Goal: Task Accomplishment & Management: Complete application form

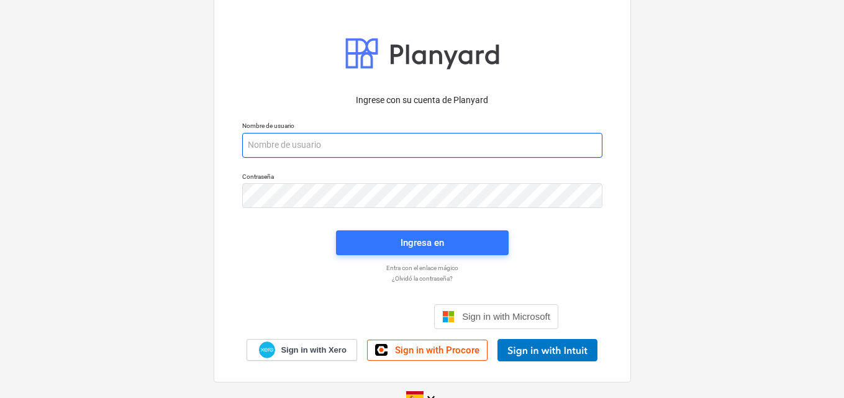
click at [255, 145] on input "email" at bounding box center [422, 145] width 360 height 25
paste input "admin2+catiland@catilandpanama.com"
type input "admin2+catiland@catilandpanama.com"
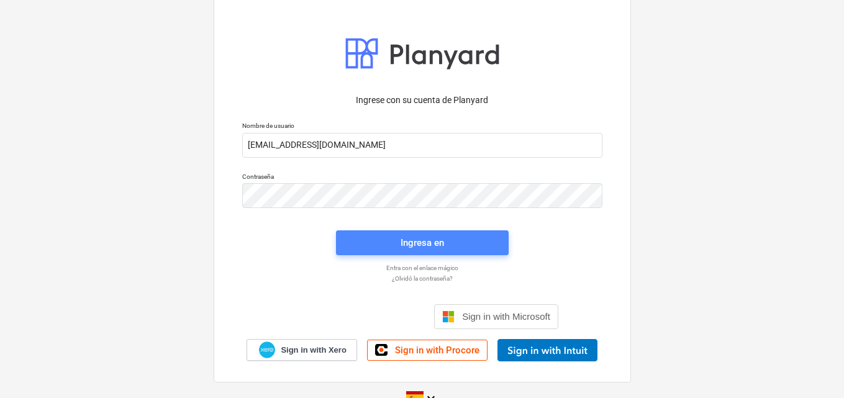
click at [425, 240] on div "Ingresa en" at bounding box center [421, 243] width 43 height 16
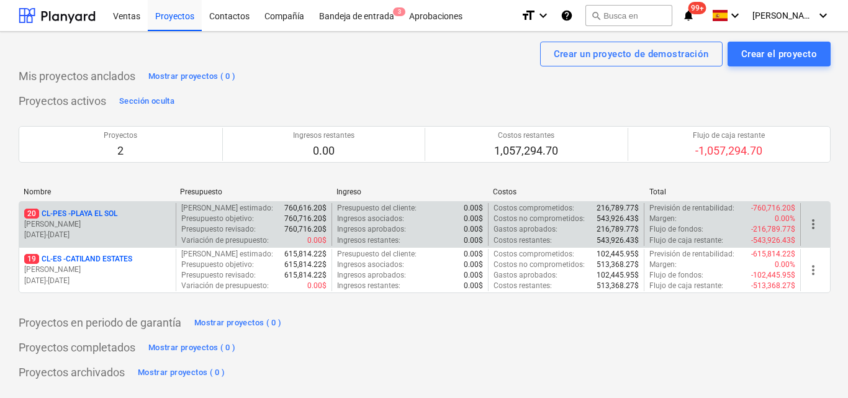
click at [152, 224] on p "[PERSON_NAME]" at bounding box center [97, 224] width 147 height 11
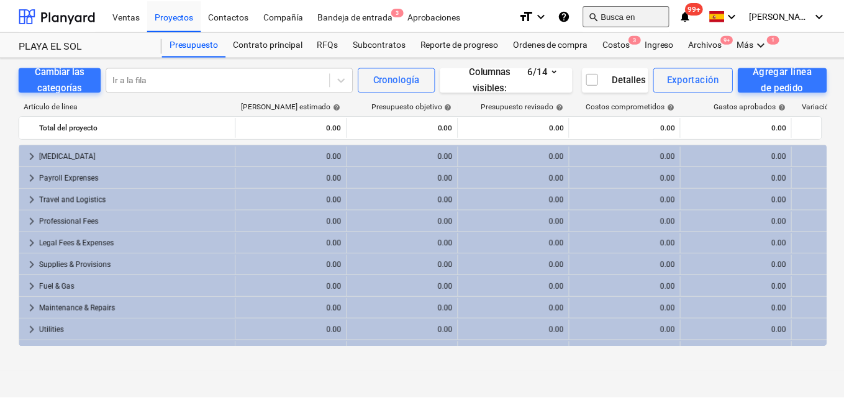
scroll to position [40, 0]
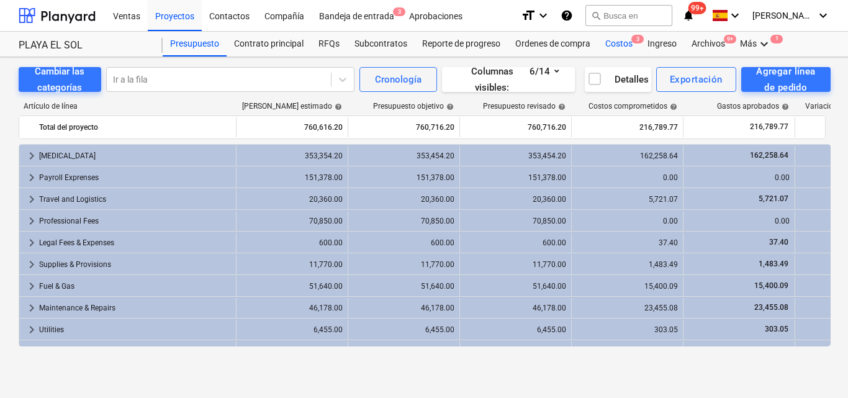
click at [612, 41] on div "Costos 3" at bounding box center [619, 44] width 42 height 25
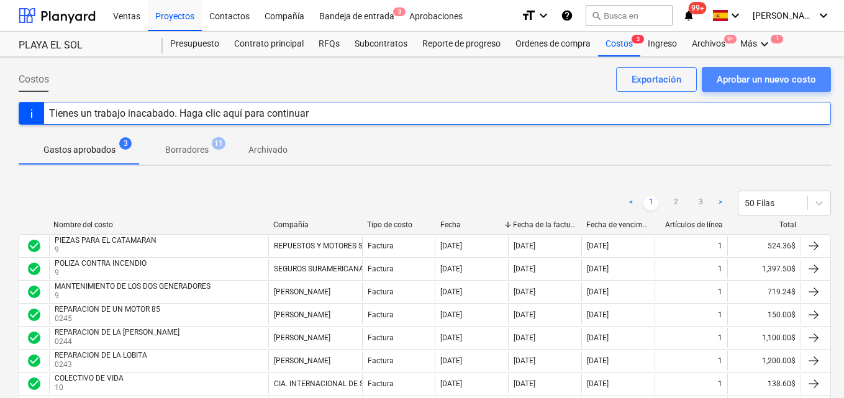
click at [722, 83] on div "Aprobar un nuevo costo" at bounding box center [766, 79] width 99 height 16
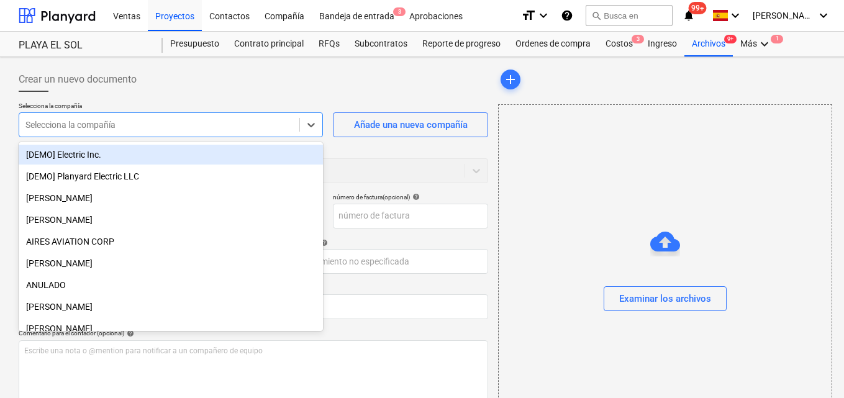
click at [155, 123] on div at bounding box center [159, 125] width 268 height 12
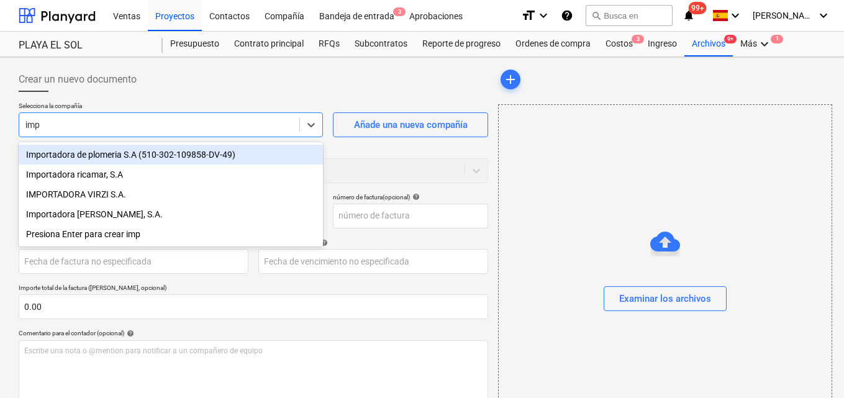
type input "impo"
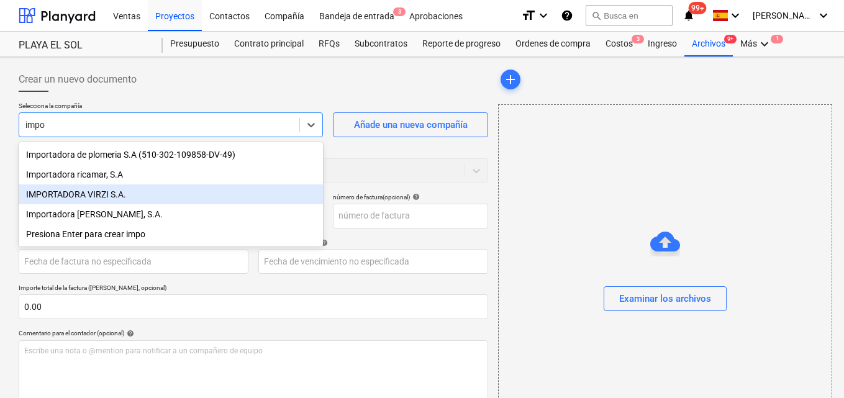
click at [84, 194] on div "IMPORTADORA VIRZI S.A." at bounding box center [171, 194] width 304 height 20
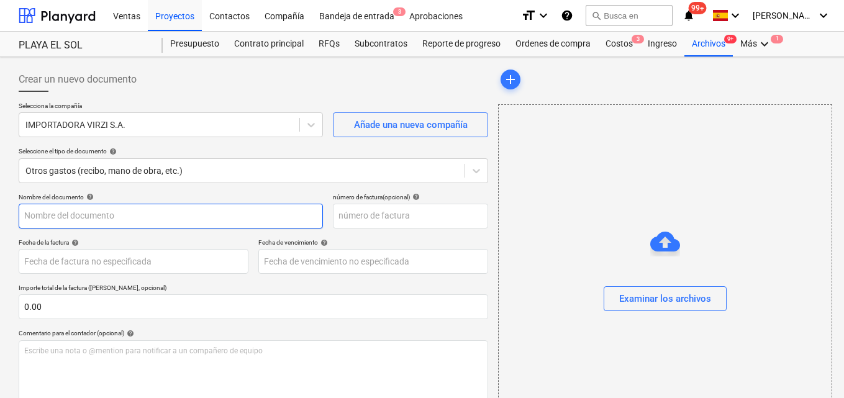
click at [37, 219] on input "text" at bounding box center [171, 216] width 304 height 25
type input "compras adicional pes"
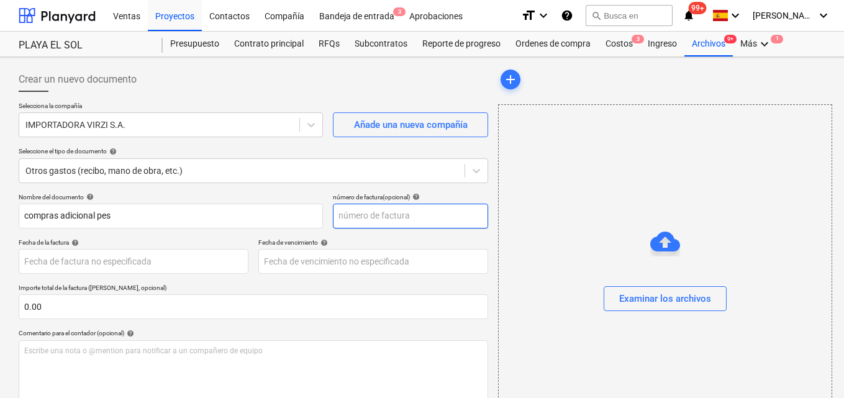
click at [345, 215] on input "text" at bounding box center [410, 216] width 155 height 25
type input "143794"
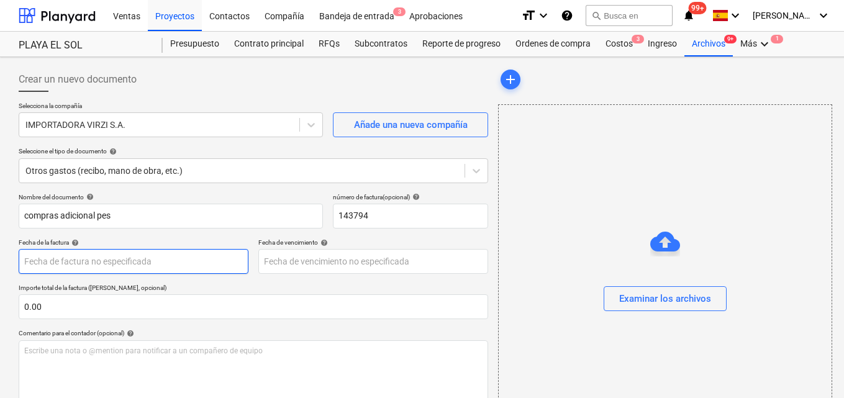
click at [37, 260] on body "Ventas Proyectos Contactos Compañía Bandeja de entrada 3 Aprobaciones format_si…" at bounding box center [422, 199] width 844 height 398
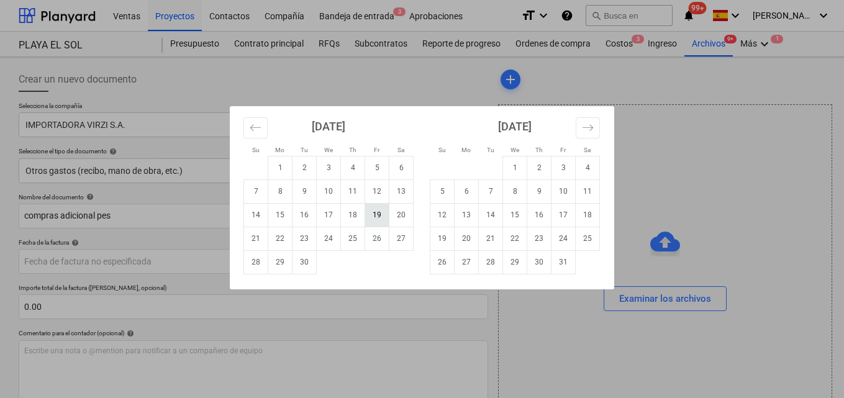
click at [378, 220] on td "19" at bounding box center [377, 215] width 24 height 24
type input "[DATE]"
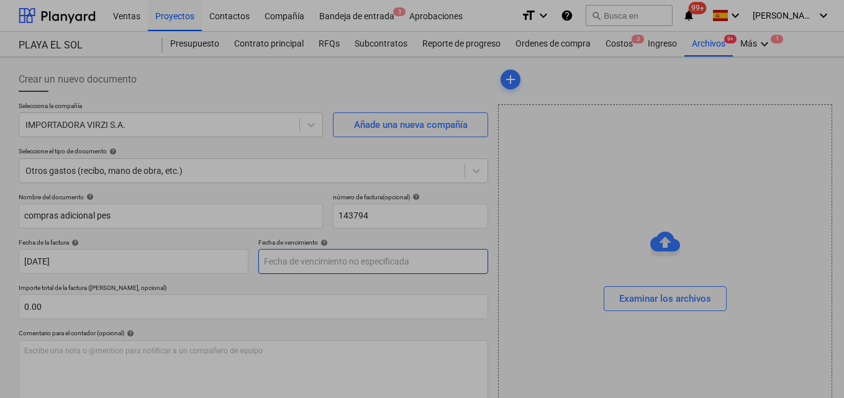
click at [299, 265] on body "Ventas Proyectos Contactos Compañía Bandeja de entrada 3 Aprobaciones format_si…" at bounding box center [422, 199] width 844 height 398
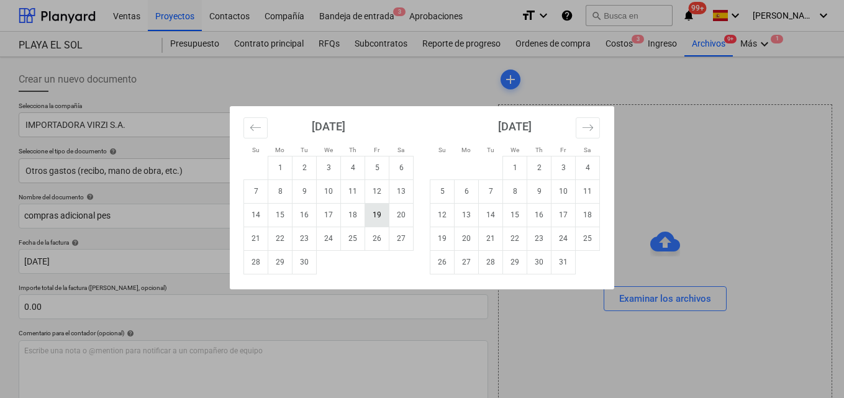
click at [374, 210] on td "19" at bounding box center [377, 215] width 24 height 24
type input "[DATE]"
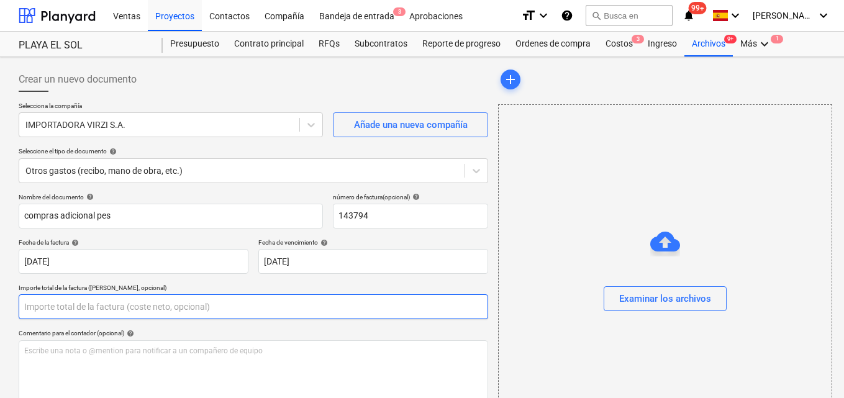
click at [21, 306] on input "text" at bounding box center [253, 306] width 469 height 25
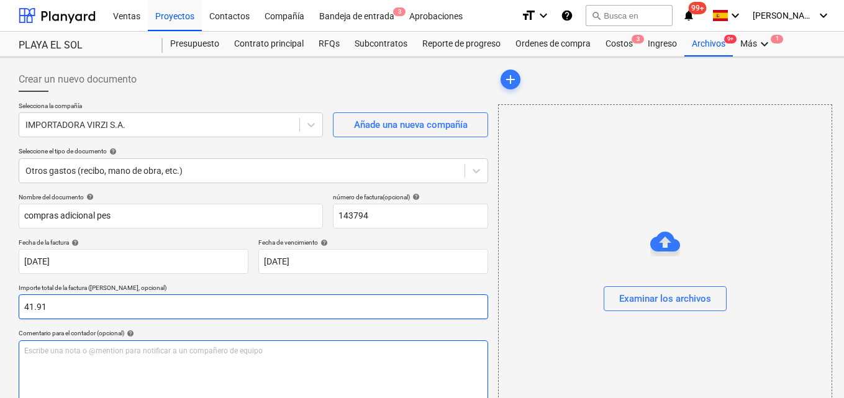
type input "41.91"
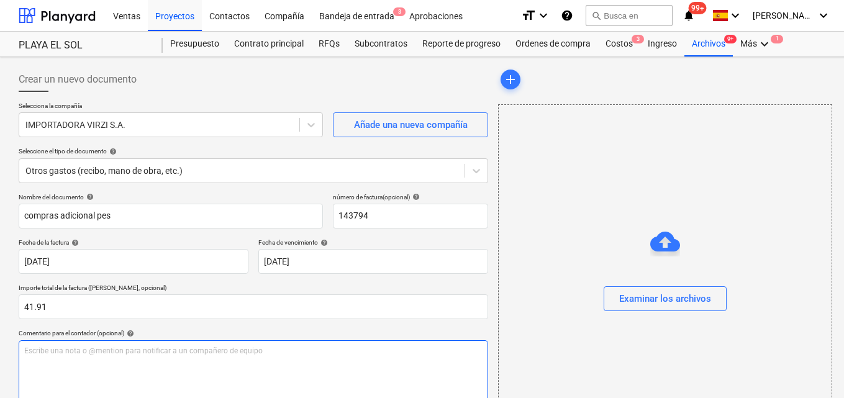
click at [28, 348] on p "Escribe una nota o @mention para notificar a un compañero de equipo ﻿" at bounding box center [253, 351] width 458 height 11
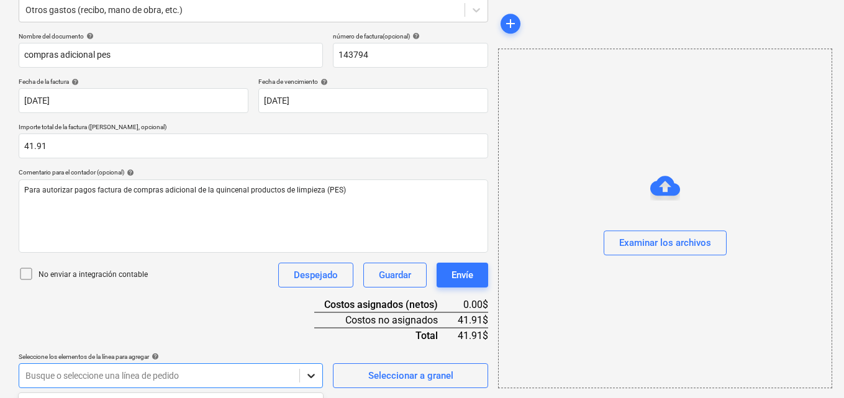
scroll to position [345, 0]
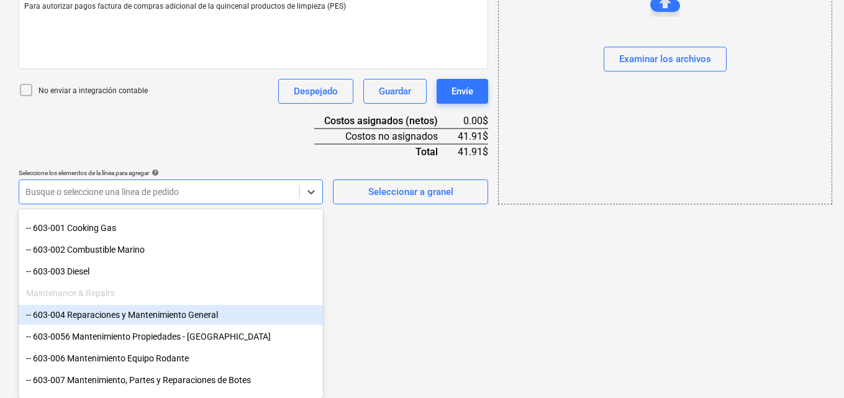
scroll to position [621, 0]
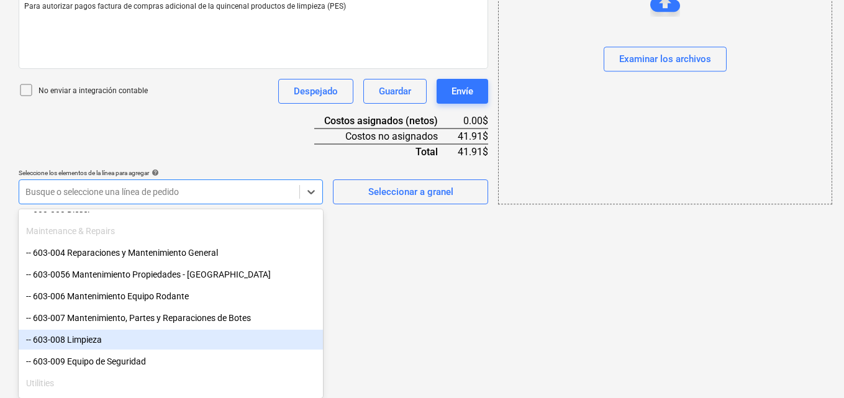
click at [120, 342] on div "-- 603-008 Limpieza" at bounding box center [171, 340] width 304 height 20
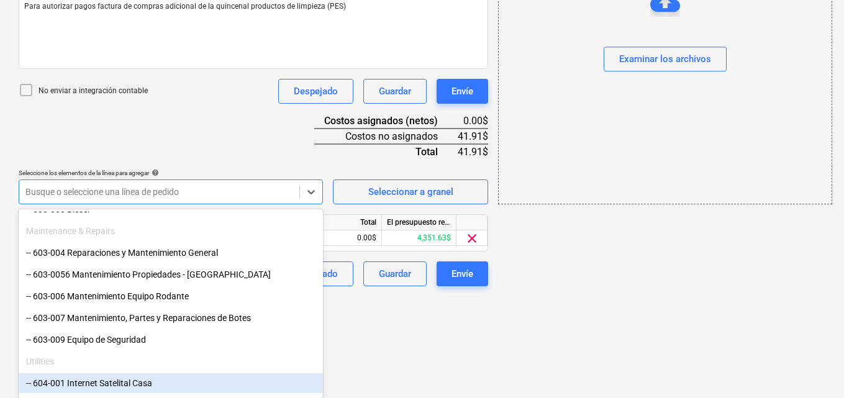
scroll to position [243, 0]
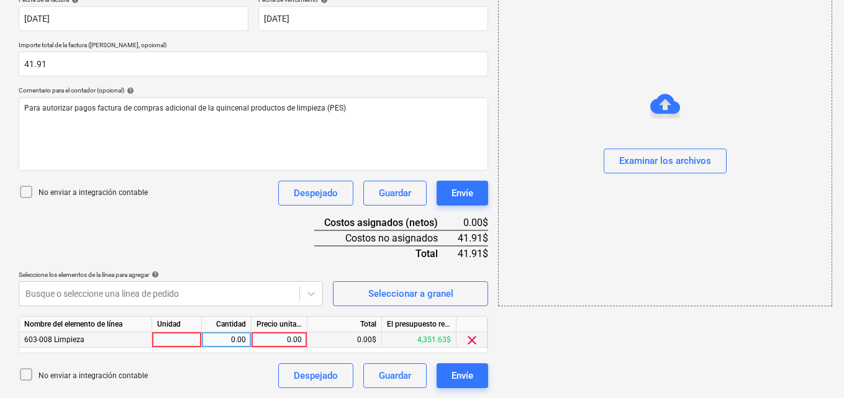
click at [173, 337] on div at bounding box center [177, 340] width 50 height 16
type input "1"
click at [227, 343] on div "0.00" at bounding box center [226, 340] width 39 height 16
type input "1"
click at [282, 339] on div "0.00" at bounding box center [278, 340] width 45 height 16
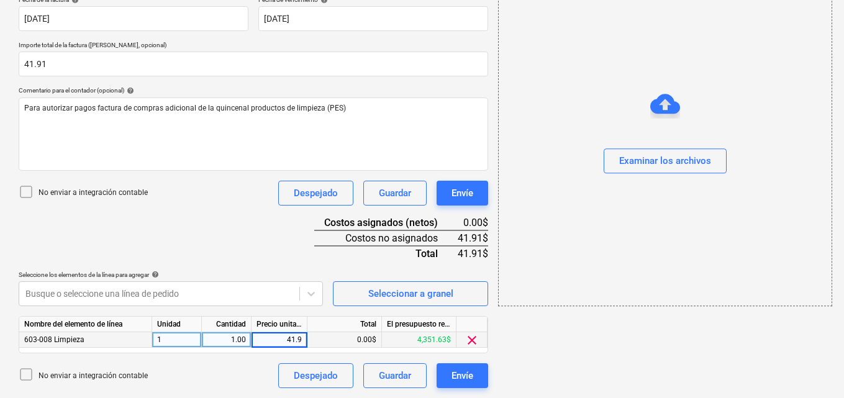
type input "41.91"
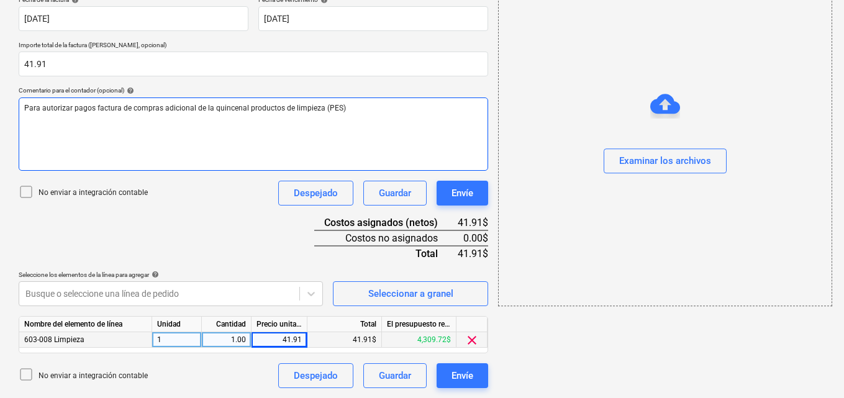
click at [242, 107] on span "Para autorizar pagos factura de compras adicional de la quincenal productos de …" at bounding box center [185, 108] width 322 height 9
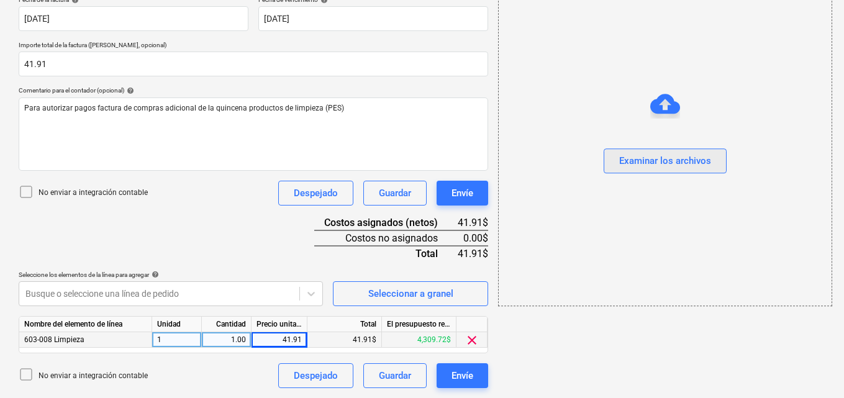
click at [658, 167] on div "Examinar los archivos" at bounding box center [665, 161] width 92 height 16
click at [624, 160] on div "Examinar los archivos" at bounding box center [665, 161] width 92 height 16
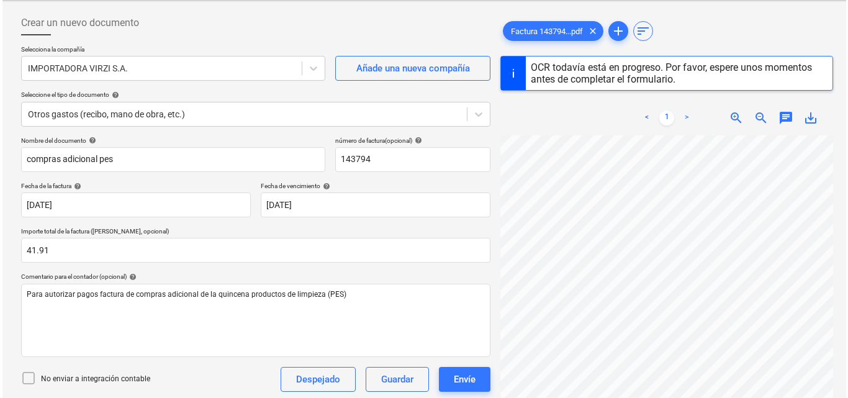
scroll to position [119, 0]
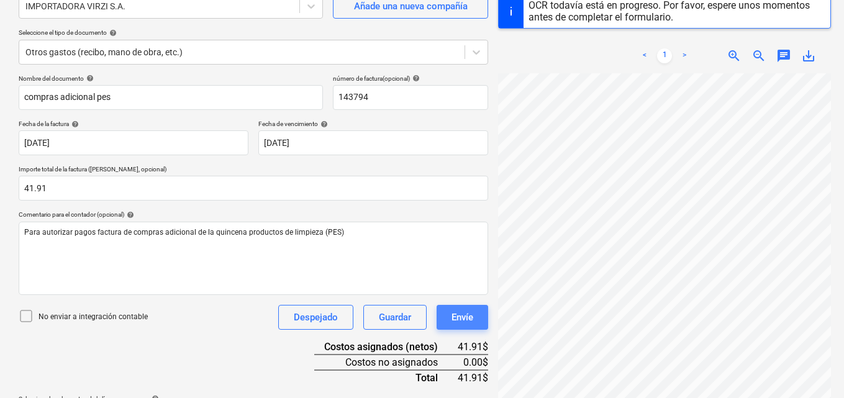
click at [461, 315] on div "Envíe" at bounding box center [462, 317] width 22 height 16
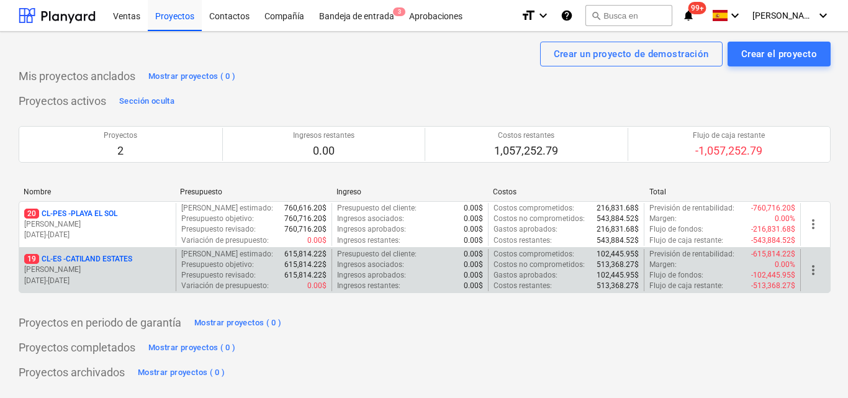
click at [146, 266] on p "[PERSON_NAME]" at bounding box center [97, 270] width 147 height 11
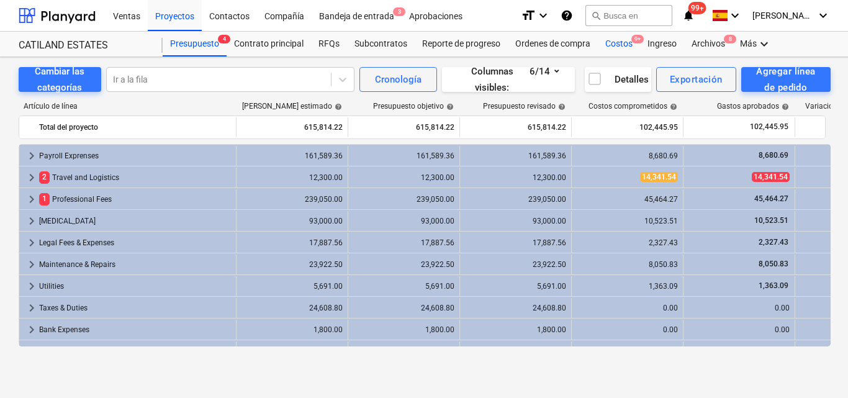
click at [613, 45] on div "Costos 9+" at bounding box center [619, 44] width 42 height 25
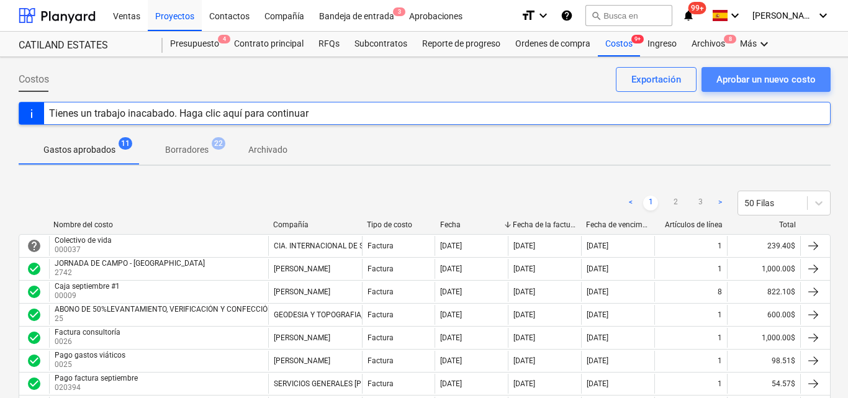
click at [735, 79] on div "Aprobar un nuevo costo" at bounding box center [766, 79] width 99 height 16
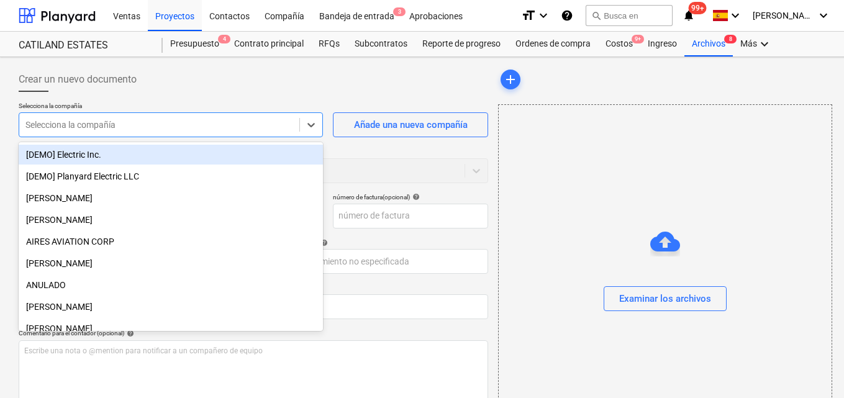
click at [150, 120] on div at bounding box center [159, 125] width 268 height 12
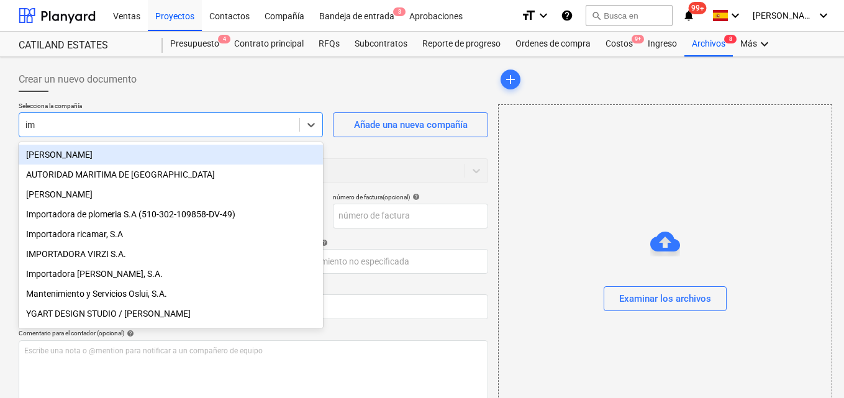
type input "imp"
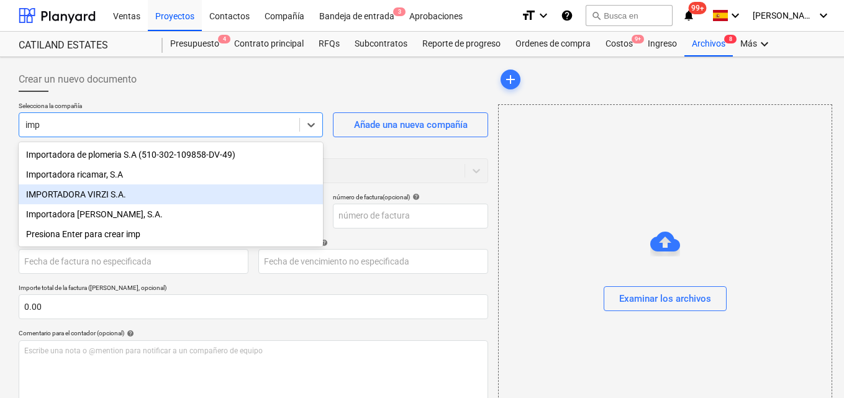
click at [119, 200] on div "IMPORTADORA VIRZI S.A." at bounding box center [171, 194] width 304 height 20
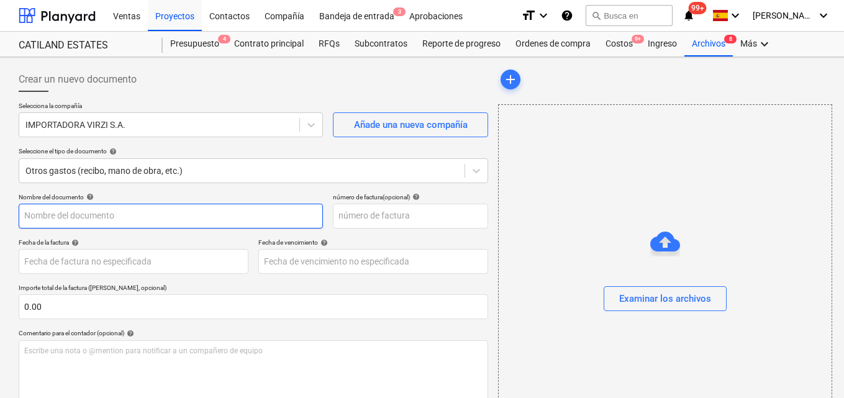
click at [55, 218] on input "text" at bounding box center [171, 216] width 304 height 25
click at [74, 214] on input "Compras oficna" at bounding box center [171, 216] width 304 height 25
type input "Compras oficina"
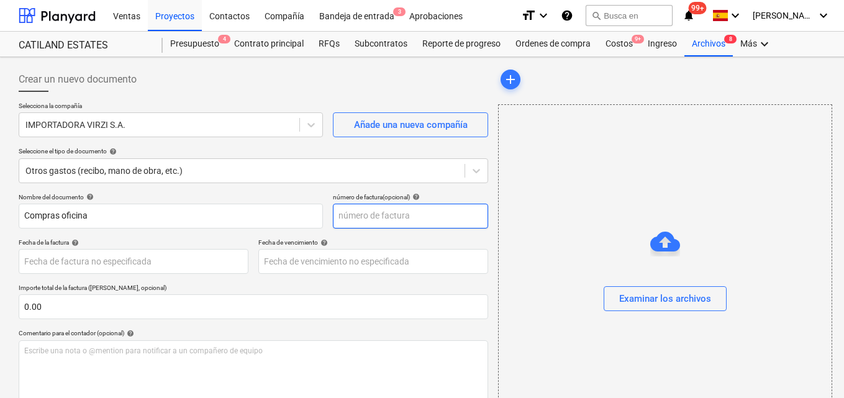
click at [342, 214] on input "text" at bounding box center [410, 216] width 155 height 25
type input "141781"
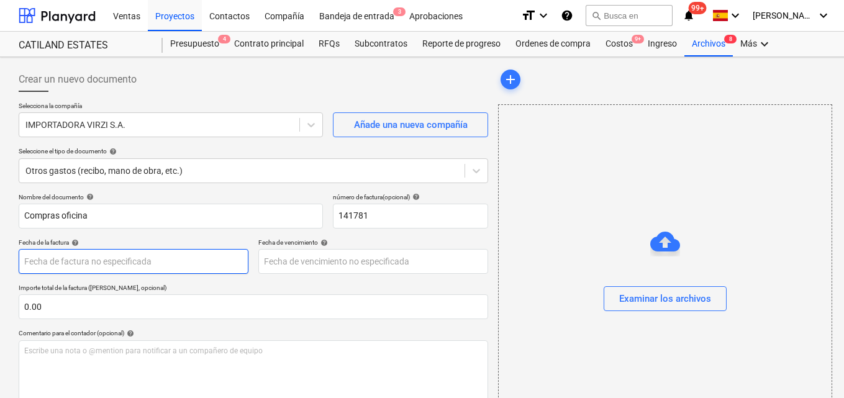
click at [43, 262] on body "Ventas Proyectos Contactos Compañía Bandeja de entrada 3 Aprobaciones format_si…" at bounding box center [422, 199] width 844 height 398
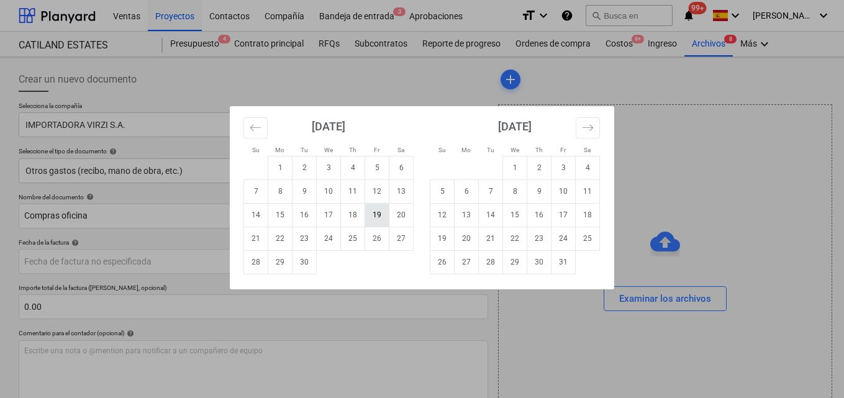
click at [369, 215] on td "19" at bounding box center [377, 215] width 24 height 24
type input "[DATE]"
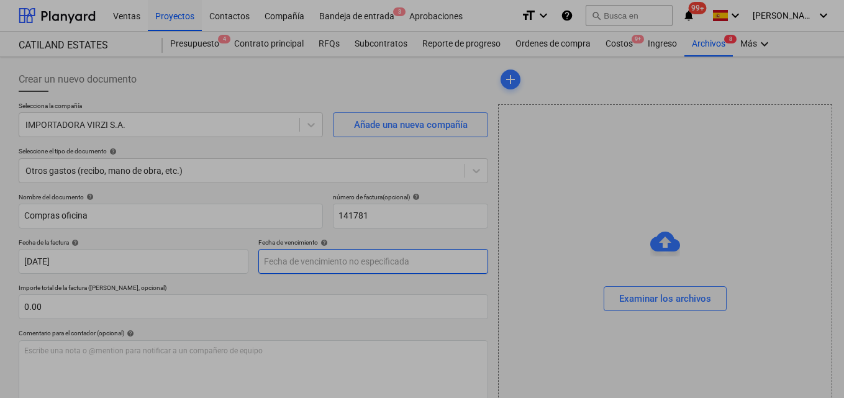
click at [291, 259] on body "Ventas Proyectos Contactos Compañía Bandeja de entrada 3 Aprobaciones format_si…" at bounding box center [422, 199] width 844 height 398
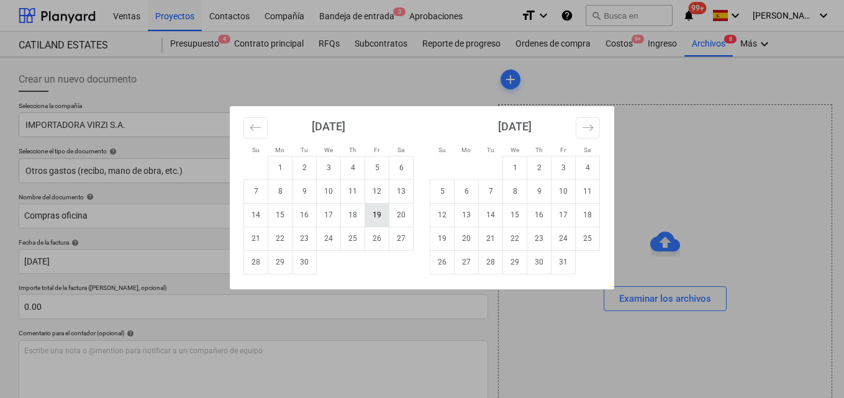
click at [381, 212] on td "19" at bounding box center [377, 215] width 24 height 24
type input "[DATE]"
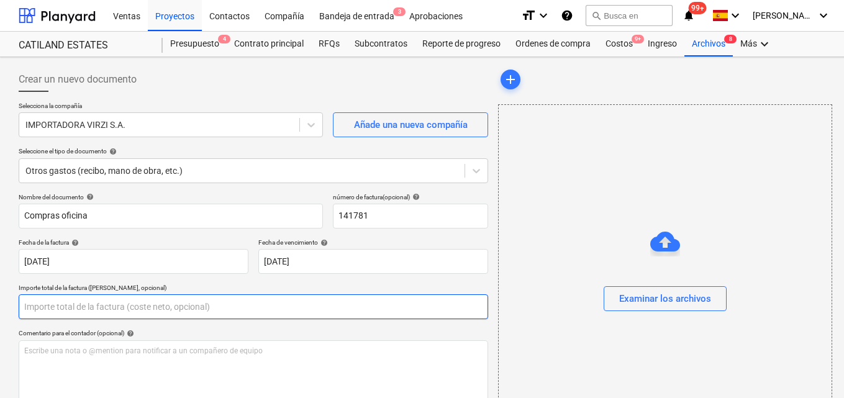
click at [40, 305] on input "text" at bounding box center [253, 306] width 469 height 25
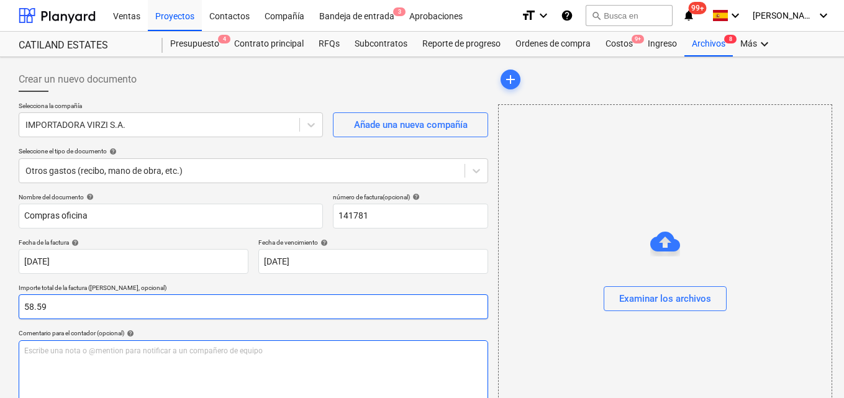
type input "58.59"
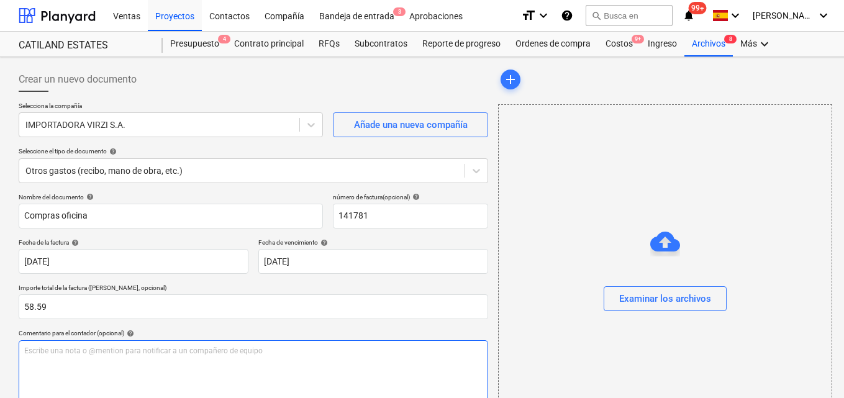
click at [31, 351] on p "Escribe una nota o @mention para notificar a un compañero de equipo ﻿" at bounding box center [253, 351] width 458 height 11
click at [191, 352] on span "Para autorizar pago de factura compra oficina cafeteria y limpeza" at bounding box center [135, 350] width 222 height 9
click at [224, 351] on span "Para autorizar pago de factura compra oficina cafetería y limpeza" at bounding box center [135, 350] width 222 height 9
click at [174, 351] on span "Para autorizar pago de factura compra oficina cafeteria" at bounding box center [118, 350] width 188 height 9
click at [189, 355] on p "Para autorizar pago de factura compra cafeteria" at bounding box center [253, 351] width 458 height 11
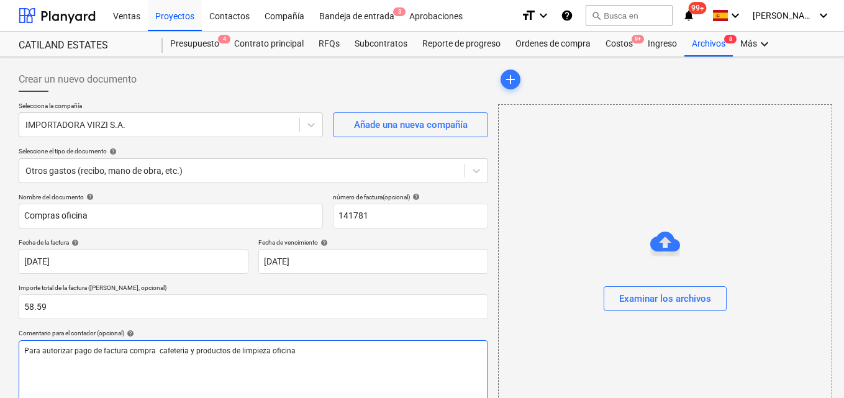
click at [164, 351] on span "Para autorizar pago de factura compra cafeteria y productos de limpieza oficina" at bounding box center [159, 350] width 271 height 9
click at [296, 353] on p "Para autorizar pago de factura compra cafetería y productos de limpieza oficina" at bounding box center [253, 351] width 458 height 11
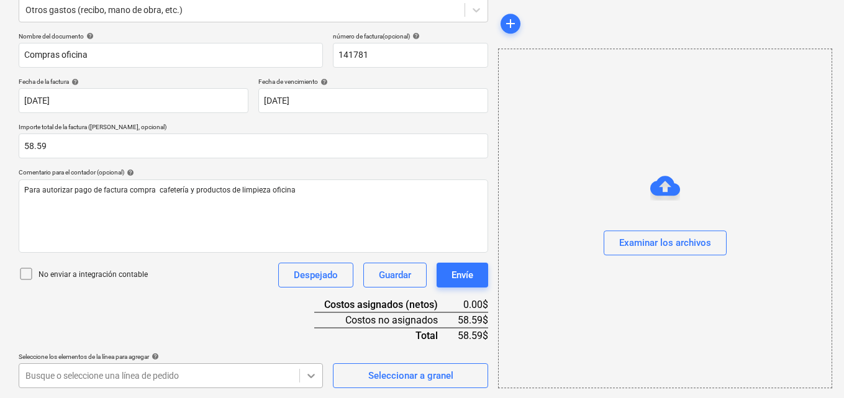
scroll to position [345, 0]
click at [314, 237] on body "Ventas Proyectos Contactos Compañía Bandeja de entrada 3 Aprobaciones format_si…" at bounding box center [422, 38] width 844 height 398
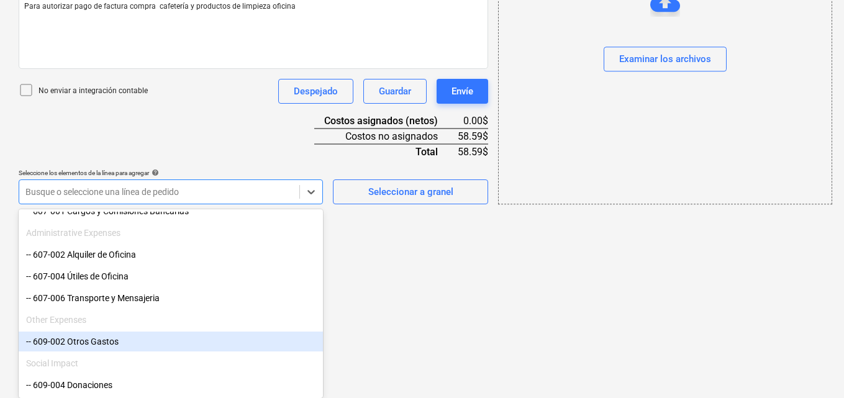
scroll to position [817, 0]
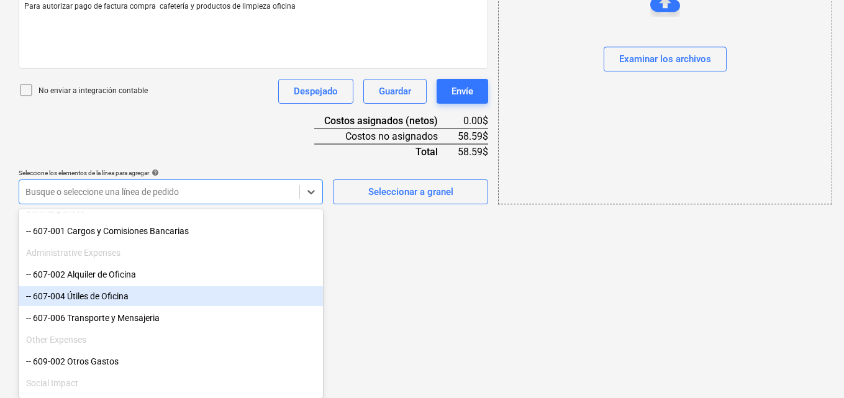
click at [153, 297] on div "-- 607-004 Útiles de Oficina" at bounding box center [171, 296] width 304 height 20
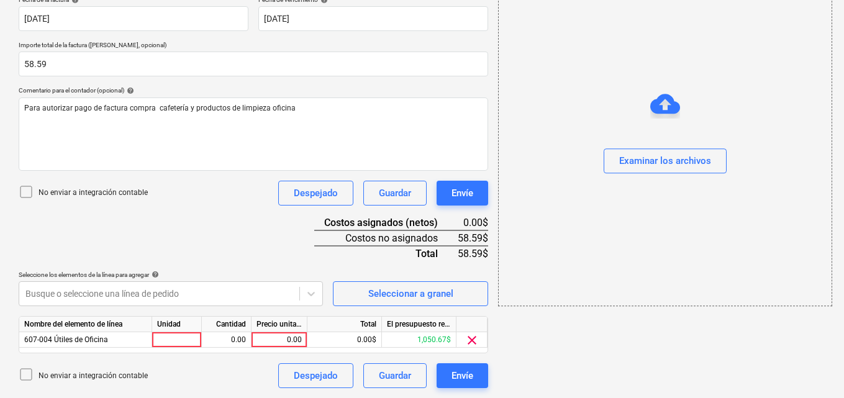
scroll to position [243, 0]
click at [178, 337] on div at bounding box center [177, 340] width 50 height 16
type input "1"
click at [223, 340] on div "0.00" at bounding box center [226, 340] width 39 height 16
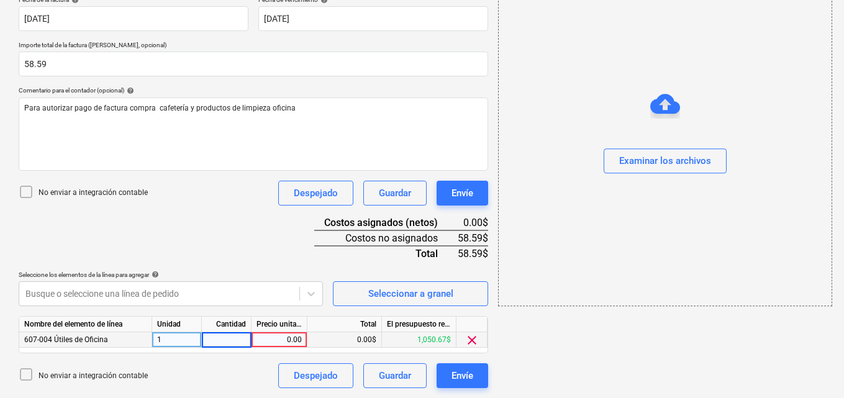
type input "1"
click at [285, 342] on div "0.00" at bounding box center [278, 340] width 45 height 16
type input "58.59"
click at [619, 159] on div "Examinar los archivos" at bounding box center [665, 161] width 92 height 16
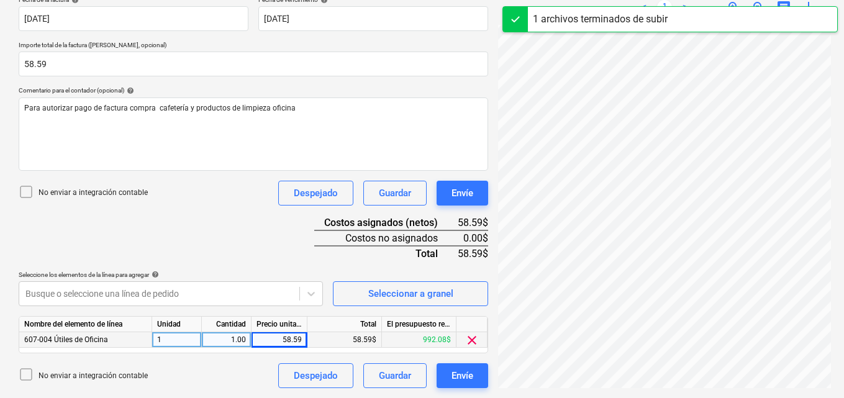
scroll to position [124, 0]
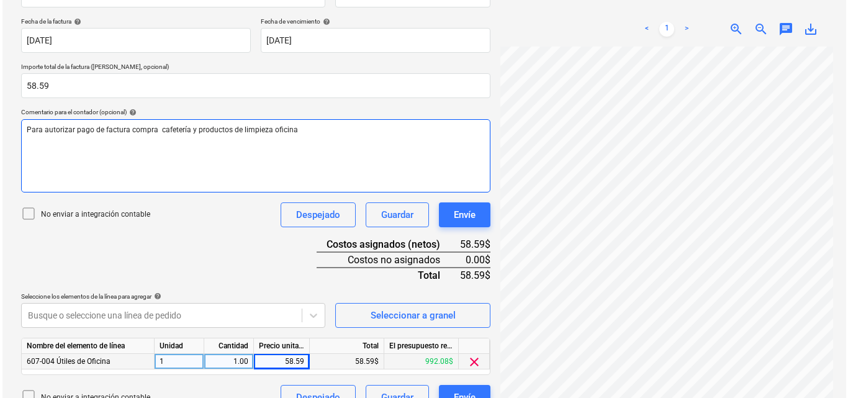
scroll to position [243, 0]
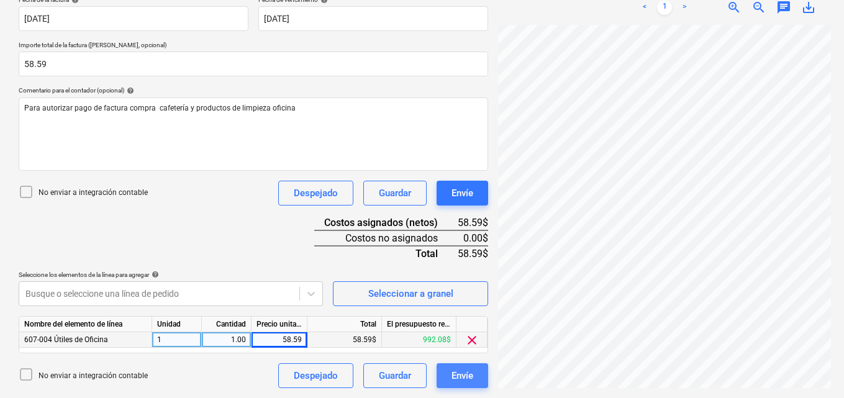
click at [468, 373] on div "Envíe" at bounding box center [462, 376] width 22 height 16
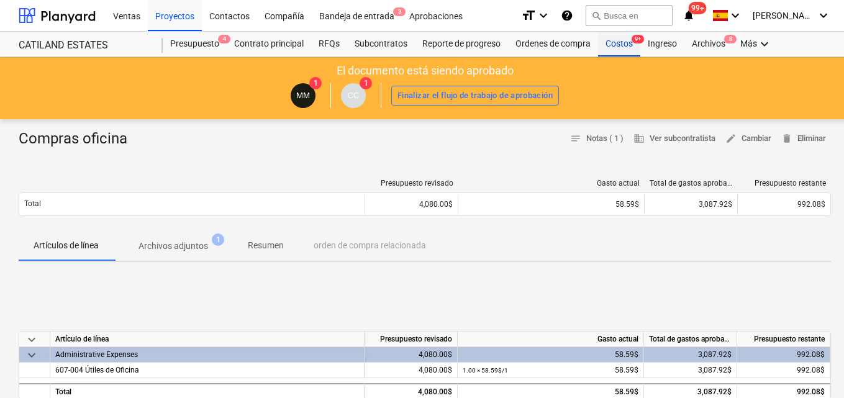
click at [617, 45] on div "Costos 9+" at bounding box center [619, 44] width 42 height 25
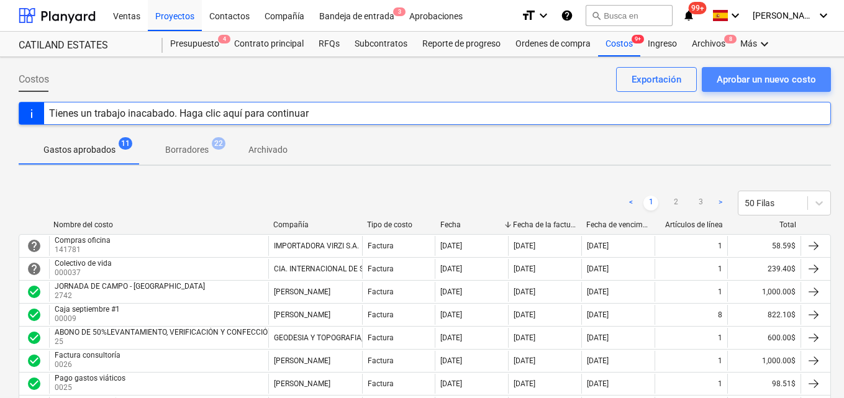
click at [750, 75] on div "Aprobar un nuevo costo" at bounding box center [766, 79] width 99 height 16
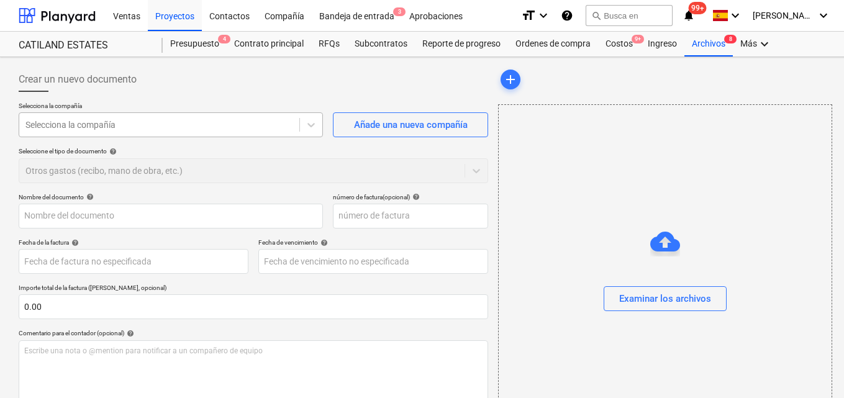
click at [127, 127] on div at bounding box center [159, 125] width 268 height 12
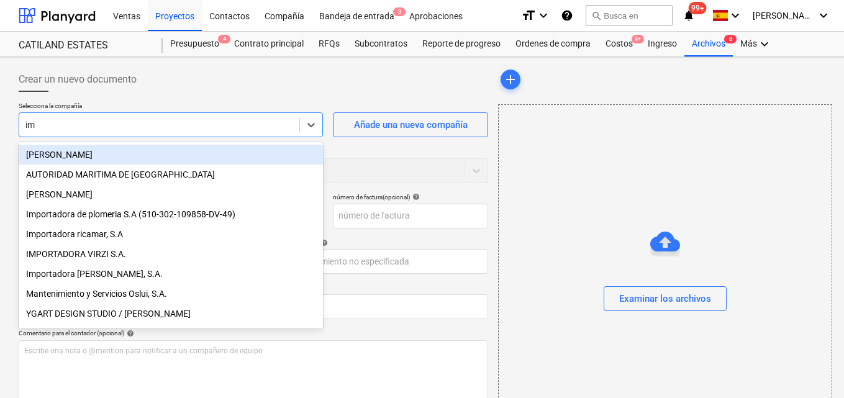
type input "imp"
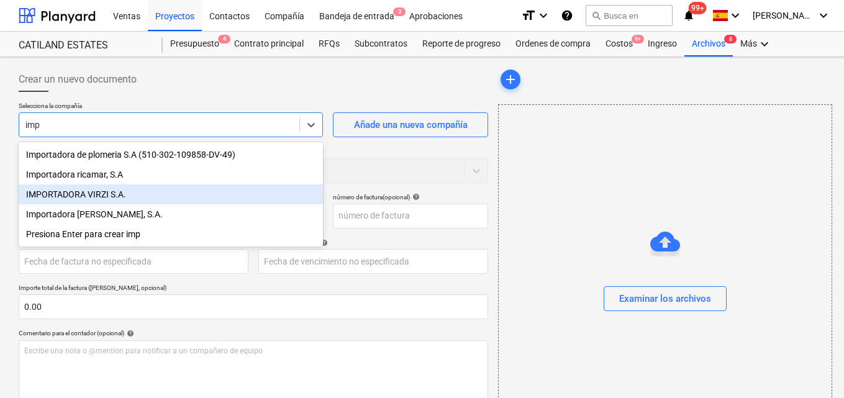
click at [107, 197] on div "IMPORTADORA VIRZI S.A." at bounding box center [171, 194] width 304 height 20
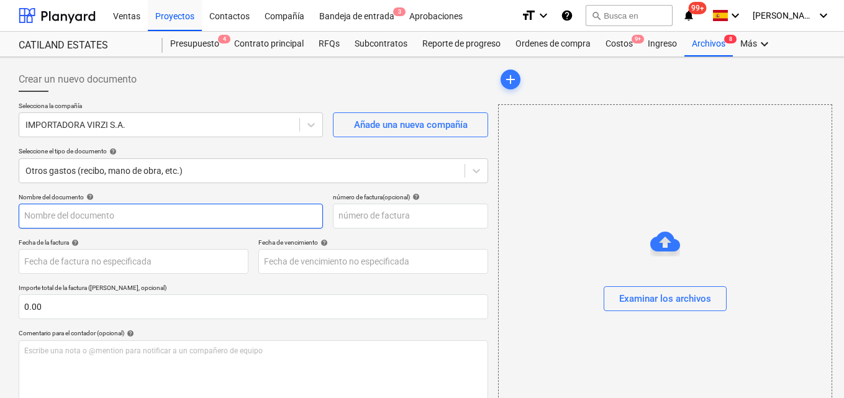
click at [32, 217] on input "text" at bounding box center [171, 216] width 304 height 25
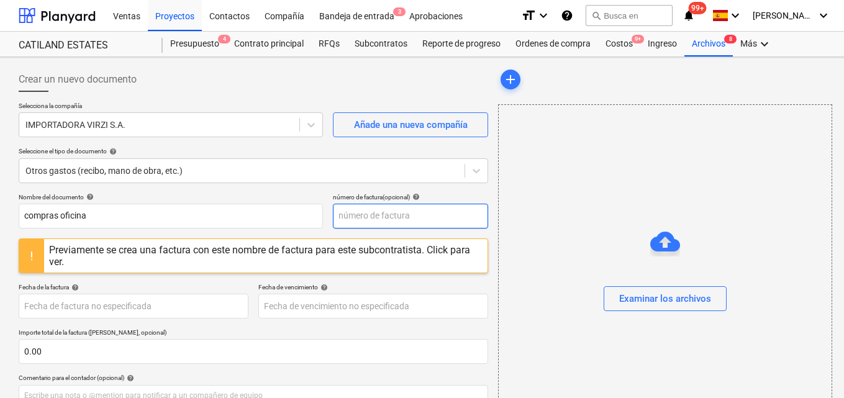
click at [340, 213] on input "text" at bounding box center [410, 216] width 155 height 25
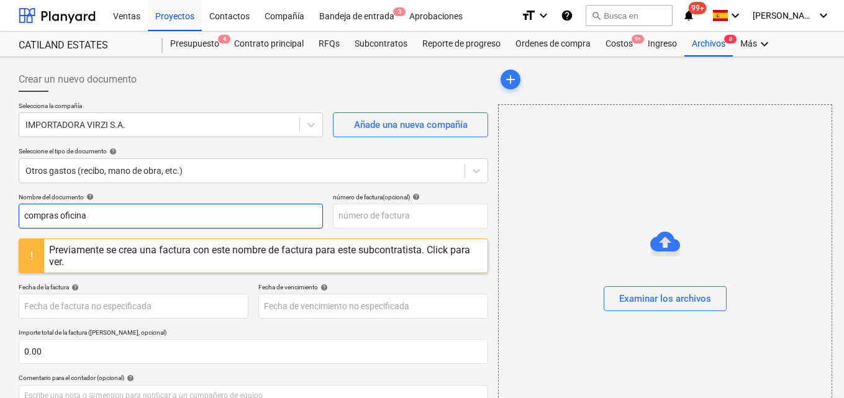
click at [91, 217] on input "compras oficina" at bounding box center [171, 216] width 304 height 25
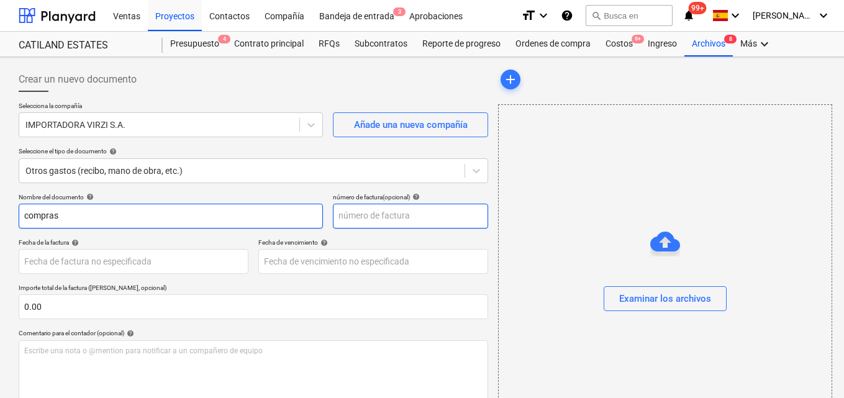
type input "compras"
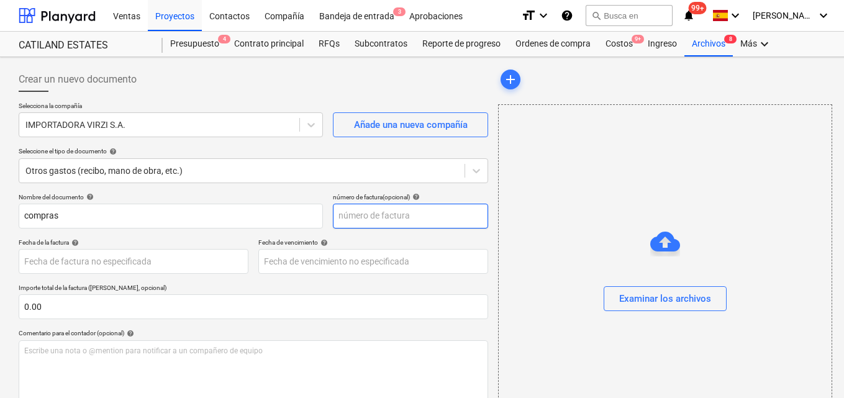
click at [340, 215] on input "text" at bounding box center [410, 216] width 155 height 25
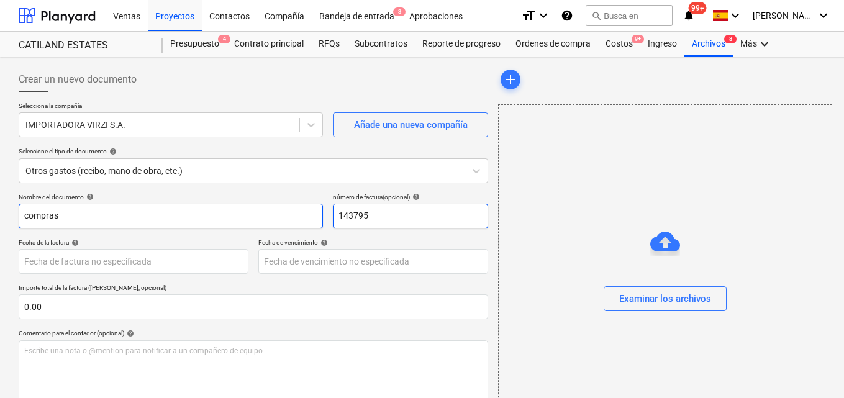
type input "143795"
click at [69, 214] on input "compras" at bounding box center [171, 216] width 304 height 25
click at [83, 219] on input "compras cafeteria" at bounding box center [171, 216] width 304 height 25
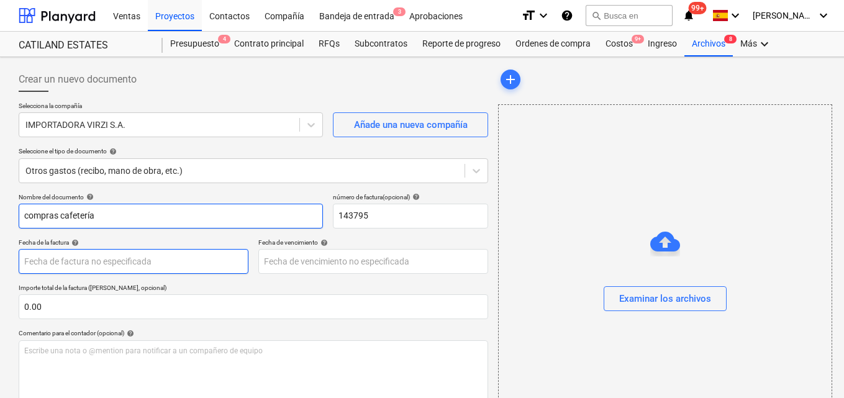
type input "compras cafetería"
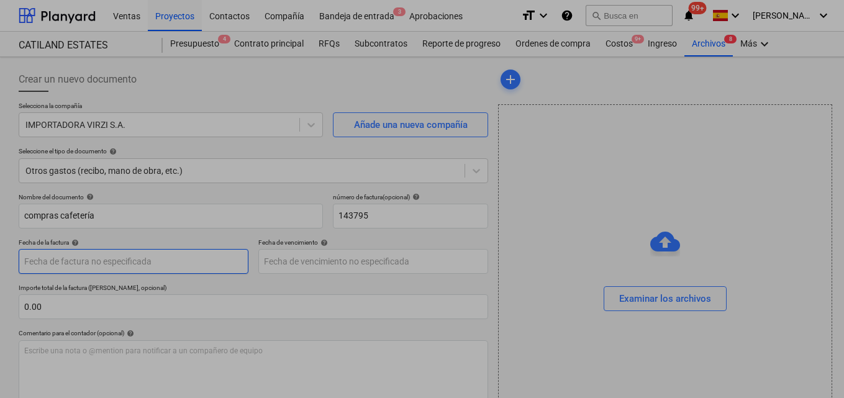
click at [37, 259] on body "Ventas Proyectos Contactos Compañía Bandeja de entrada 3 Aprobaciones format_si…" at bounding box center [422, 199] width 844 height 398
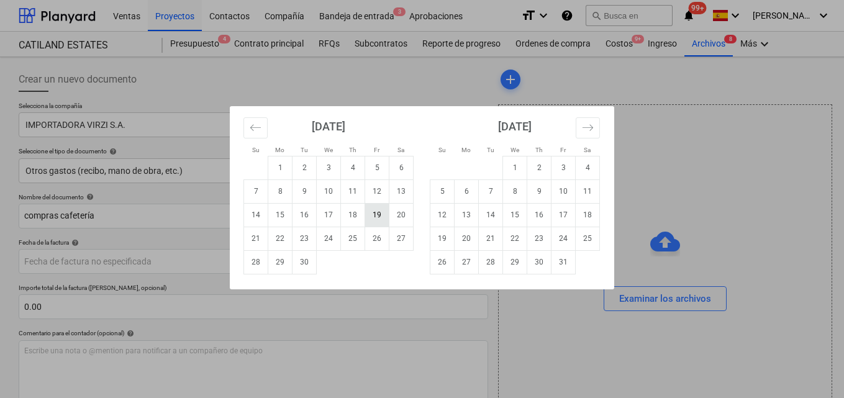
click at [372, 212] on td "19" at bounding box center [377, 215] width 24 height 24
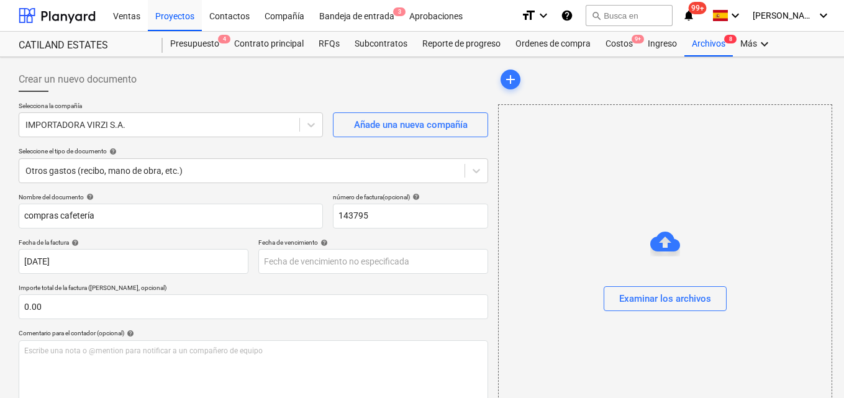
type input "[DATE]"
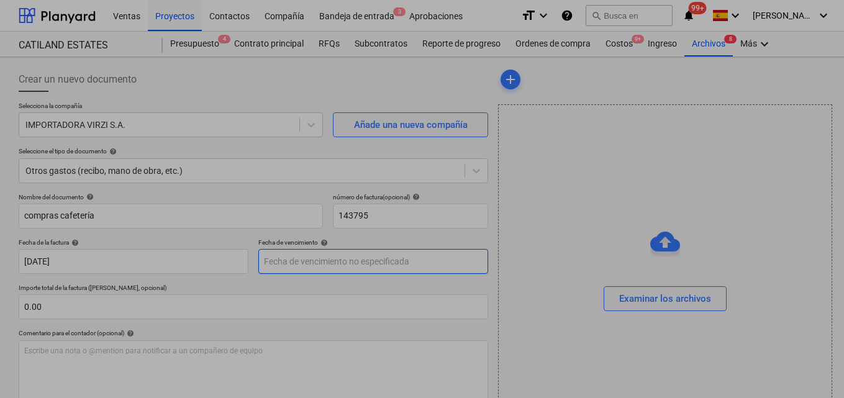
click at [272, 259] on body "Ventas Proyectos Contactos Compañía Bandeja de entrada 3 Aprobaciones format_si…" at bounding box center [422, 199] width 844 height 398
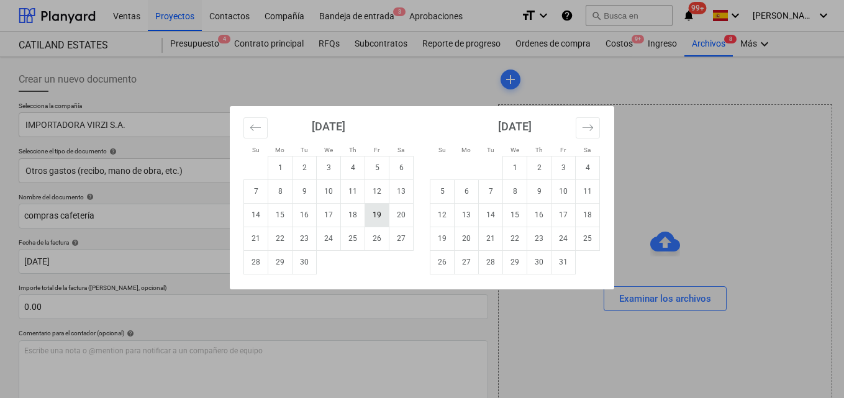
click at [374, 217] on td "19" at bounding box center [377, 215] width 24 height 24
type input "[DATE]"
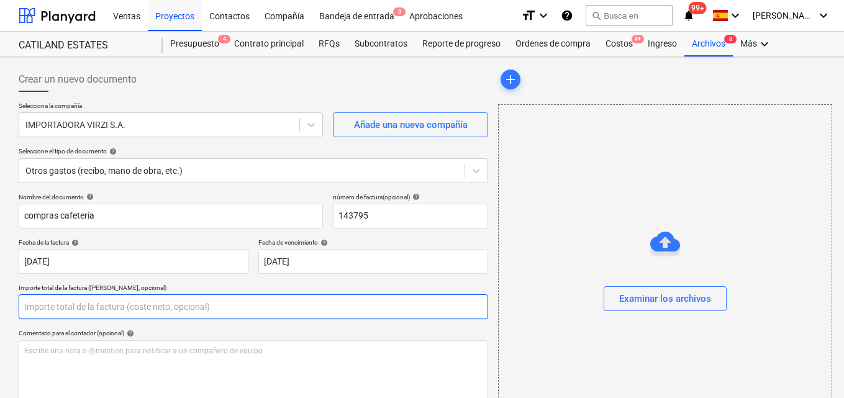
click at [46, 307] on input "text" at bounding box center [253, 306] width 469 height 25
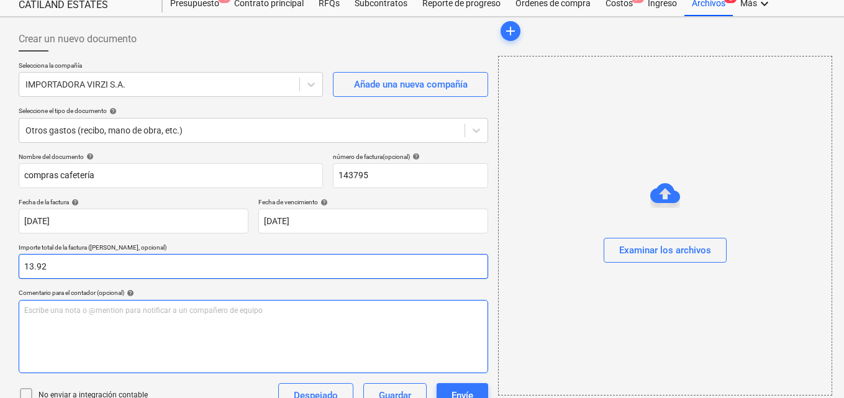
scroll to position [62, 0]
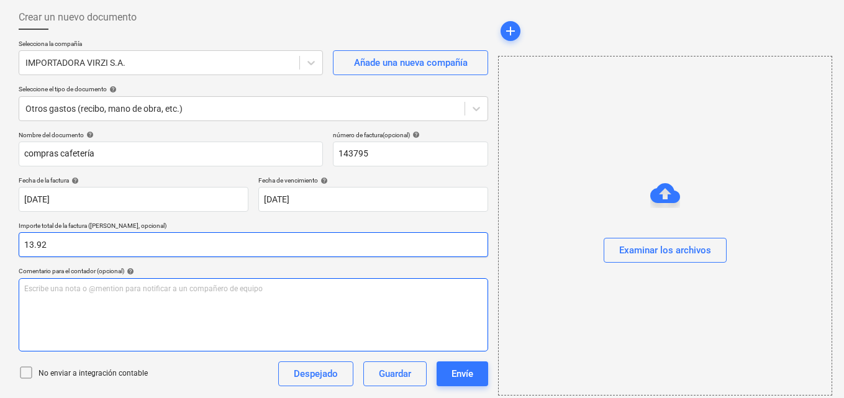
type input "13.92"
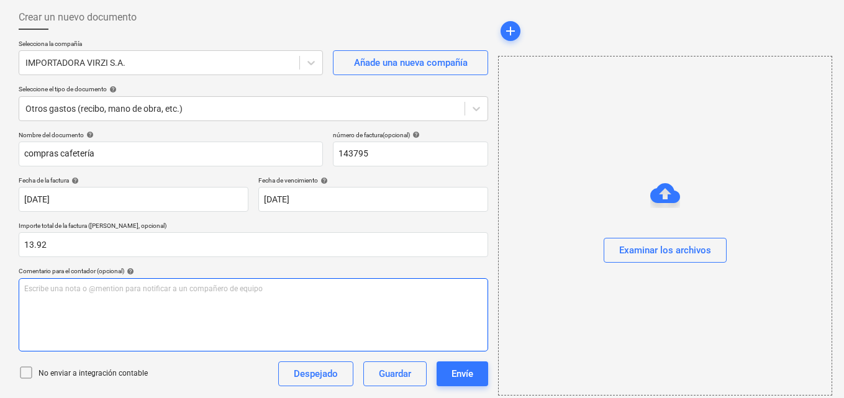
click at [30, 291] on p "Escribe una nota o @mention para notificar a un compañero de equipo ﻿" at bounding box center [253, 289] width 458 height 11
click at [174, 286] on span "Para autorizar pagos de factura compras cafeteria oficina santiago" at bounding box center [137, 288] width 227 height 9
click at [174, 287] on span "Para autorizar pagos de factura compras cafeteria oficina santiago" at bounding box center [137, 288] width 227 height 9
click at [249, 291] on p "Para autorizar pagos de factura compras cafetería oficina santiago" at bounding box center [253, 289] width 458 height 11
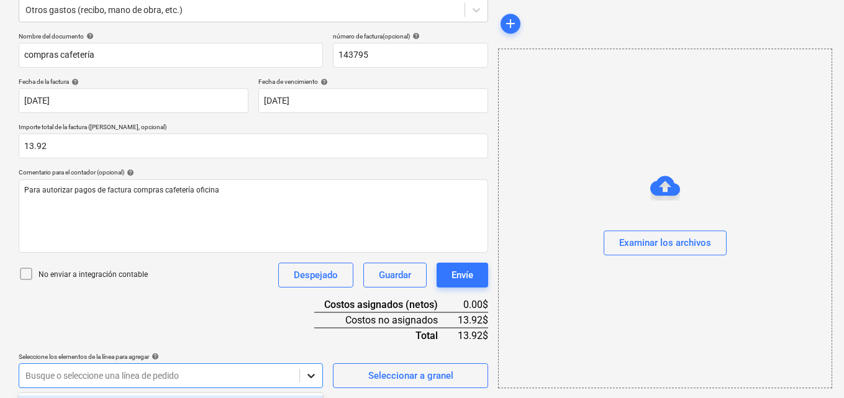
scroll to position [345, 0]
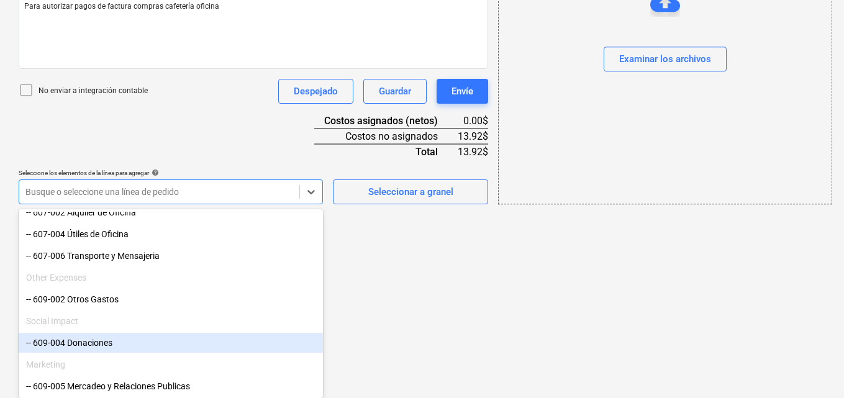
scroll to position [817, 0]
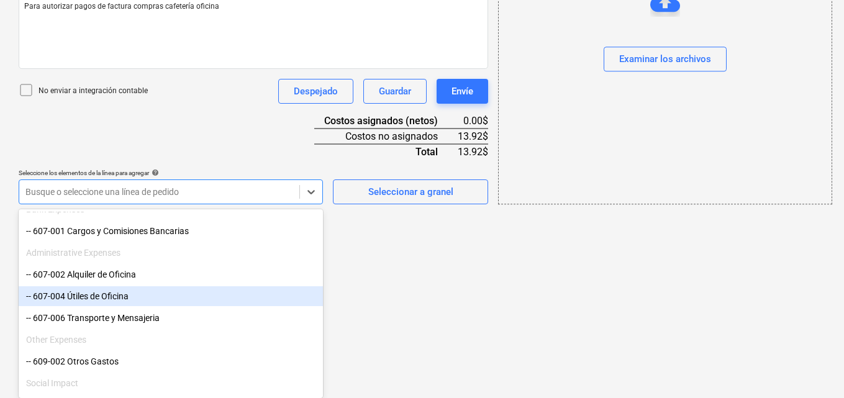
click at [129, 297] on div "-- 607-004 Útiles de Oficina" at bounding box center [171, 296] width 304 height 20
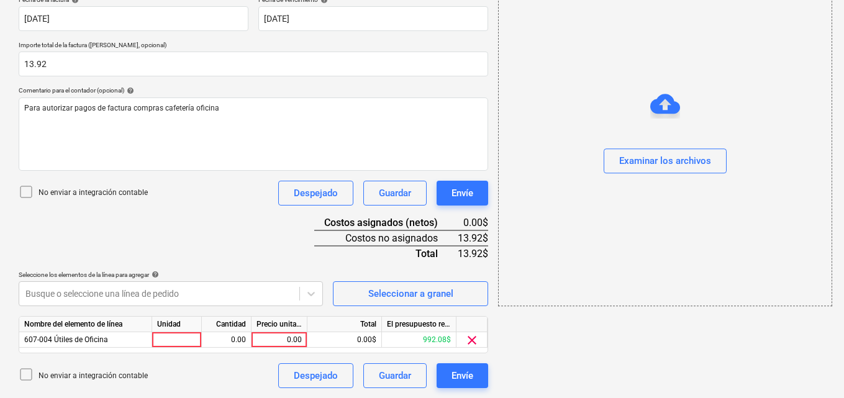
scroll to position [243, 0]
click at [191, 341] on div at bounding box center [177, 340] width 50 height 16
type input "1"
click at [232, 337] on div "0.00" at bounding box center [226, 340] width 39 height 16
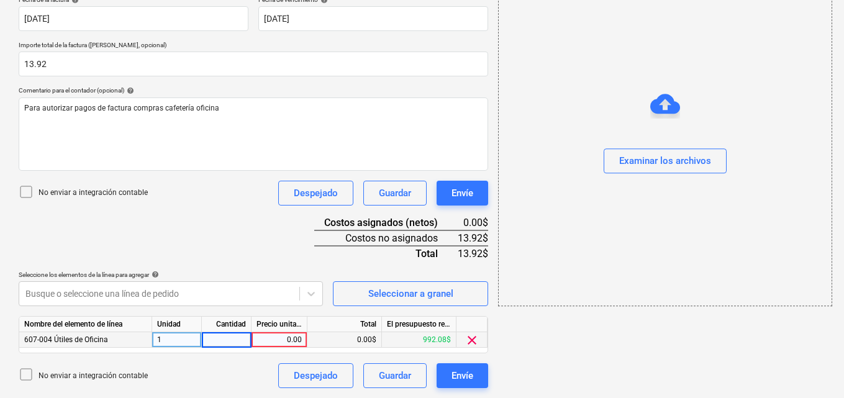
type input "1"
click at [282, 341] on div "0.00" at bounding box center [278, 340] width 45 height 16
type input "13.92"
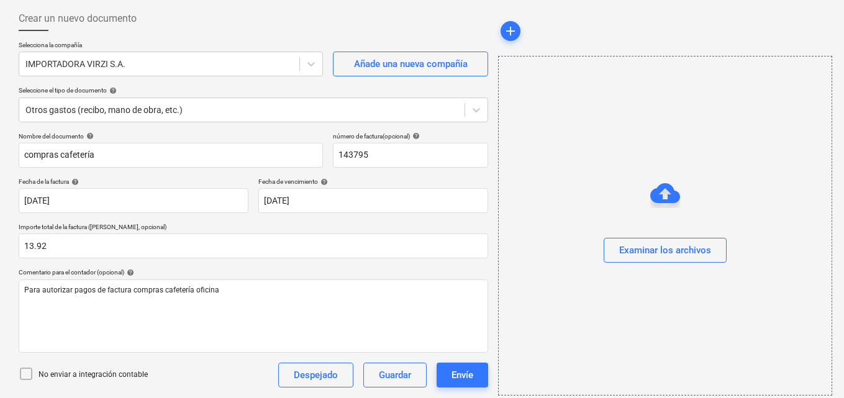
scroll to position [57, 0]
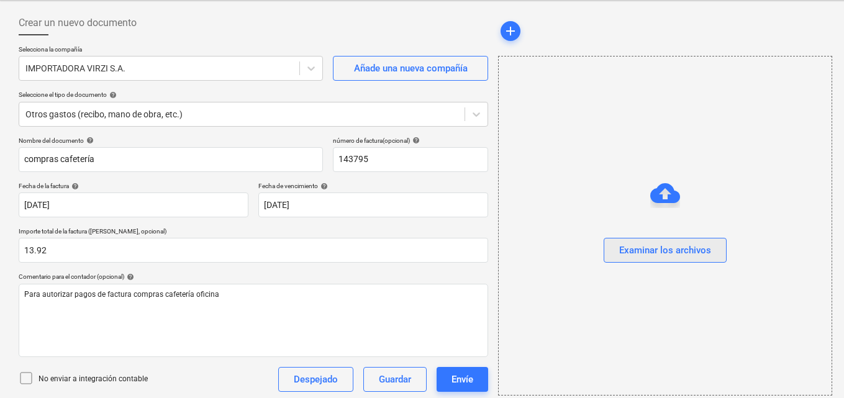
click at [651, 248] on div "Examinar los archivos" at bounding box center [665, 250] width 92 height 16
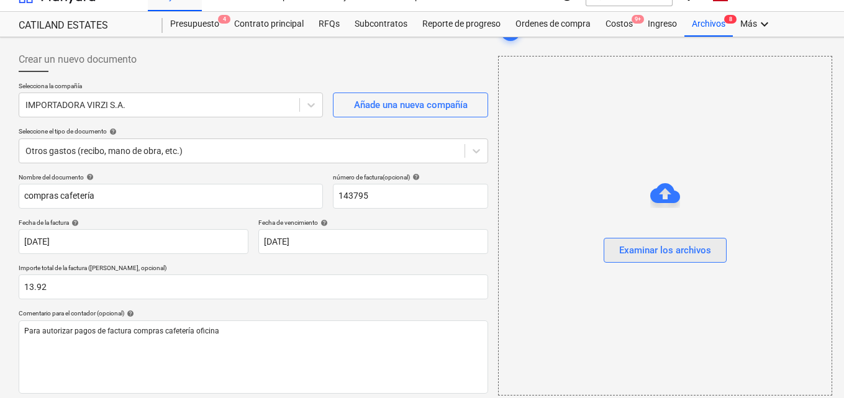
scroll to position [0, 0]
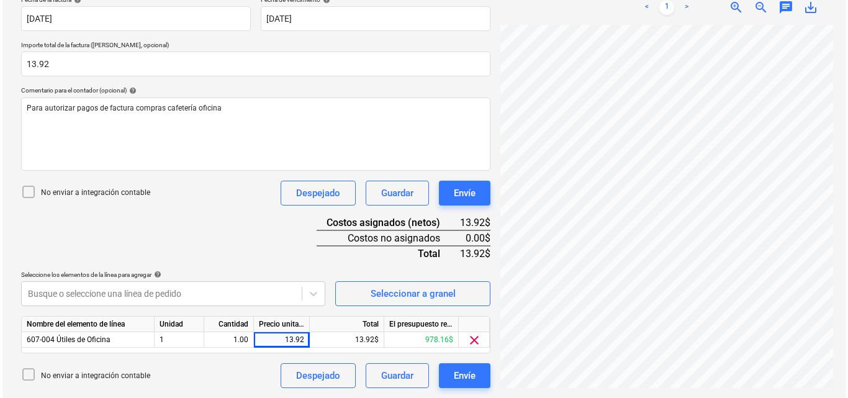
scroll to position [169, 0]
click at [466, 376] on div "Envíe" at bounding box center [462, 376] width 22 height 16
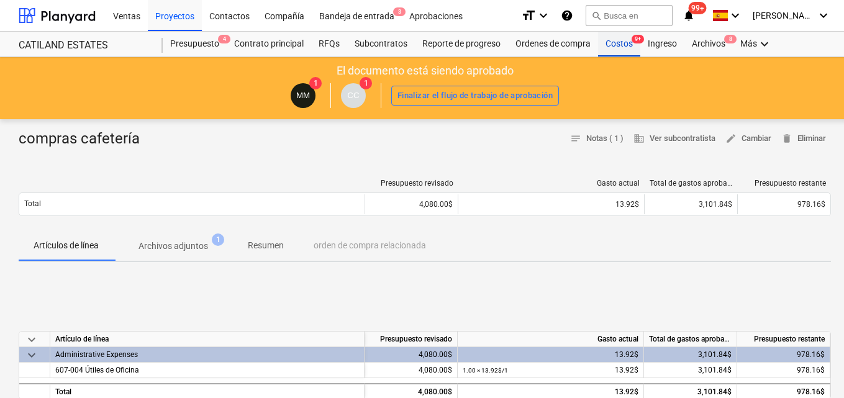
click at [617, 45] on div "Costos 9+" at bounding box center [619, 44] width 42 height 25
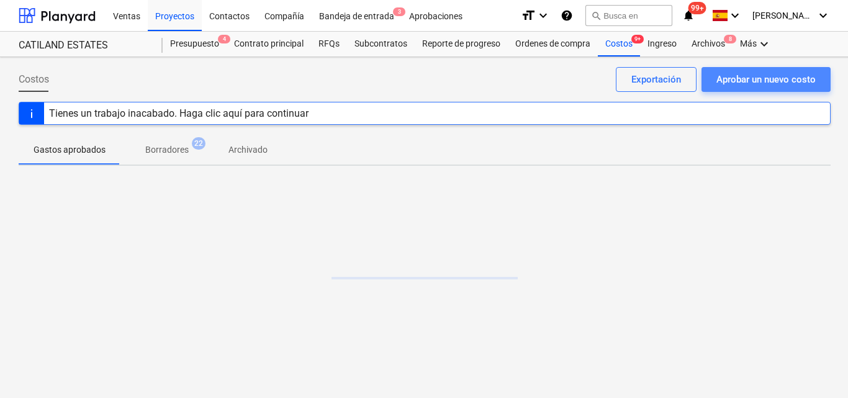
click at [740, 82] on div "Aprobar un nuevo costo" at bounding box center [766, 79] width 99 height 16
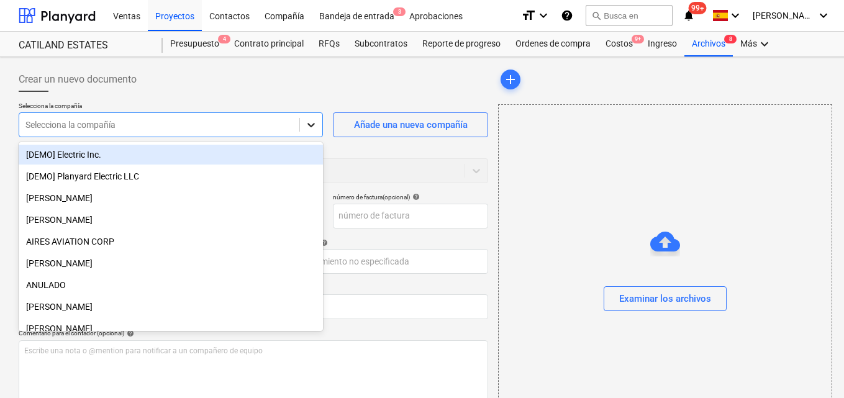
click at [311, 127] on icon at bounding box center [311, 125] width 7 height 4
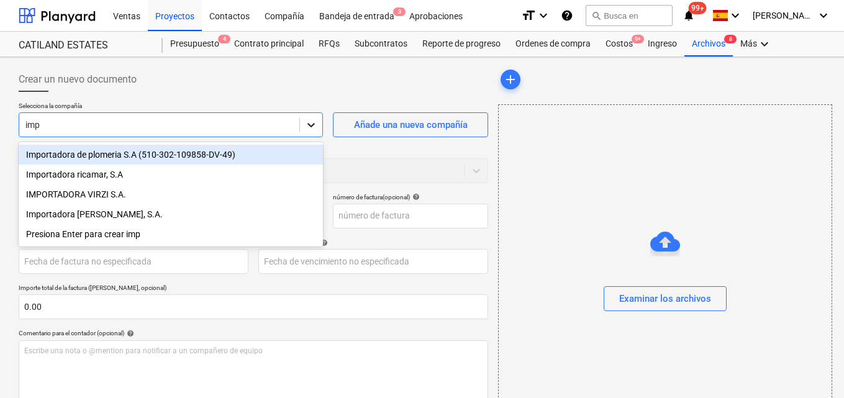
type input "impo"
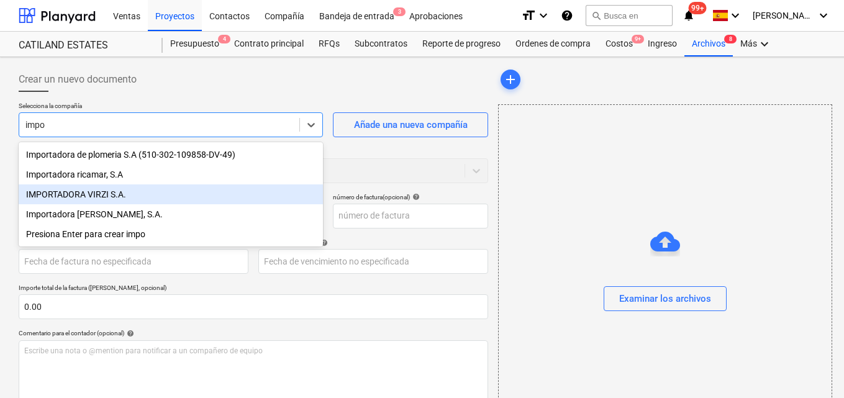
click at [89, 193] on div "IMPORTADORA VIRZI S.A." at bounding box center [171, 194] width 304 height 20
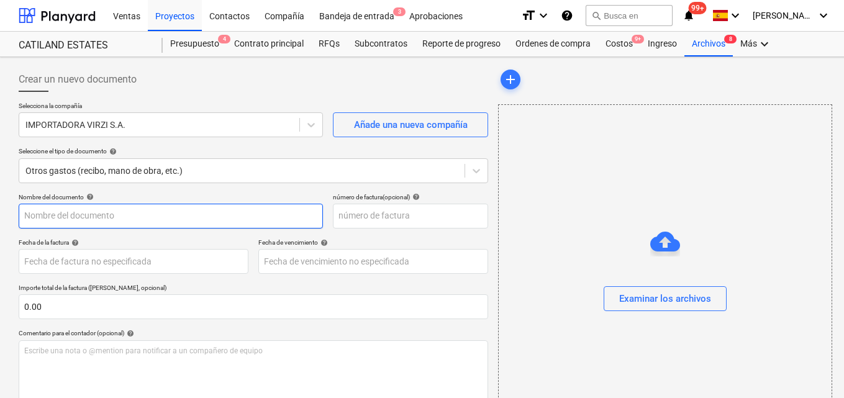
click at [29, 210] on input "text" at bounding box center [171, 216] width 304 height 25
click at [27, 216] on input "cCompra" at bounding box center [171, 216] width 304 height 25
click at [57, 214] on input "Compra" at bounding box center [171, 216] width 304 height 25
type input "Compra para la gira PES"
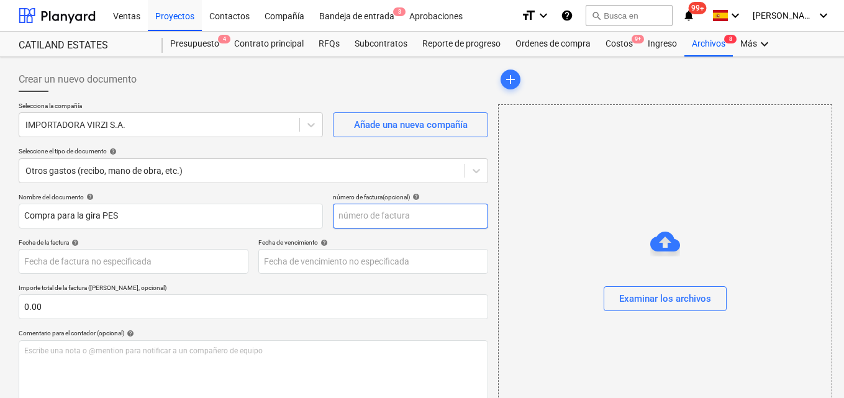
click at [356, 216] on input "text" at bounding box center [410, 216] width 155 height 25
type input "142911"
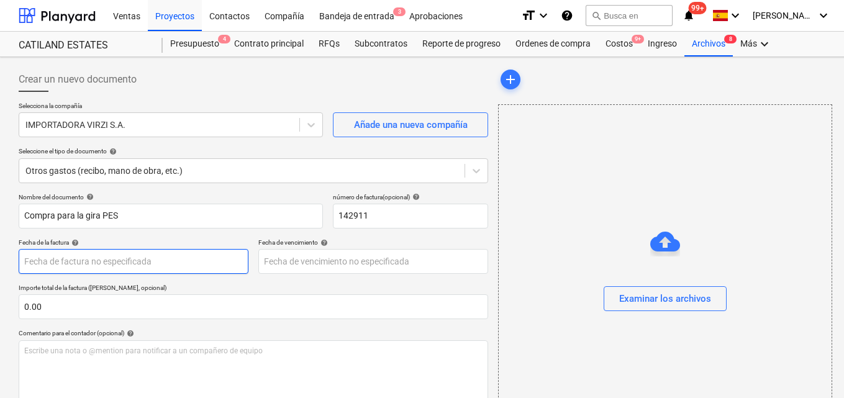
click at [42, 261] on body "Ventas Proyectos Contactos Compañía Bandeja de entrada 3 Aprobaciones format_si…" at bounding box center [422, 199] width 844 height 398
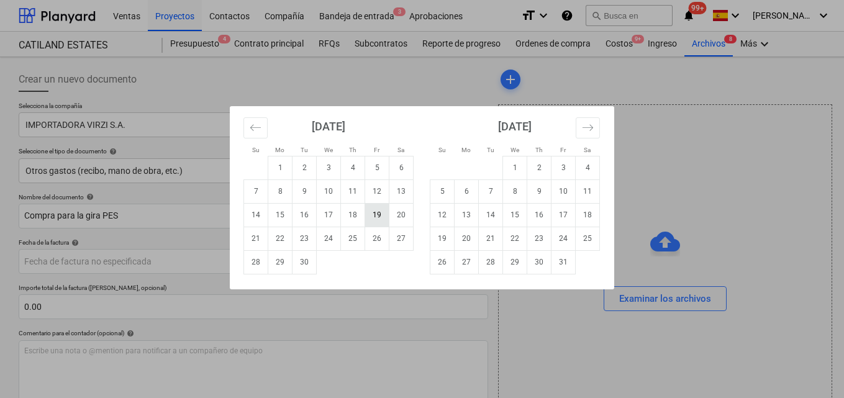
click at [378, 212] on td "19" at bounding box center [377, 215] width 24 height 24
type input "[DATE]"
click at [273, 260] on body "Ventas Proyectos Contactos Compañía Bandeja de entrada 3 Aprobaciones format_si…" at bounding box center [422, 199] width 844 height 398
click at [375, 215] on td "19" at bounding box center [377, 215] width 24 height 24
type input "[DATE]"
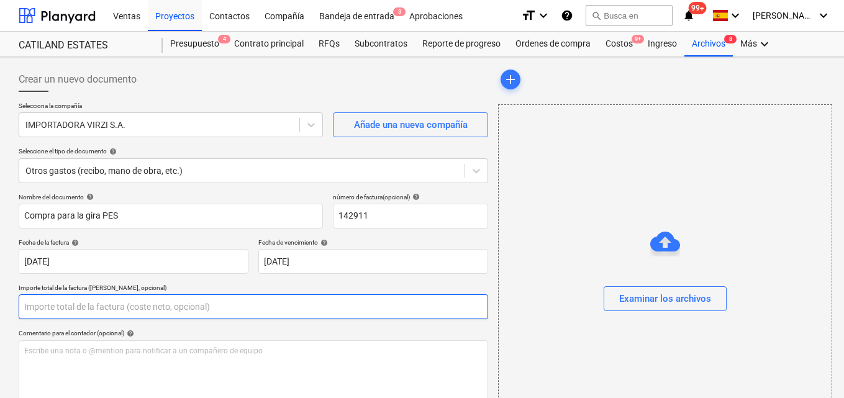
click at [47, 304] on input "text" at bounding box center [253, 306] width 469 height 25
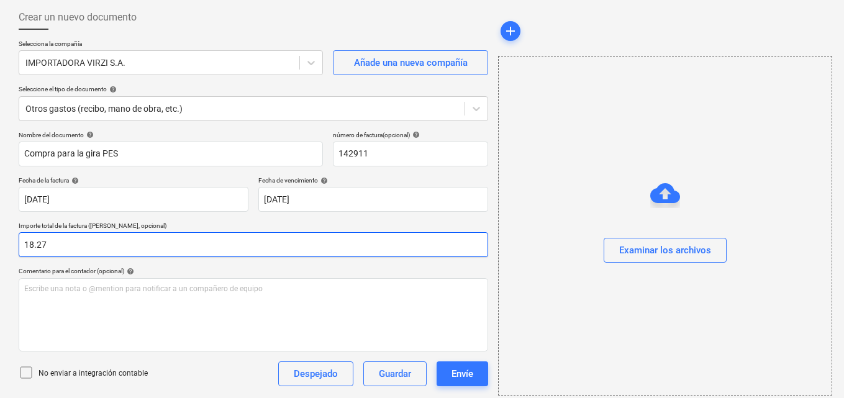
scroll to position [124, 0]
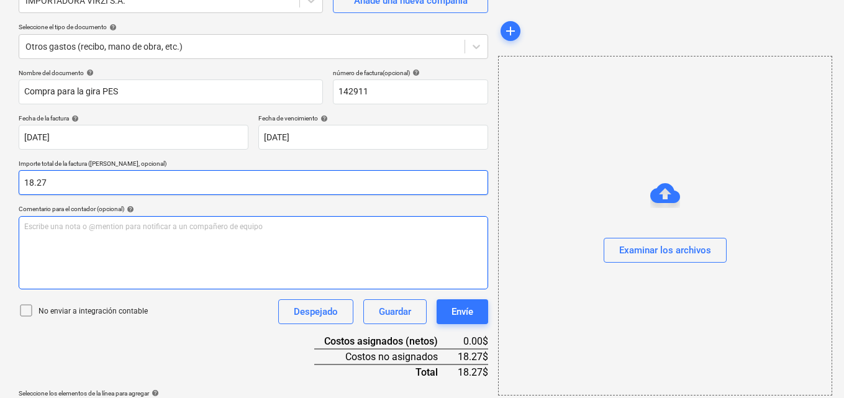
type input "18.27"
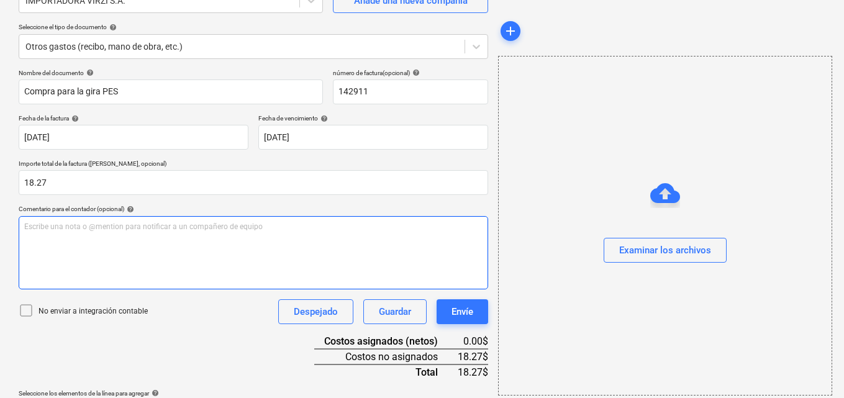
click at [30, 225] on p "Escribe una nota o @mention para notificar a un compañero de equipo ﻿" at bounding box center [253, 227] width 458 height 11
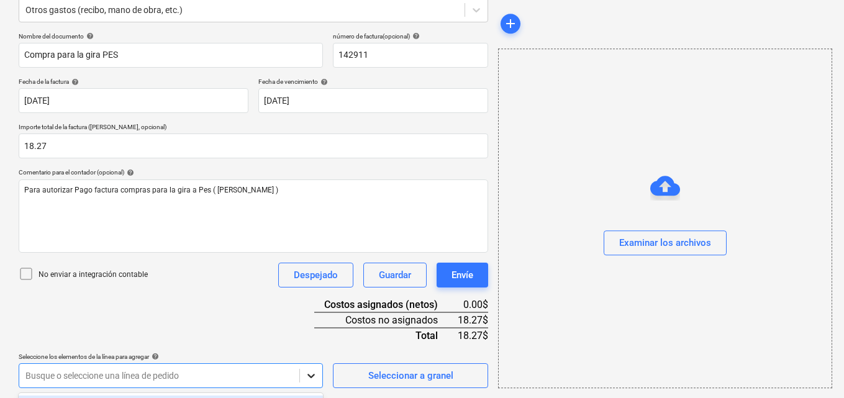
click at [310, 237] on body "Ventas Proyectos Contactos Compañía Bandeja de entrada 3 Aprobaciones format_si…" at bounding box center [422, 38] width 844 height 398
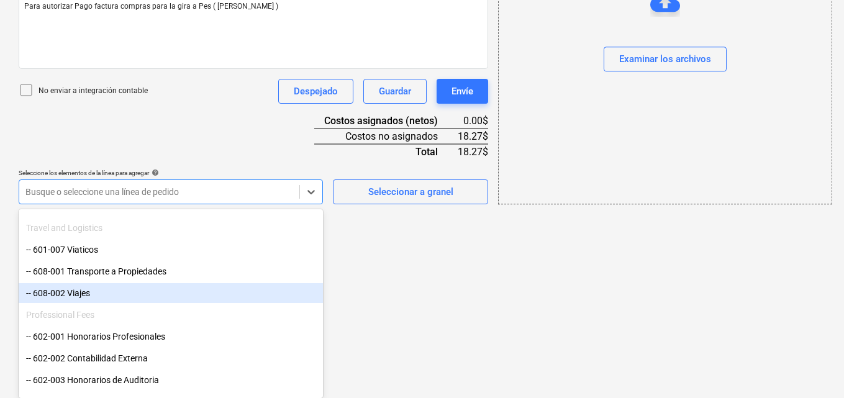
scroll to position [124, 0]
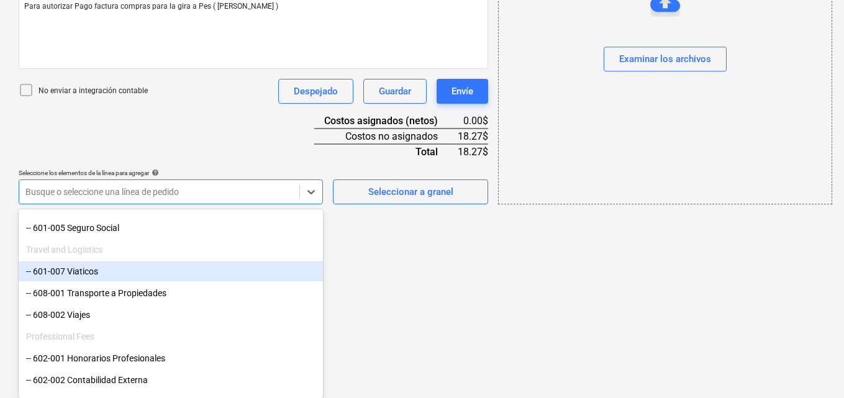
click at [118, 274] on div "-- 601-007 Viaticos" at bounding box center [171, 271] width 304 height 20
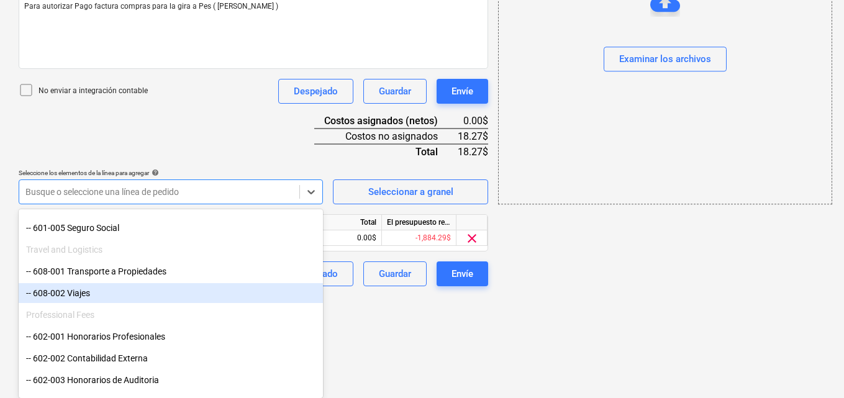
scroll to position [243, 0]
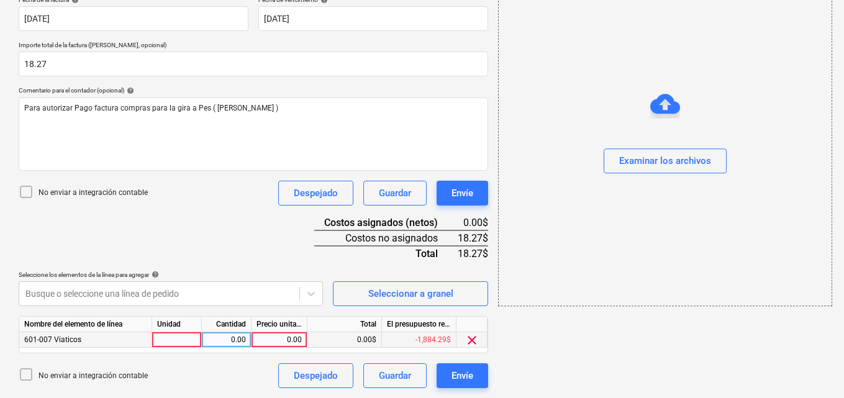
click at [185, 342] on div at bounding box center [177, 340] width 50 height 16
type input "1"
click at [230, 340] on div "0.00" at bounding box center [226, 340] width 39 height 16
type input "1"
click at [286, 338] on div "0.00" at bounding box center [278, 340] width 45 height 16
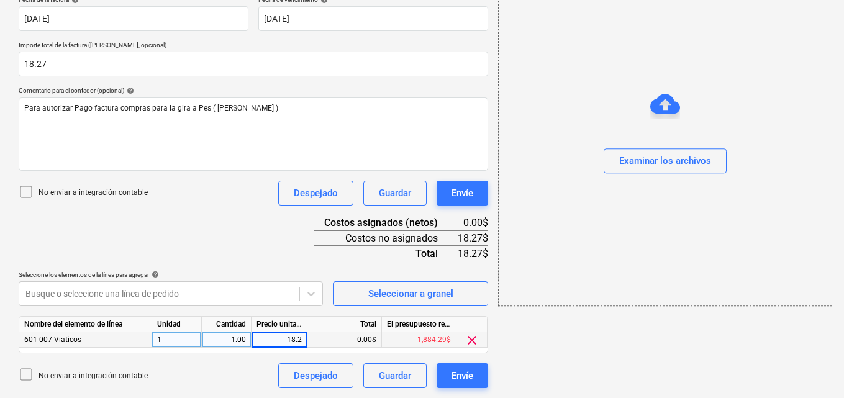
type input "18.27"
click at [646, 165] on div "Examinar los archivos" at bounding box center [665, 161] width 92 height 16
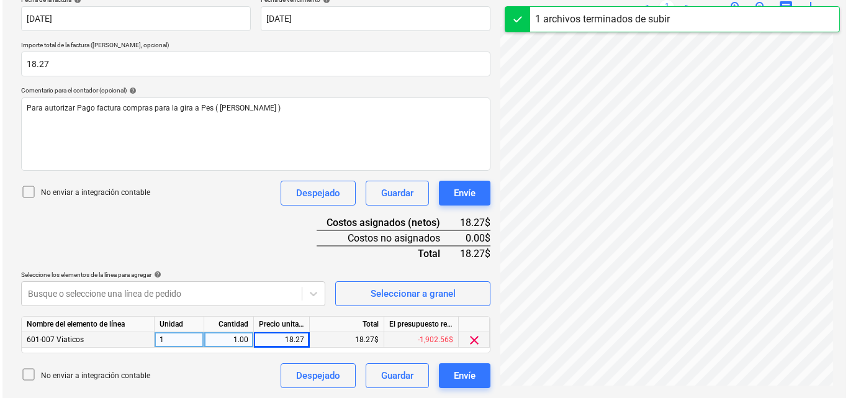
scroll to position [169, 0]
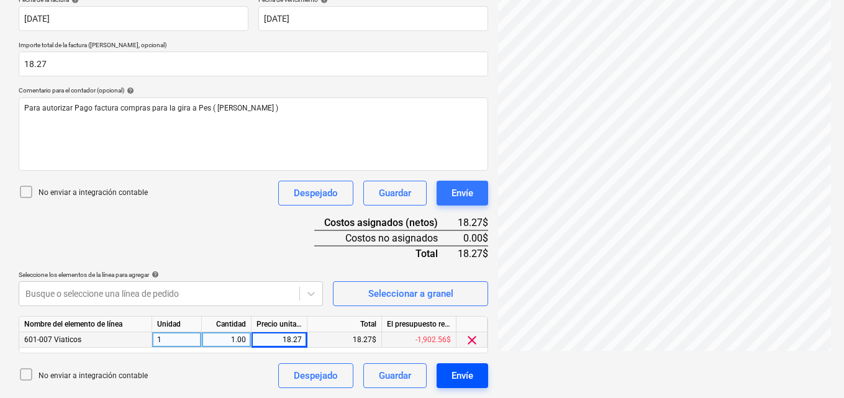
click at [457, 374] on div "Envíe" at bounding box center [462, 376] width 22 height 16
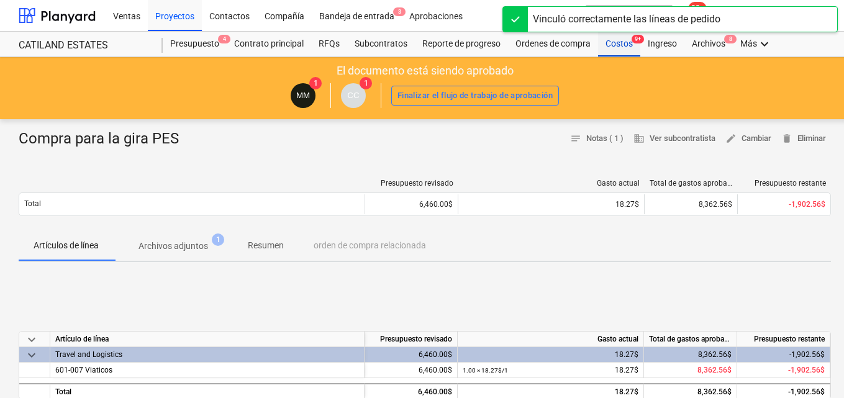
click at [615, 38] on div "Costos 9+" at bounding box center [619, 44] width 42 height 25
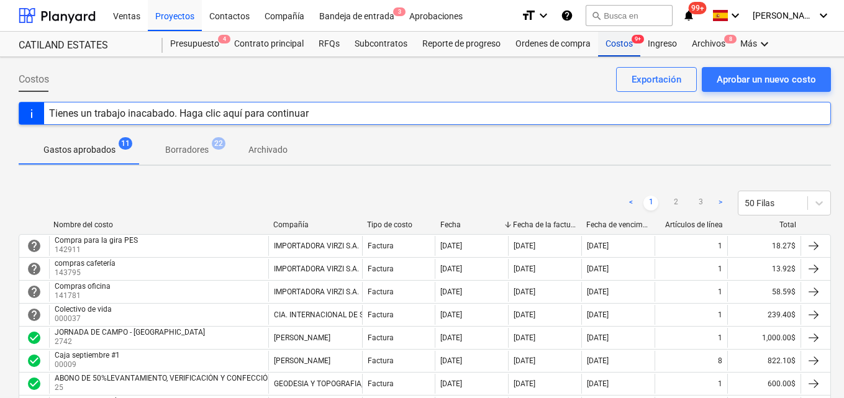
click at [622, 47] on div "Costos 9+" at bounding box center [619, 44] width 42 height 25
click at [742, 77] on div "Aprobar un nuevo costo" at bounding box center [766, 79] width 99 height 16
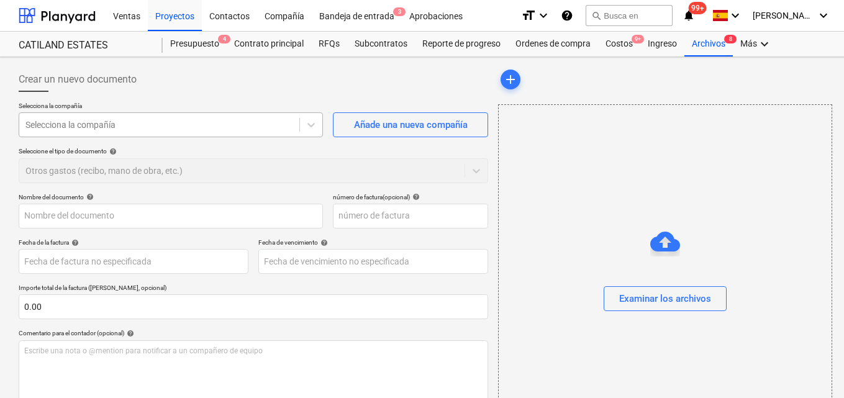
click at [136, 126] on div at bounding box center [159, 125] width 268 height 12
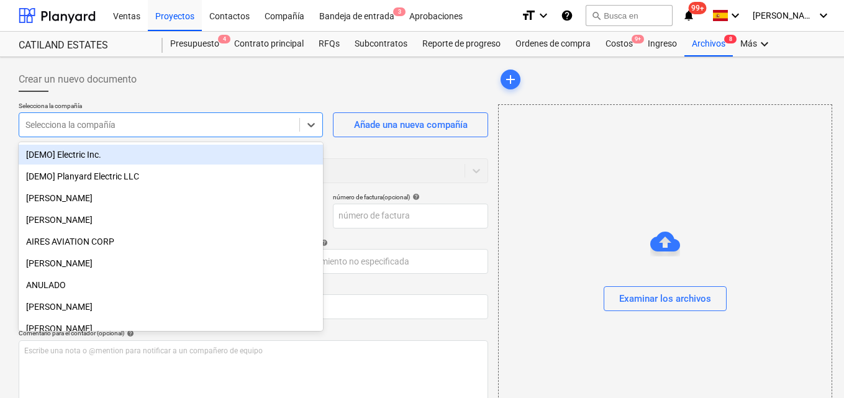
type input "c"
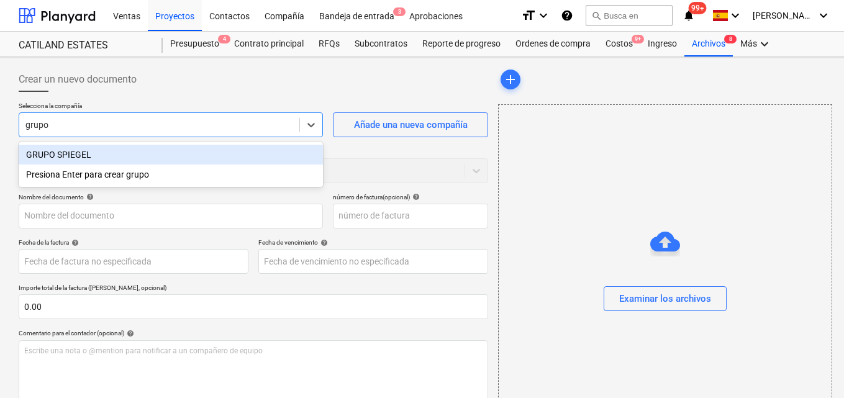
type input "grupo"
click at [92, 156] on div "GRUPO SPIEGEL" at bounding box center [171, 155] width 304 height 20
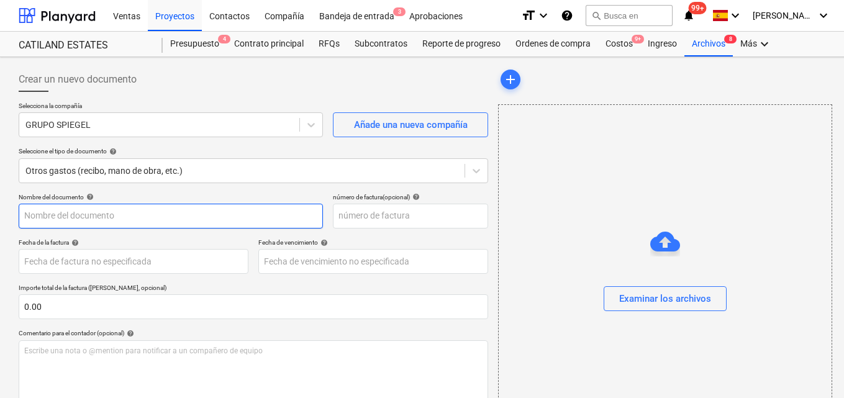
click at [31, 215] on input "text" at bounding box center [171, 216] width 304 height 25
click at [84, 217] on input "Compras matriales" at bounding box center [171, 216] width 304 height 25
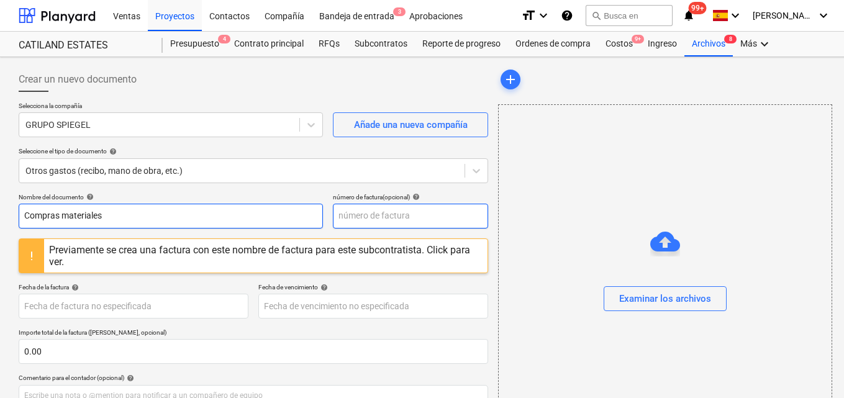
type input "Compras materiales"
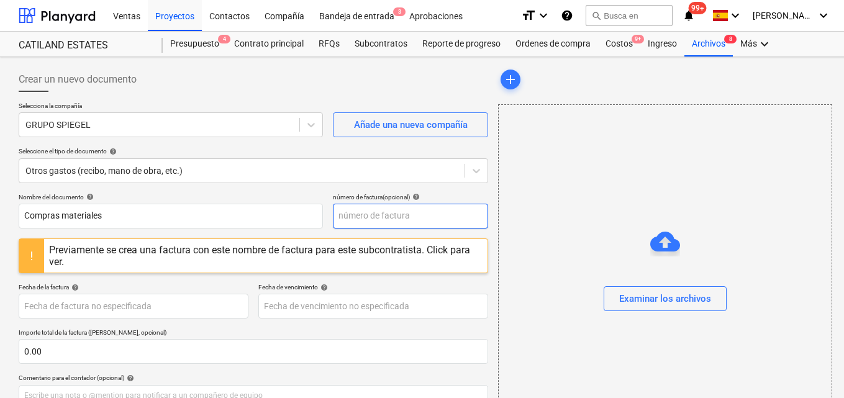
click at [339, 214] on input "text" at bounding box center [410, 216] width 155 height 25
click at [346, 212] on input "text" at bounding box center [410, 216] width 155 height 25
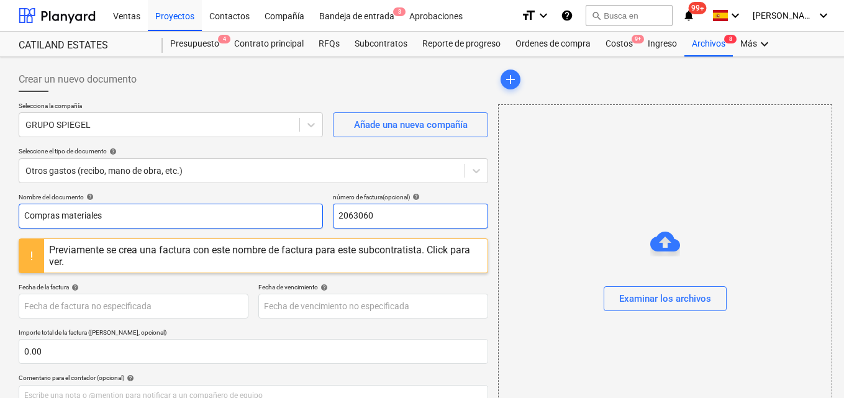
type input "2063060"
click at [193, 215] on input "Compras materiales" at bounding box center [171, 216] width 304 height 25
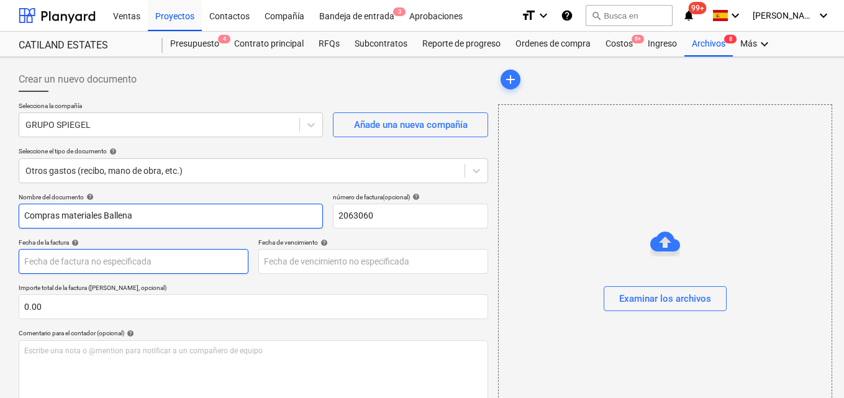
type input "Compras materiales Ballena"
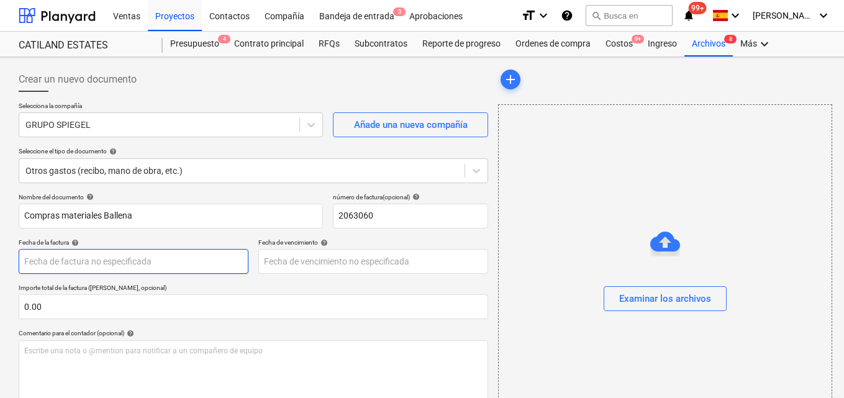
click at [38, 260] on body "Ventas Proyectos Contactos Compañía Bandeja de entrada 3 Aprobaciones format_si…" at bounding box center [422, 199] width 844 height 398
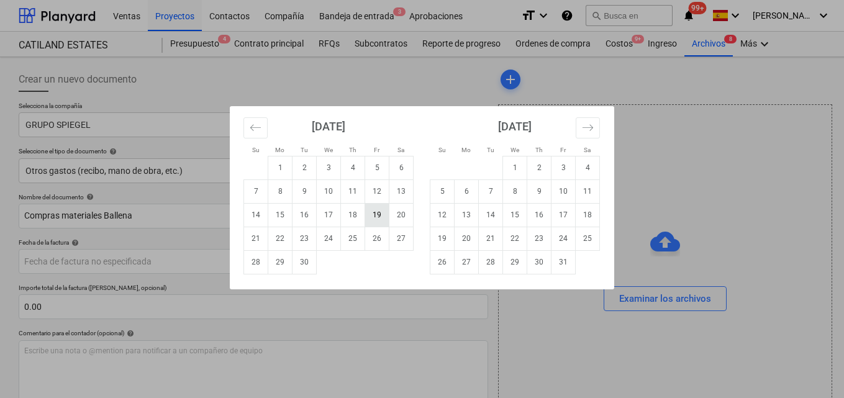
click at [374, 218] on td "19" at bounding box center [377, 215] width 24 height 24
type input "[DATE]"
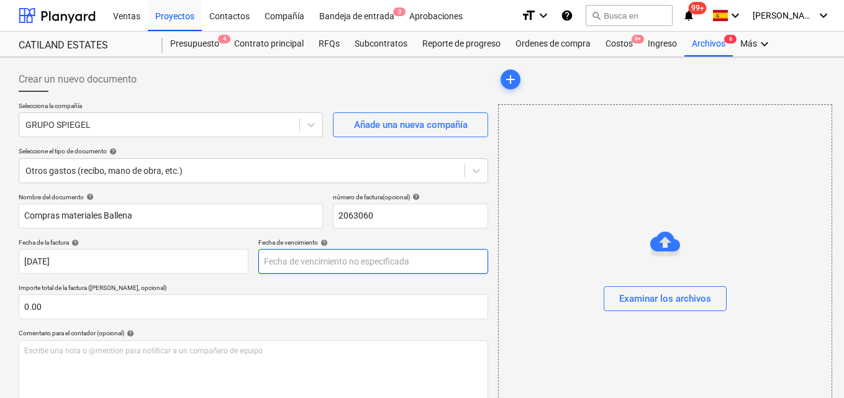
click at [266, 258] on body "Ventas Proyectos Contactos Compañía Bandeja de entrada 3 Aprobaciones format_si…" at bounding box center [422, 199] width 844 height 398
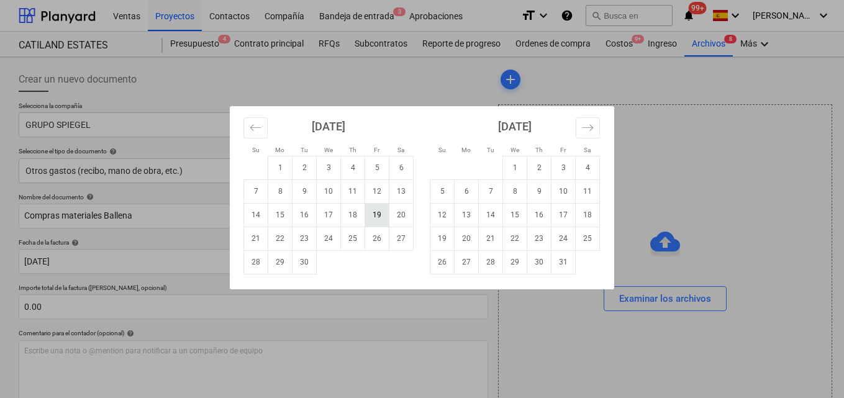
click at [378, 221] on td "19" at bounding box center [377, 215] width 24 height 24
type input "[DATE]"
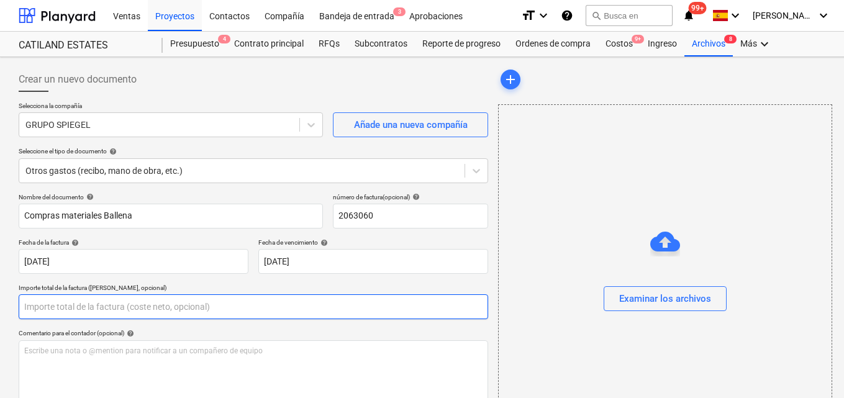
click at [52, 305] on input "text" at bounding box center [253, 306] width 469 height 25
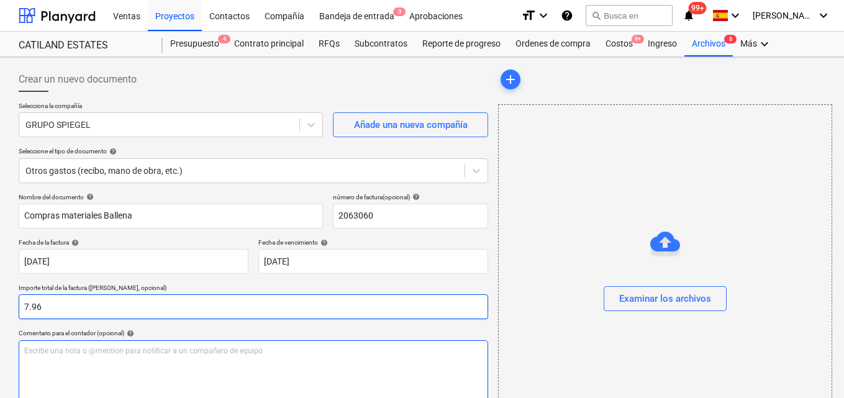
type input "7.96"
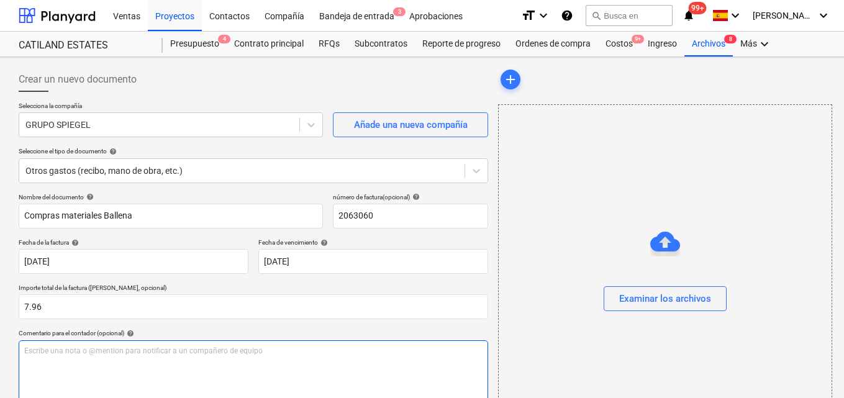
click at [23, 352] on div "Escribe una nota o @mention para notificar a un compañero de equipo ﻿" at bounding box center [253, 376] width 469 height 73
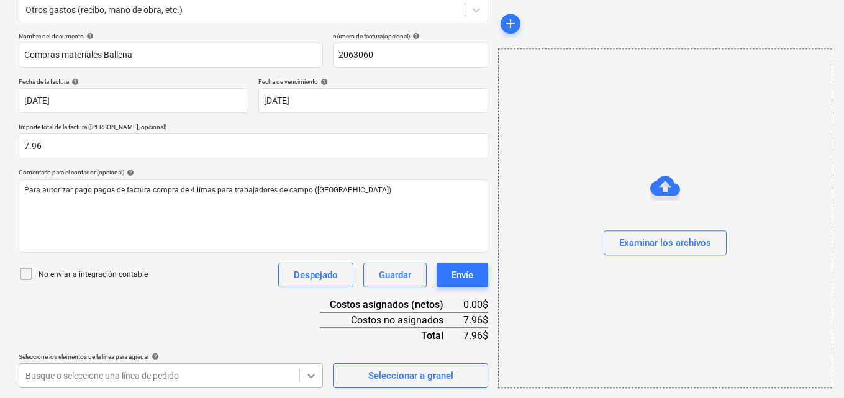
scroll to position [345, 0]
click at [307, 237] on body "Ventas Proyectos Contactos Compañía Bandeja de entrada 3 Aprobaciones format_si…" at bounding box center [422, 38] width 844 height 398
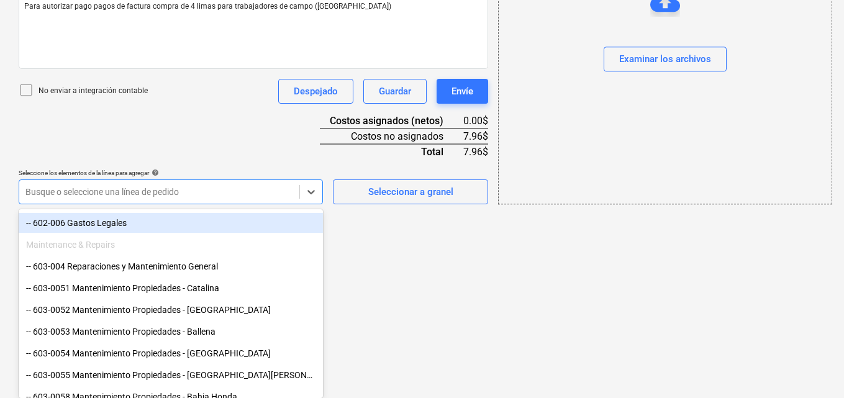
scroll to position [435, 0]
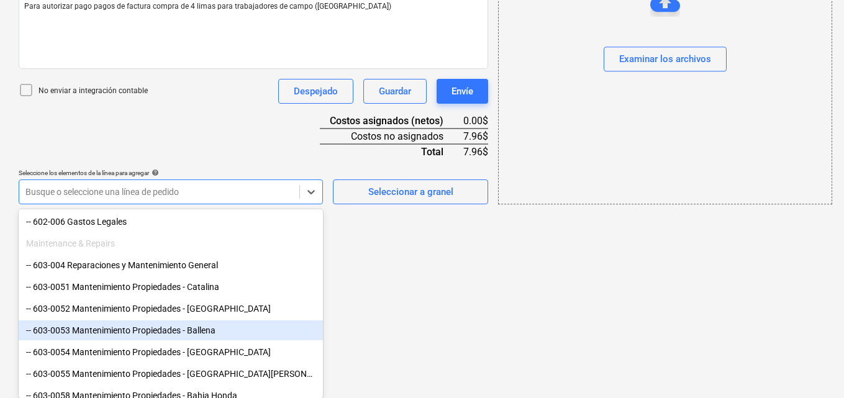
click at [183, 326] on div "-- 603-0053 Mantenimiento Propiedades - Ballena" at bounding box center [171, 330] width 304 height 20
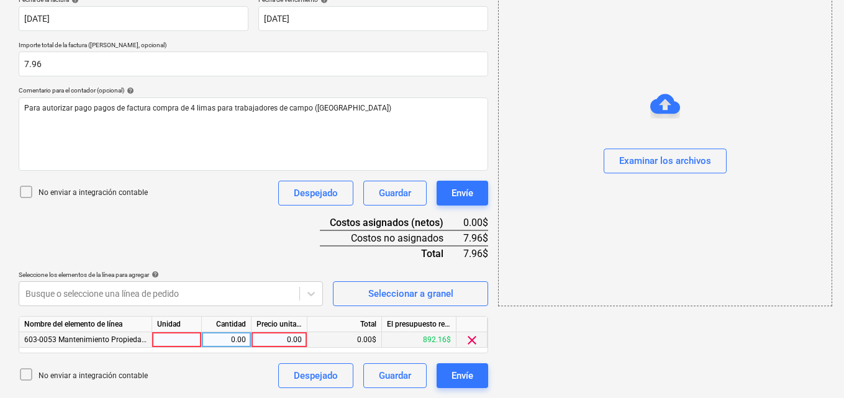
click at [178, 338] on div at bounding box center [177, 340] width 50 height 16
type input "1"
click at [230, 338] on div "0.00" at bounding box center [226, 340] width 39 height 16
type input "1"
click at [283, 338] on div "0.00" at bounding box center [278, 340] width 45 height 16
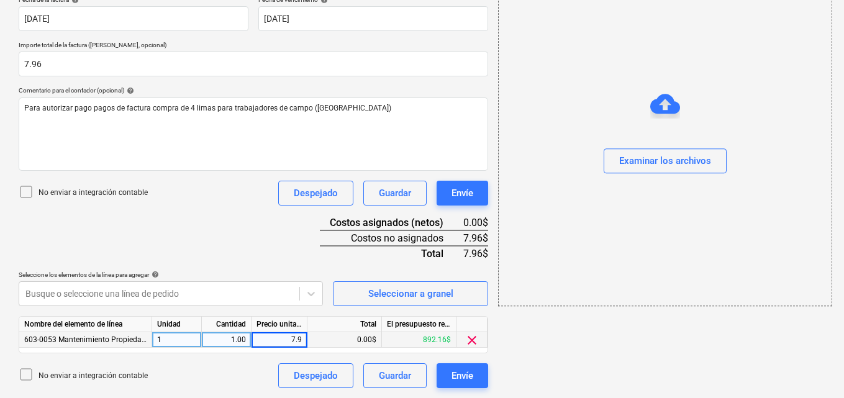
type input "7.96"
click at [662, 163] on div "Examinar los archivos" at bounding box center [665, 161] width 92 height 16
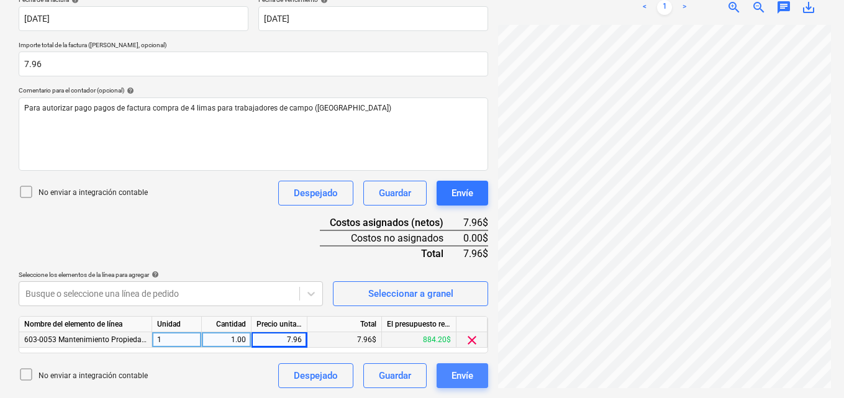
click at [459, 381] on div "Envíe" at bounding box center [462, 376] width 22 height 16
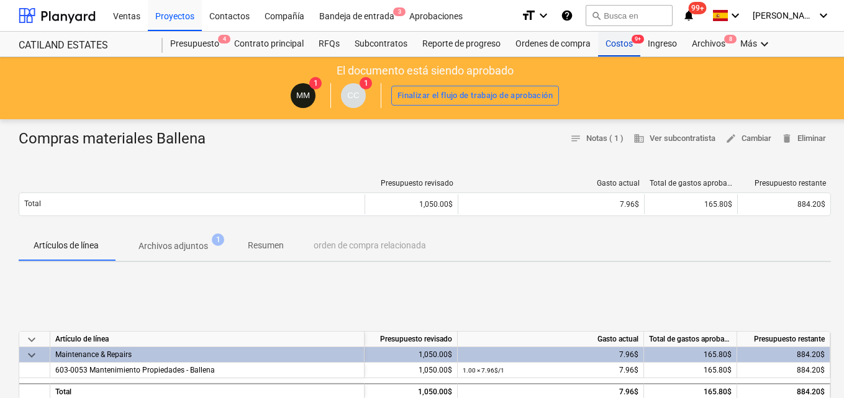
click at [617, 43] on div "Costos 9+" at bounding box center [619, 44] width 42 height 25
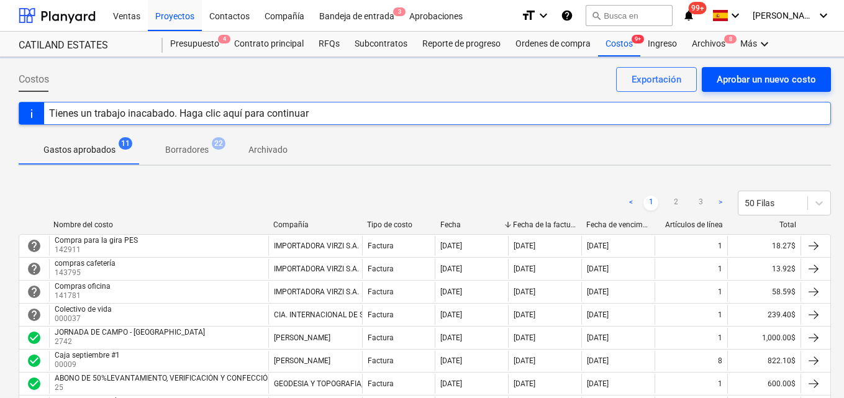
click at [741, 74] on div "Aprobar un nuevo costo" at bounding box center [766, 79] width 99 height 16
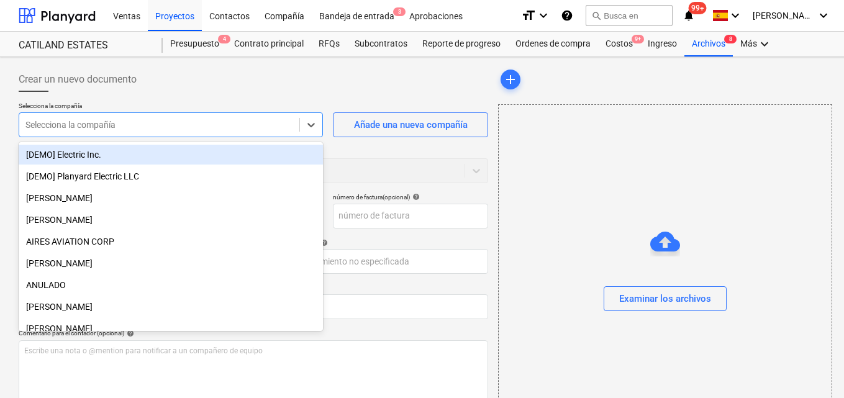
click at [144, 125] on div at bounding box center [159, 125] width 268 height 12
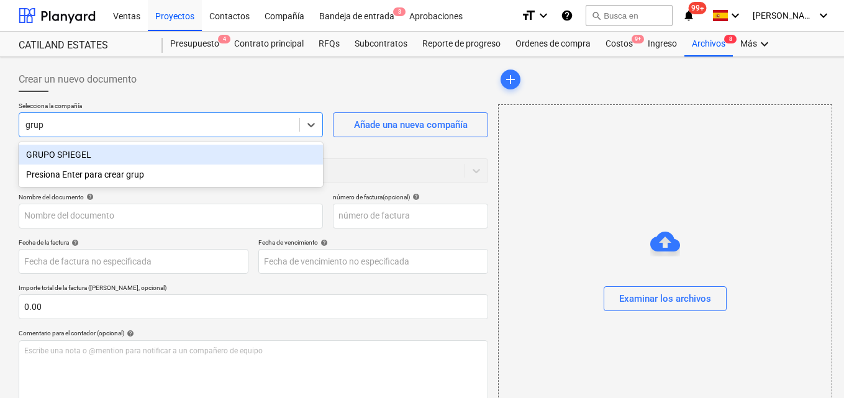
type input "grupo"
click at [98, 155] on div "GRUPO SPIEGEL" at bounding box center [171, 155] width 304 height 20
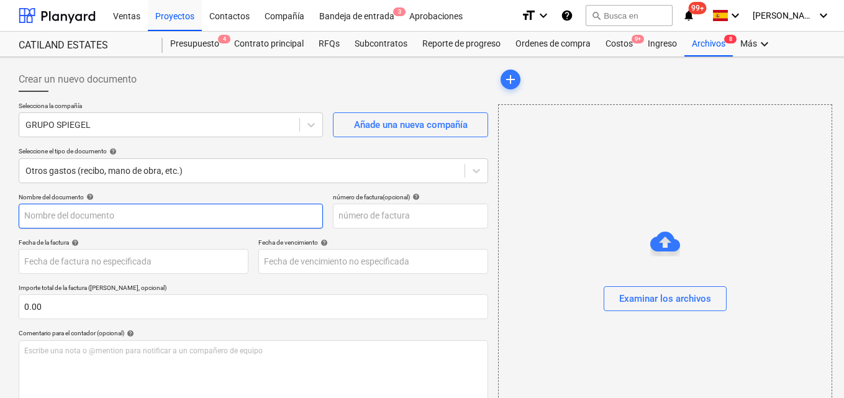
click at [27, 217] on input "text" at bounding box center [171, 216] width 304 height 25
type input "Materiales para campo"
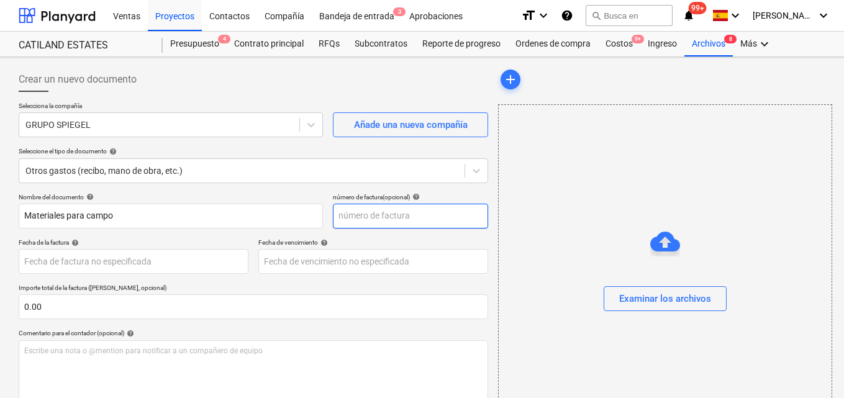
click at [348, 209] on input "text" at bounding box center [410, 216] width 155 height 25
type input "2063061"
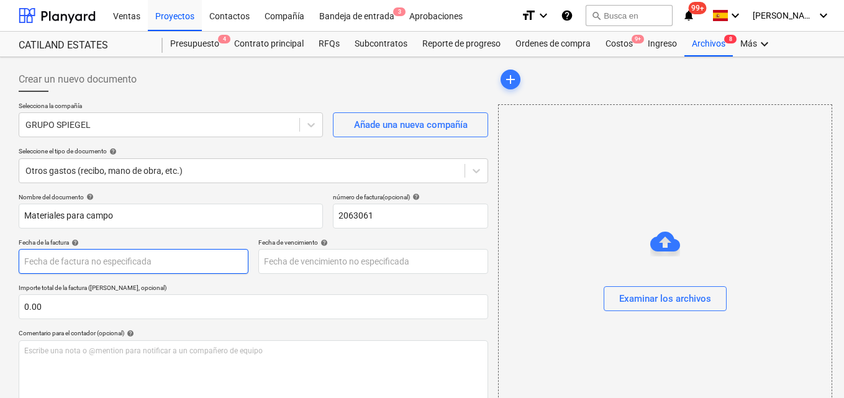
click at [34, 265] on body "Ventas Proyectos Contactos Compañía Bandeja de entrada 3 Aprobaciones format_si…" at bounding box center [422, 199] width 844 height 398
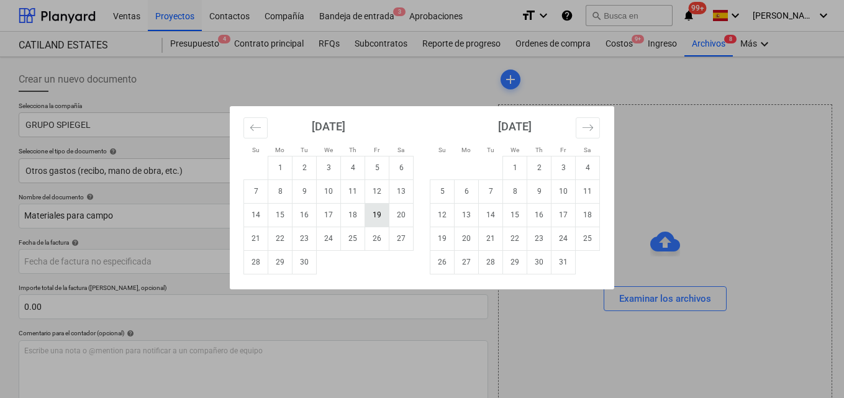
click at [375, 220] on td "19" at bounding box center [377, 215] width 24 height 24
type input "[DATE]"
click at [296, 257] on body "Ventas Proyectos Contactos Compañía Bandeja de entrada 3 Aprobaciones format_si…" at bounding box center [422, 199] width 844 height 398
click at [381, 215] on td "19" at bounding box center [377, 215] width 24 height 24
type input "[DATE]"
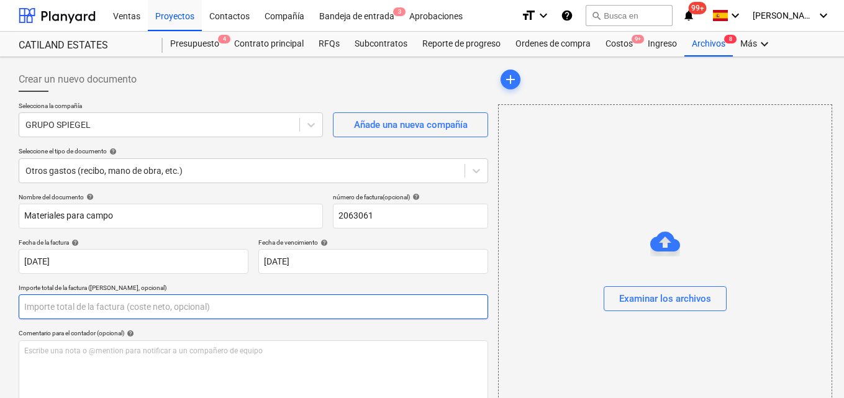
click at [47, 308] on input "text" at bounding box center [253, 306] width 469 height 25
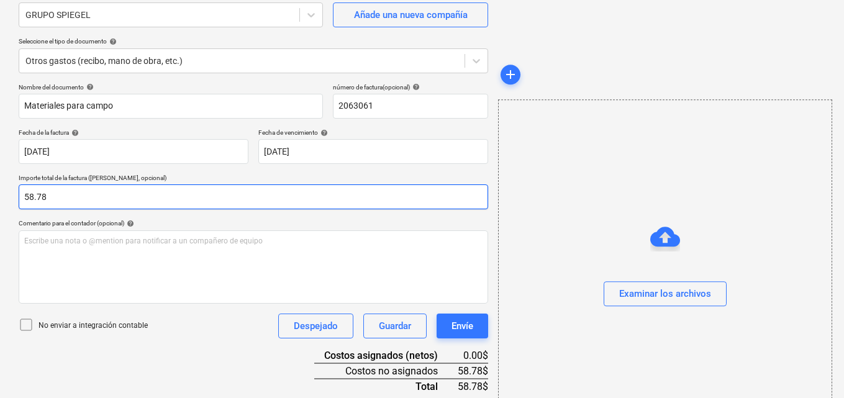
scroll to position [161, 0]
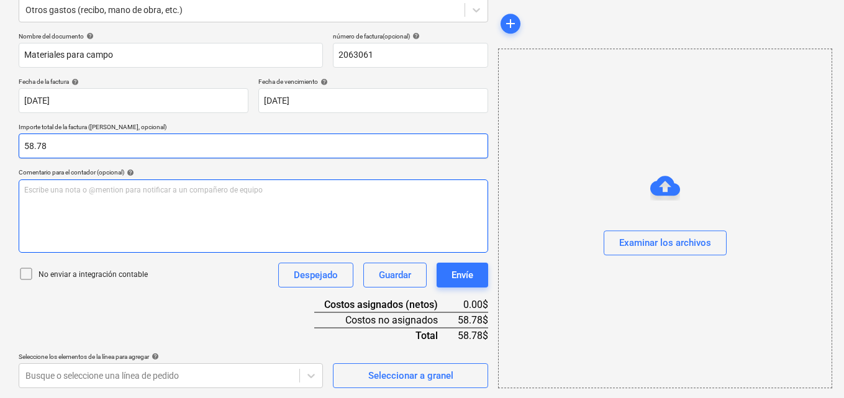
type input "58.78"
click at [25, 190] on p "Escribe una nota o @mention para notificar a un compañero de equipo ﻿" at bounding box center [253, 190] width 458 height 11
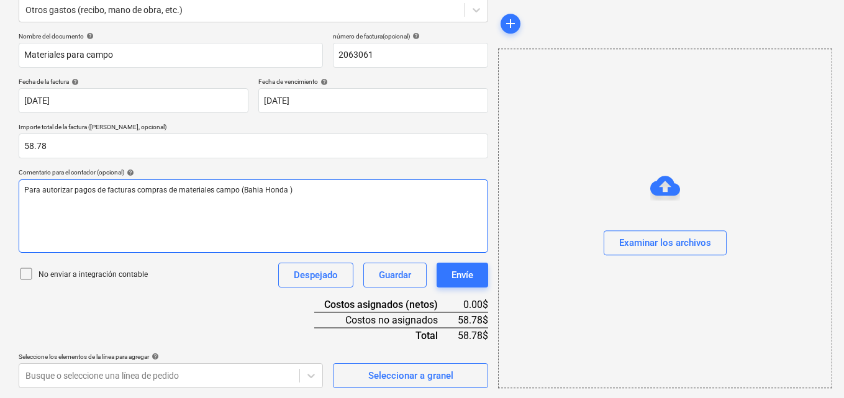
click at [246, 189] on span "Para autorizar pagos de facturas compras de materiales campo (Bahia Honda )" at bounding box center [158, 190] width 268 height 9
click at [291, 187] on p "Para autorizar pagos de facturas compras de materiales campo ([GEOGRAPHIC_DATA]…" at bounding box center [253, 190] width 458 height 11
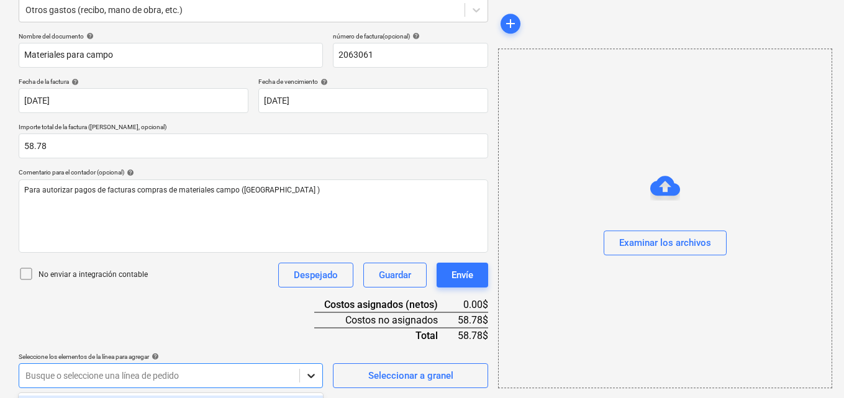
scroll to position [345, 0]
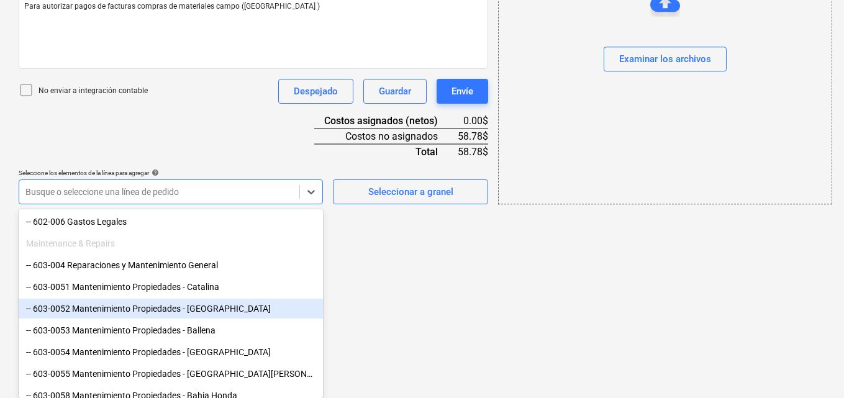
scroll to position [497, 0]
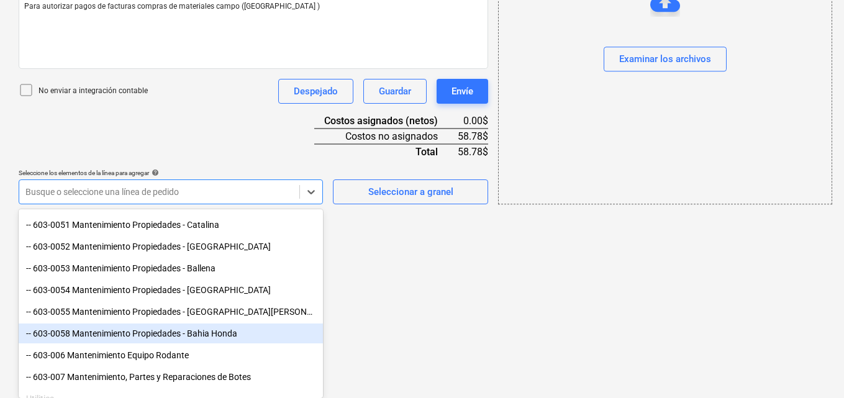
click at [191, 334] on div "-- 603-0058 Mantenimiento Propiedades - Bahia Honda" at bounding box center [171, 333] width 304 height 20
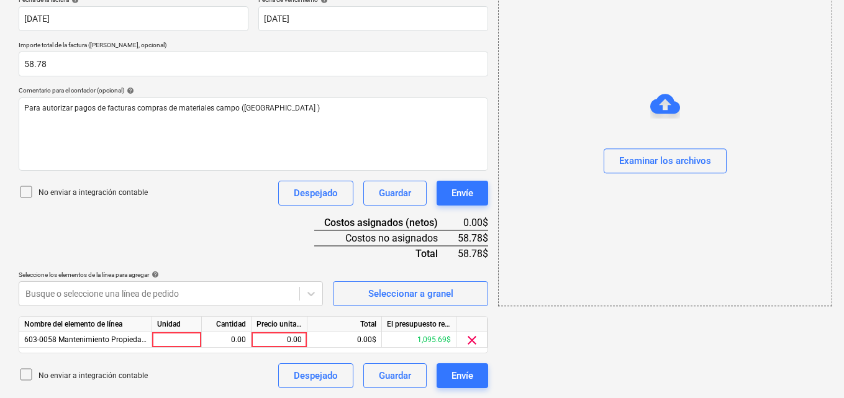
scroll to position [243, 0]
click at [194, 338] on div at bounding box center [177, 340] width 50 height 16
type input "1"
click at [225, 340] on div "0.00" at bounding box center [226, 340] width 39 height 16
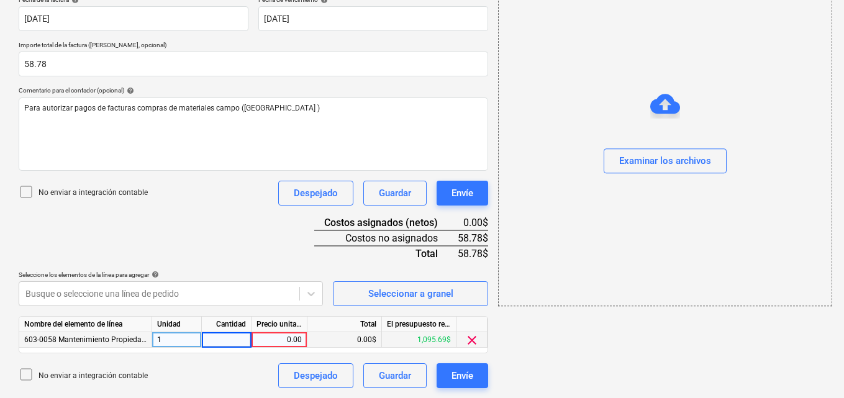
type input "1"
click at [284, 338] on div "0.00" at bounding box center [278, 340] width 45 height 16
type input "58.78"
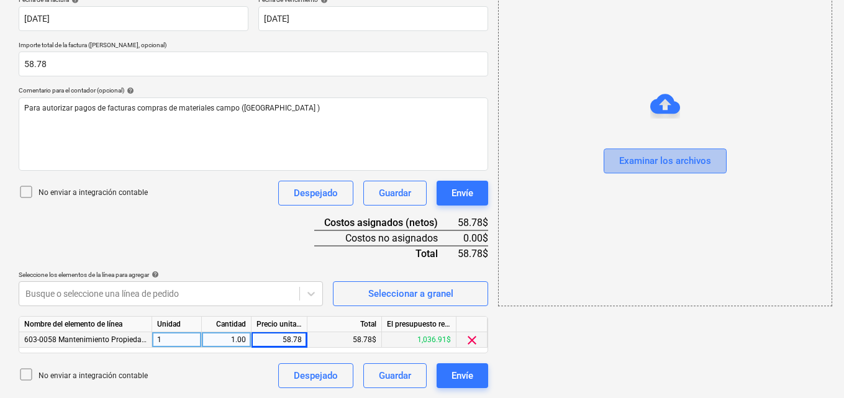
click at [639, 155] on div "Examinar los archivos" at bounding box center [665, 161] width 92 height 16
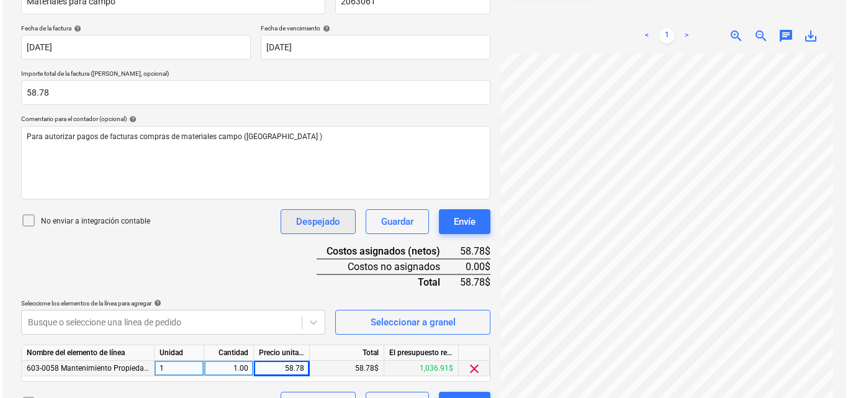
scroll to position [243, 0]
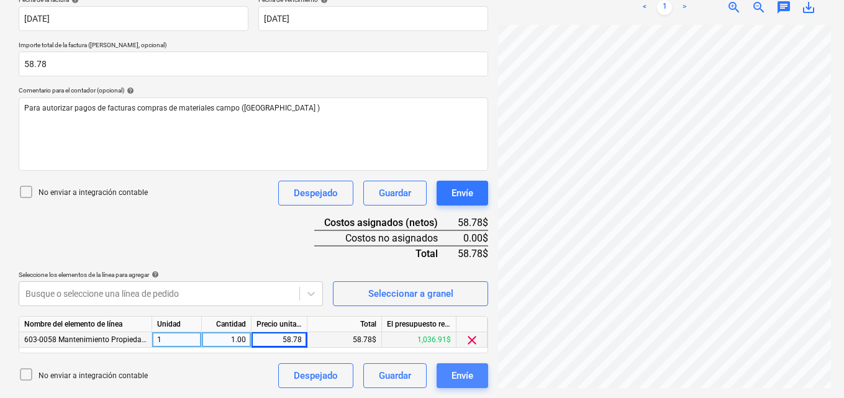
click at [464, 375] on div "Envíe" at bounding box center [462, 376] width 22 height 16
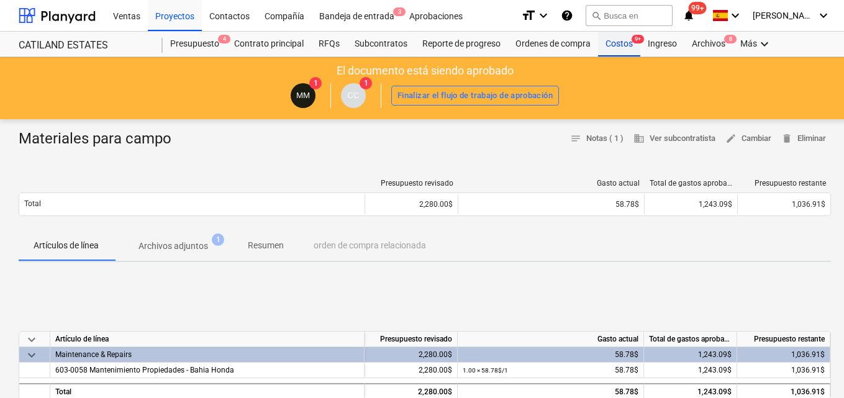
click at [610, 43] on div "Costos 9+" at bounding box center [619, 44] width 42 height 25
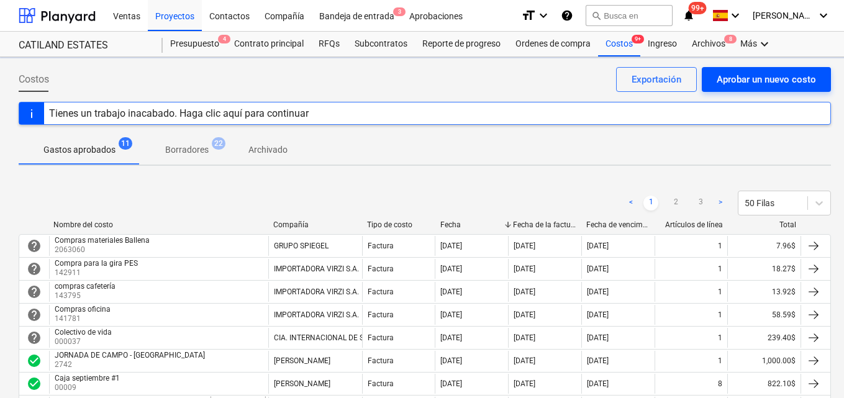
click at [732, 81] on div "Aprobar un nuevo costo" at bounding box center [766, 79] width 99 height 16
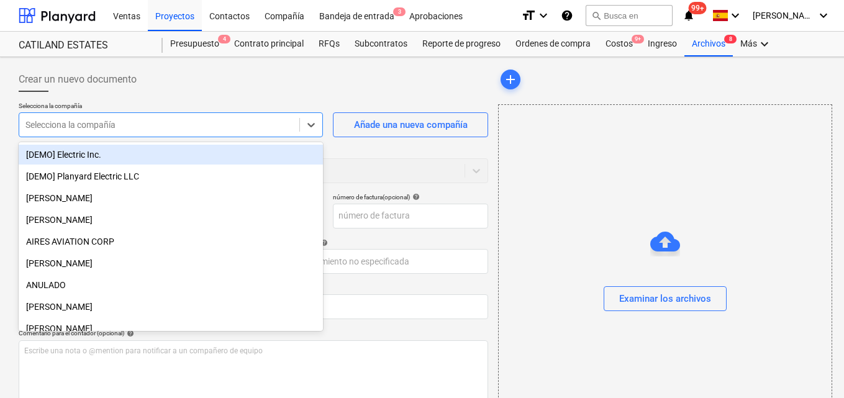
click at [180, 126] on div at bounding box center [159, 125] width 268 height 12
type input "no"
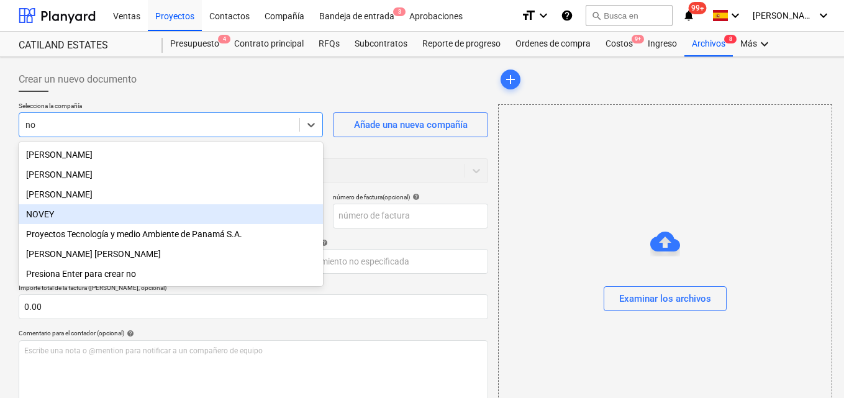
click at [61, 221] on div "NOVEY" at bounding box center [171, 214] width 304 height 20
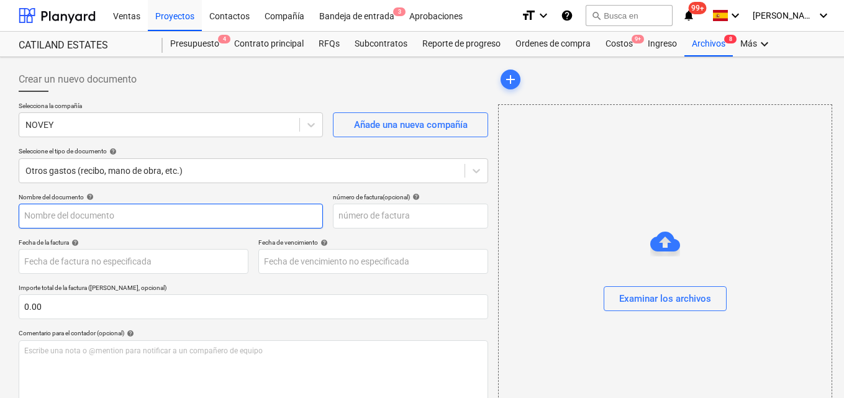
click at [40, 216] on input "text" at bounding box center [171, 216] width 304 height 25
type input "Compras de chalecos"
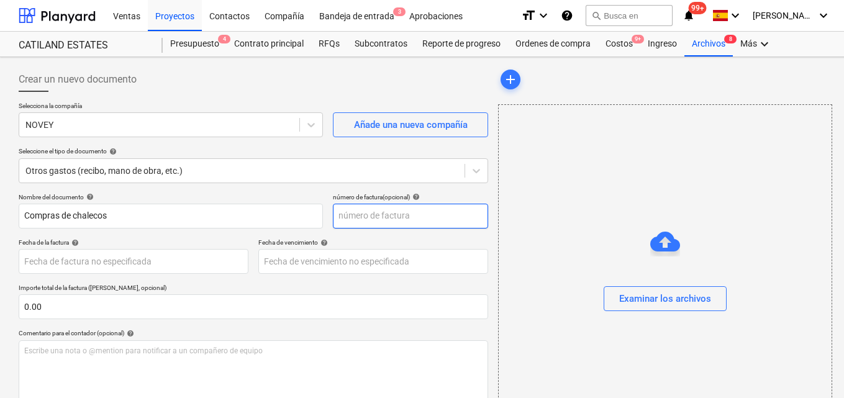
click at [345, 212] on input "text" at bounding box center [410, 216] width 155 height 25
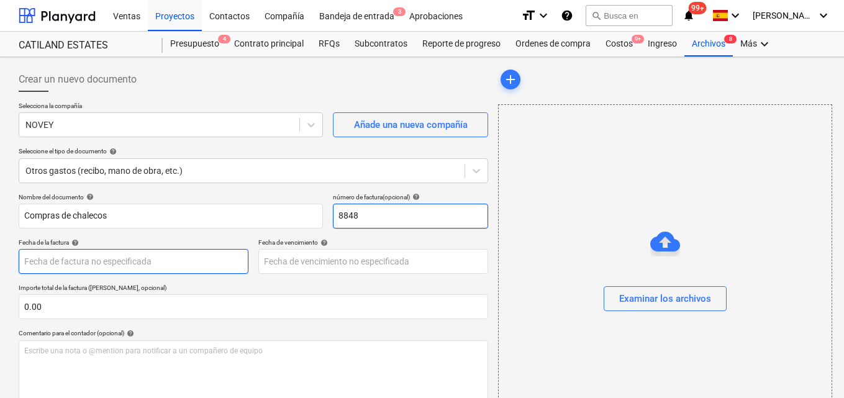
type input "8848"
click at [26, 266] on body "Ventas Proyectos Contactos Compañía Bandeja de entrada 3 Aprobaciones format_si…" at bounding box center [422, 199] width 844 height 398
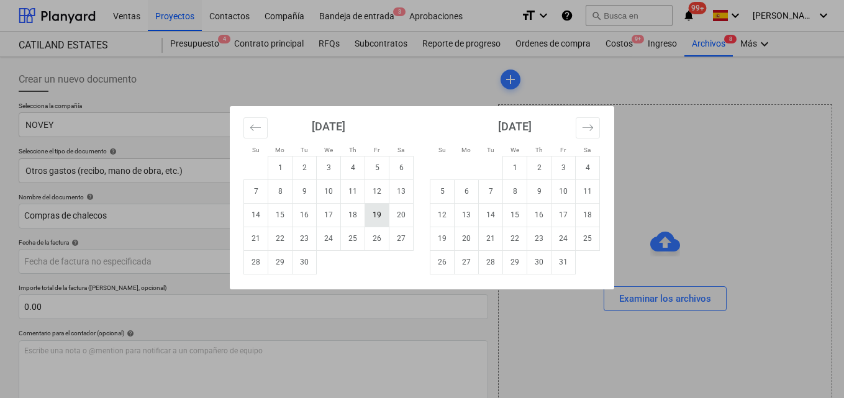
click at [374, 215] on td "19" at bounding box center [377, 215] width 24 height 24
type input "[DATE]"
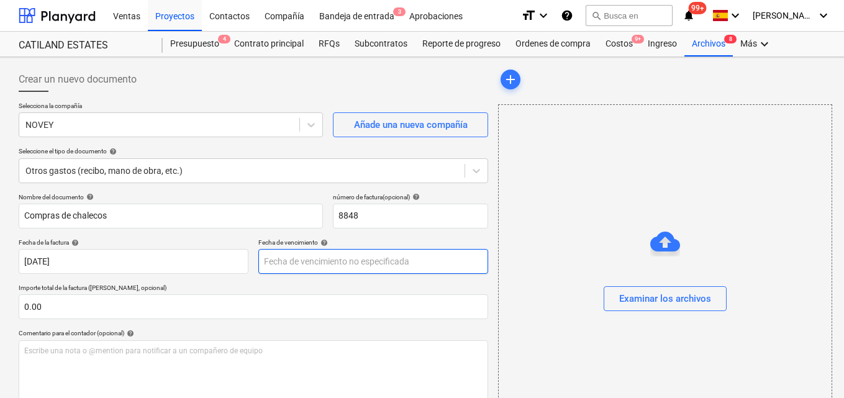
click at [283, 261] on body "Ventas Proyectos Contactos Compañía Bandeja de entrada 3 Aprobaciones format_si…" at bounding box center [422, 199] width 844 height 398
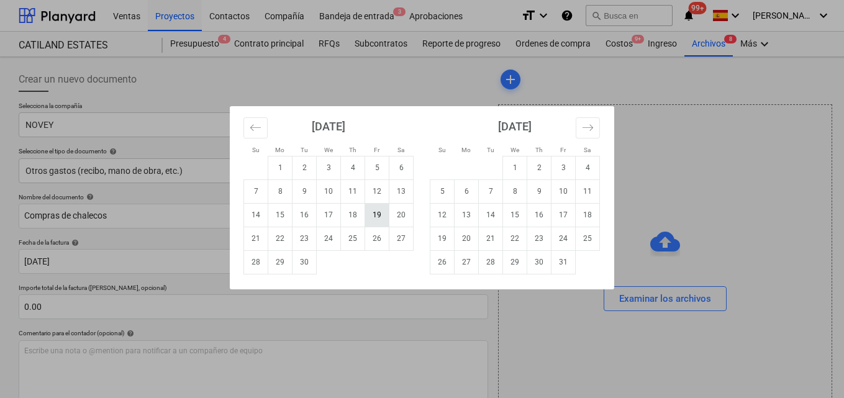
click at [377, 217] on td "19" at bounding box center [377, 215] width 24 height 24
type input "[DATE]"
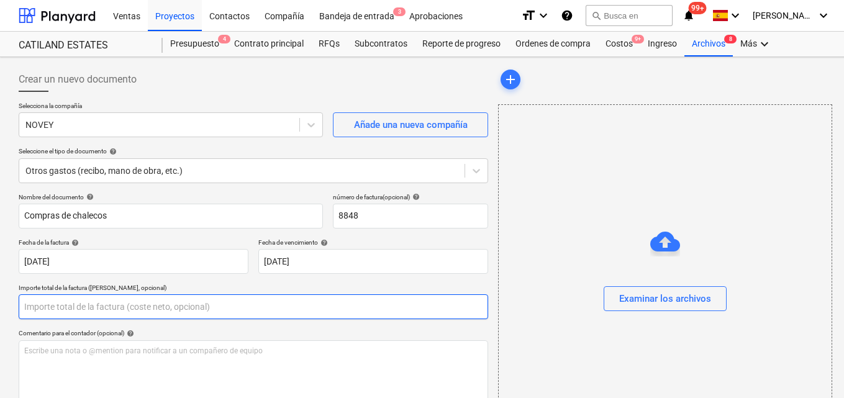
click at [40, 307] on input "text" at bounding box center [253, 306] width 469 height 25
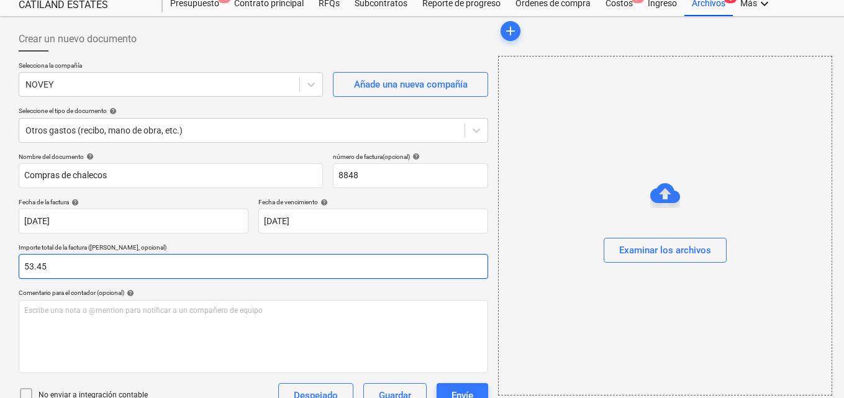
scroll to position [124, 0]
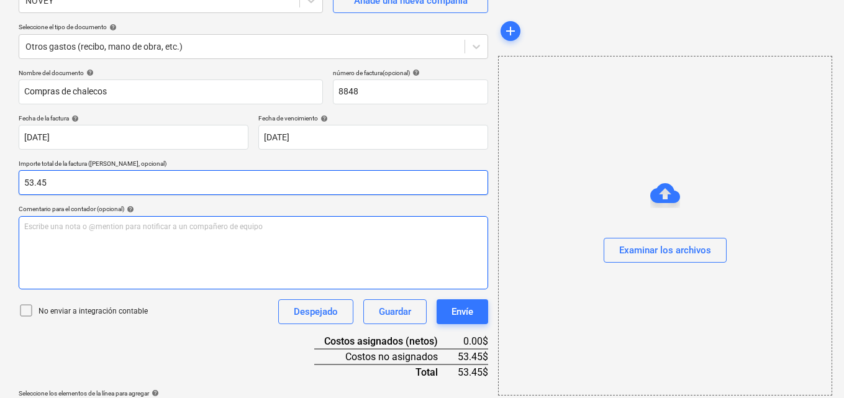
type input "53.45"
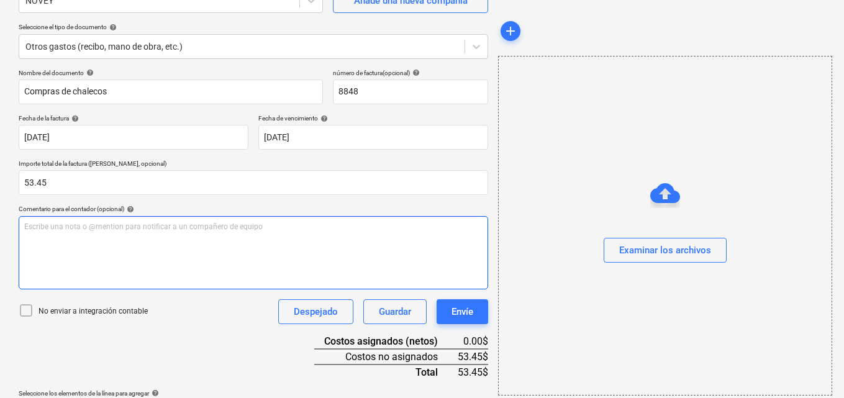
click at [28, 225] on p "Escribe una nota o @mention para notificar a un compañero de equipo ﻿" at bounding box center [253, 227] width 458 height 11
click at [343, 232] on p "Para autorizar pagos de facturas compras de cinco capotes para los trabajadores…" at bounding box center [253, 227] width 458 height 11
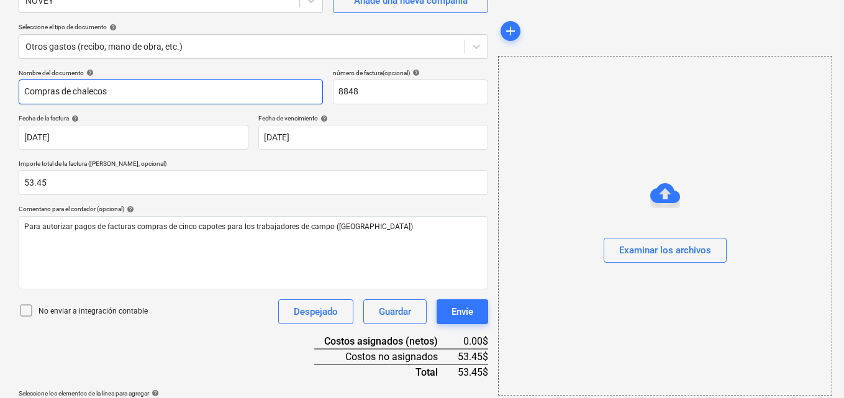
click at [108, 90] on input "Compras de chalecos" at bounding box center [171, 91] width 304 height 25
click at [91, 90] on input "Compras de campotes" at bounding box center [171, 91] width 304 height 25
click at [111, 89] on input "Compras de capotes" at bounding box center [171, 91] width 304 height 25
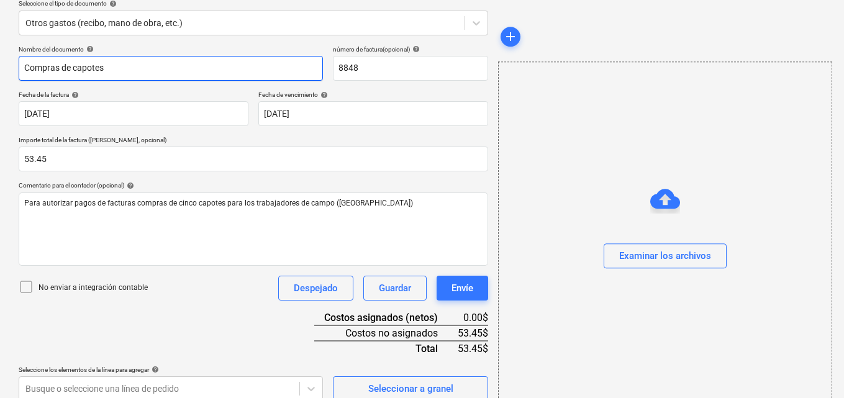
scroll to position [161, 0]
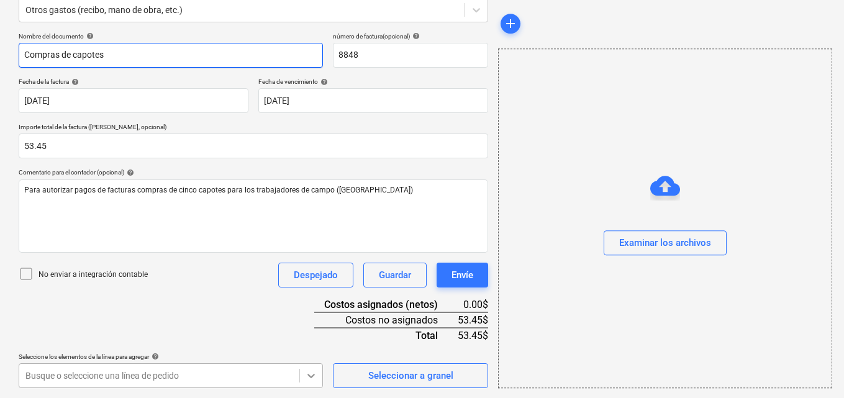
type input "Compras de capotes"
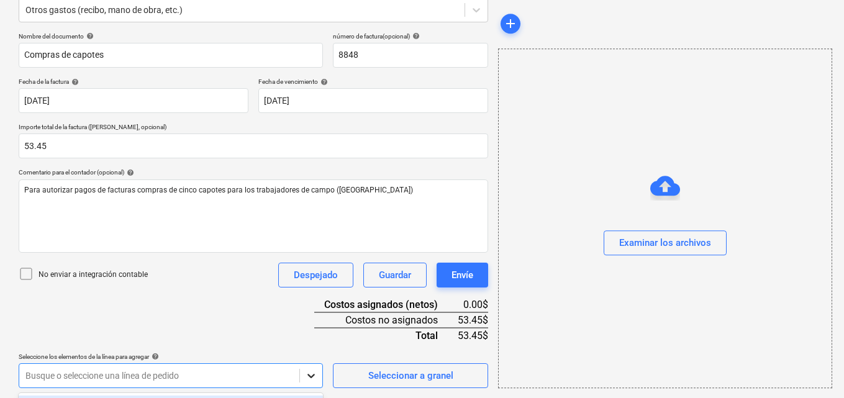
click at [314, 237] on body "Ventas Proyectos Contactos Compañía Bandeja de entrada 3 Aprobaciones format_si…" at bounding box center [422, 38] width 844 height 398
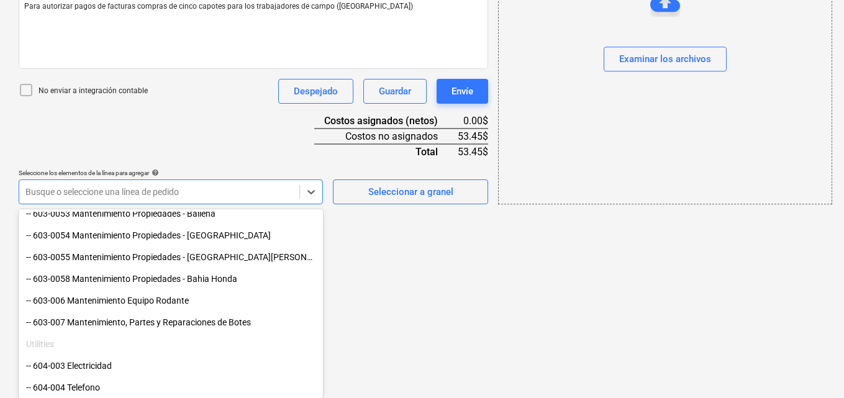
scroll to position [559, 0]
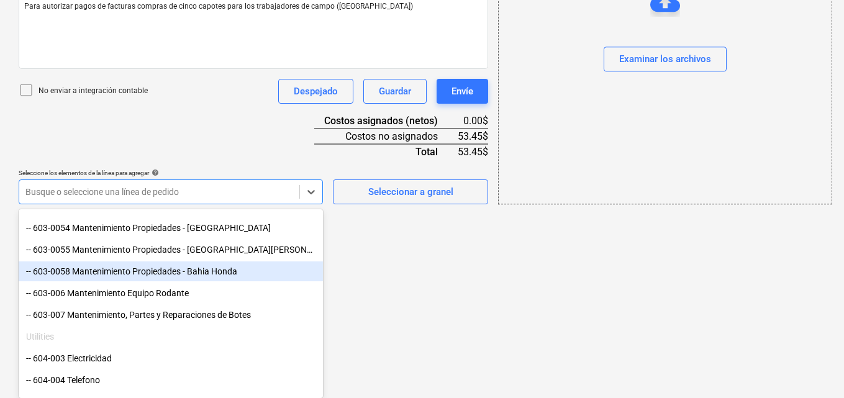
click at [216, 270] on div "-- 603-0058 Mantenimiento Propiedades - Bahia Honda" at bounding box center [171, 271] width 304 height 20
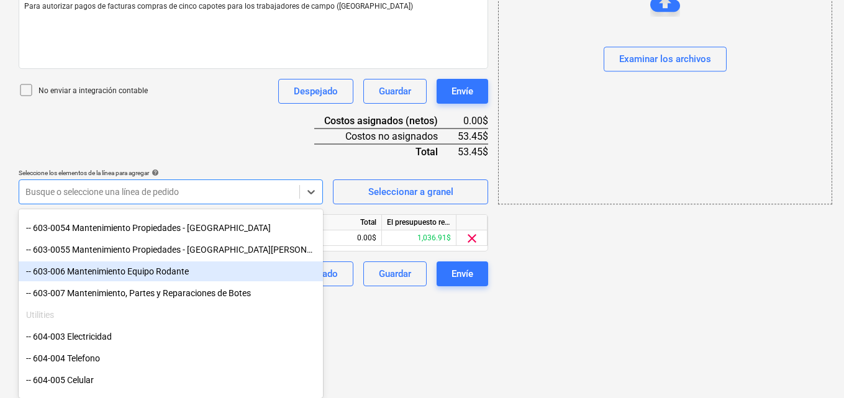
scroll to position [243, 0]
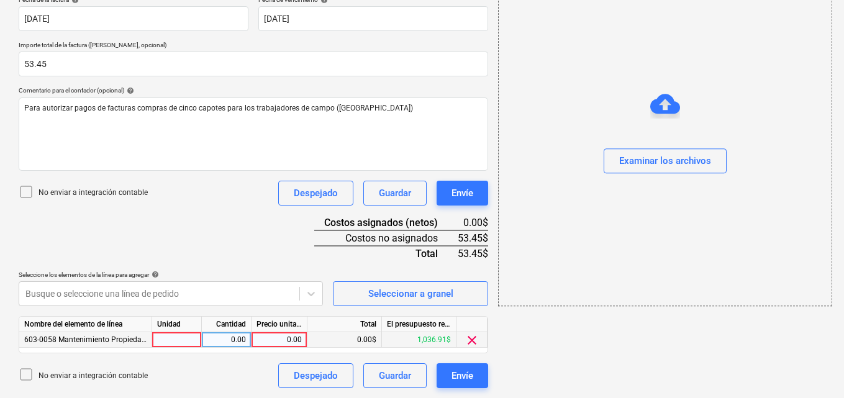
click at [188, 339] on div at bounding box center [177, 340] width 50 height 16
type input "1"
click at [230, 342] on div "0.00" at bounding box center [226, 340] width 39 height 16
type input "1"
click at [283, 340] on div "0.00" at bounding box center [278, 340] width 45 height 16
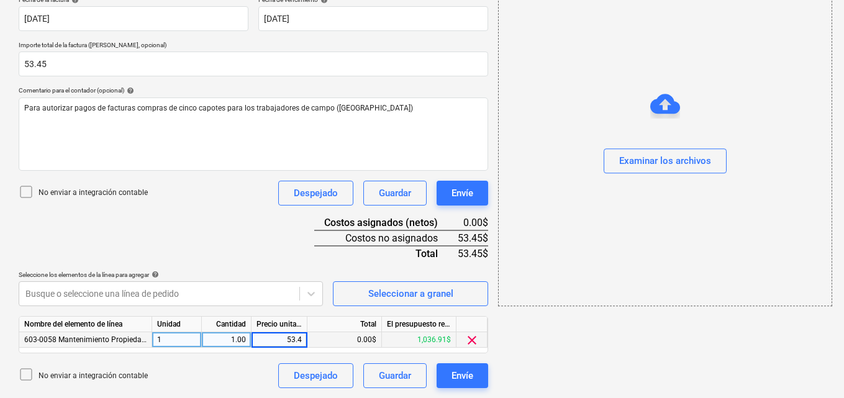
type input "53.45"
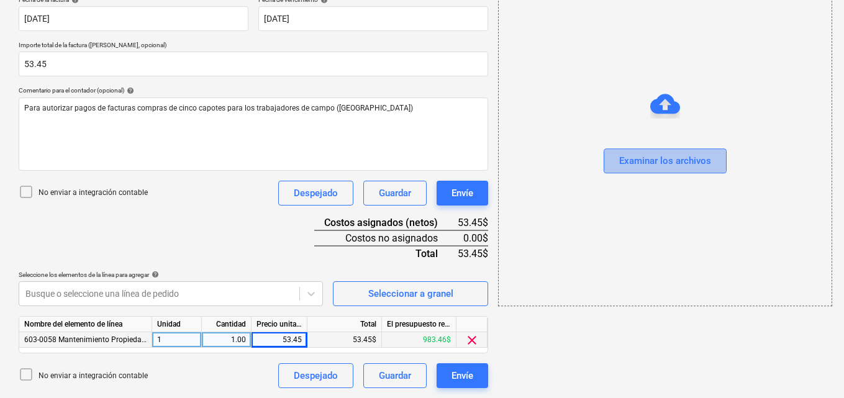
click at [641, 159] on div "Examinar los archivos" at bounding box center [665, 161] width 92 height 16
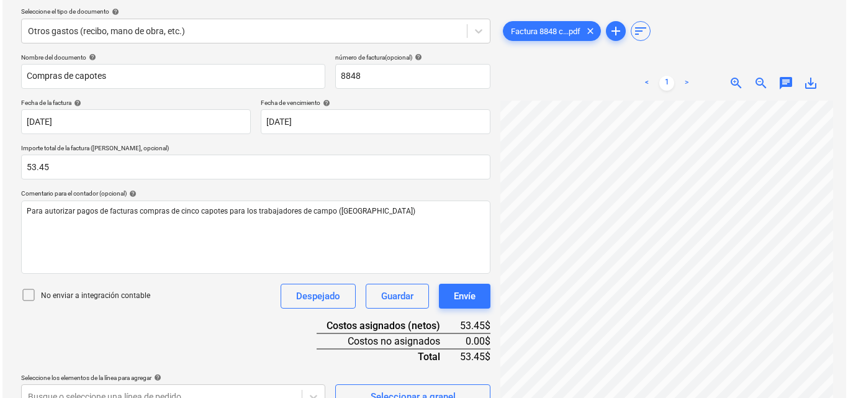
scroll to position [119, 0]
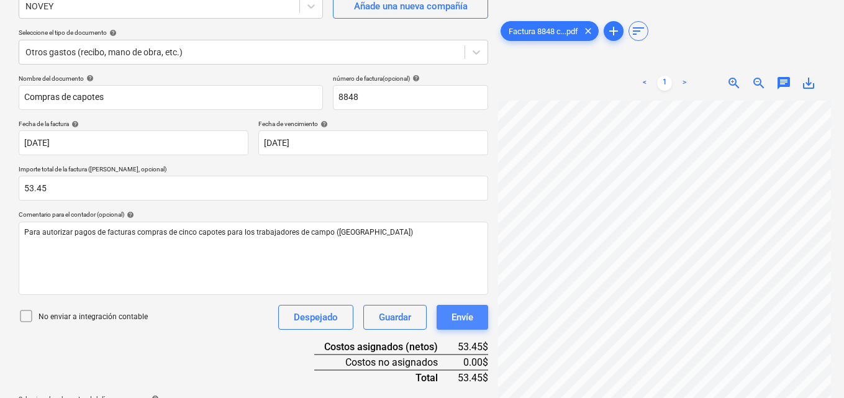
click at [455, 319] on div "Envíe" at bounding box center [462, 317] width 22 height 16
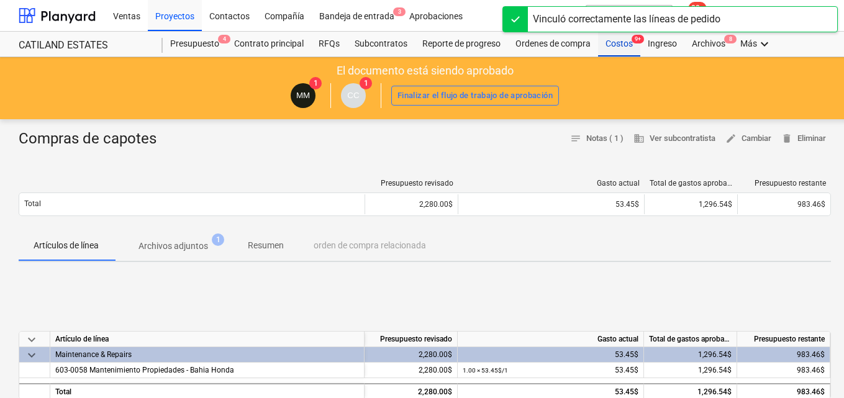
click at [611, 43] on div "Costos 9+" at bounding box center [619, 44] width 42 height 25
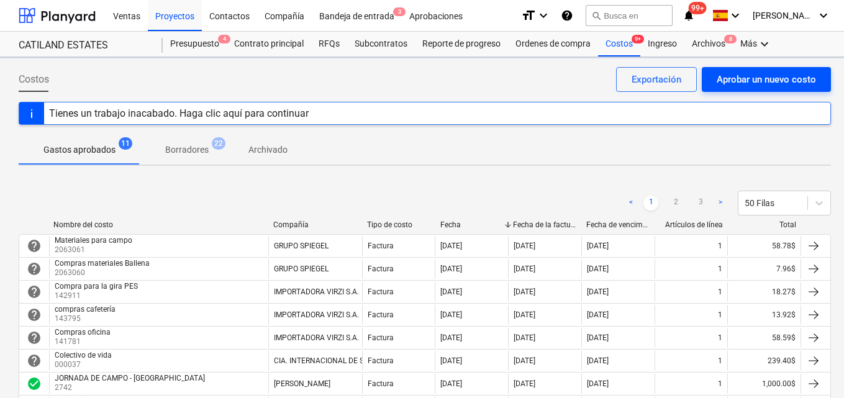
click at [729, 81] on div "Aprobar un nuevo costo" at bounding box center [766, 79] width 99 height 16
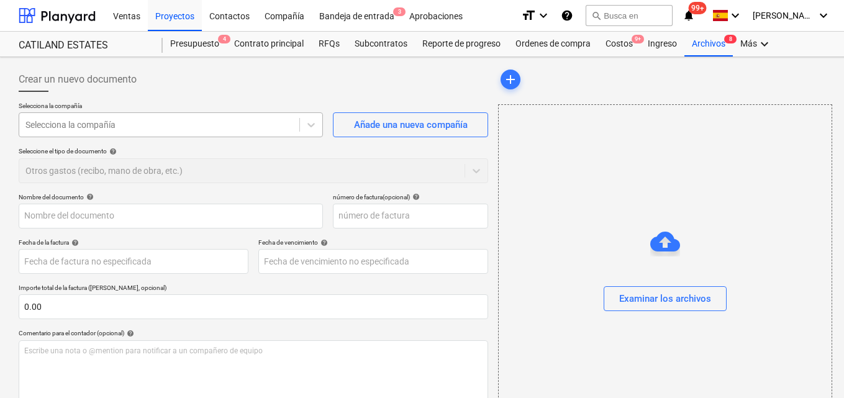
click at [148, 119] on div at bounding box center [159, 125] width 268 height 12
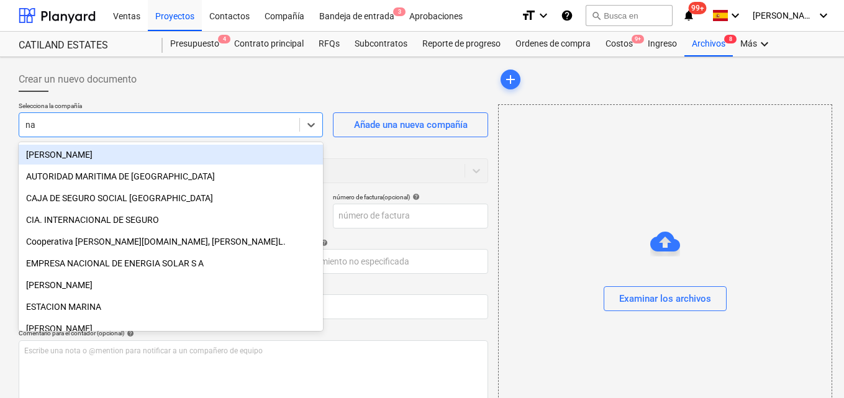
type input "nat"
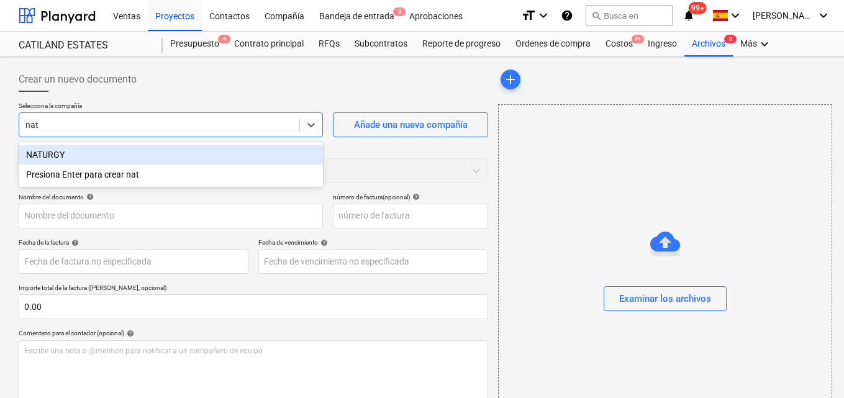
click at [91, 152] on div "NATURGY" at bounding box center [171, 155] width 304 height 20
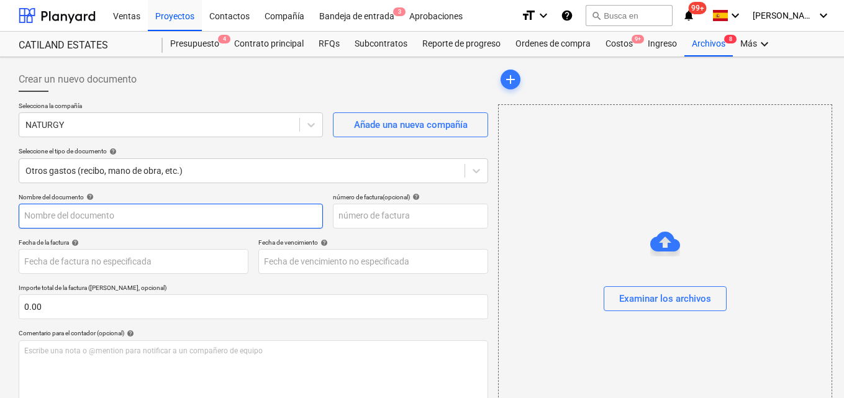
click at [35, 214] on input "text" at bounding box center [171, 216] width 304 height 25
type input "Pago factura septiembre"
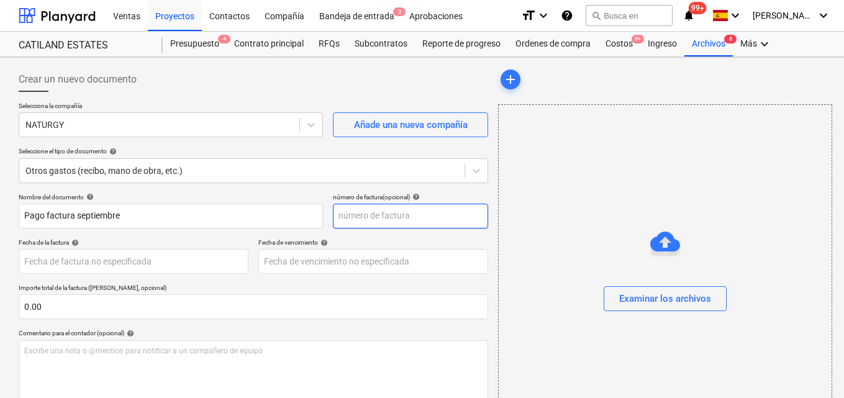
click at [345, 217] on input "text" at bounding box center [410, 216] width 155 height 25
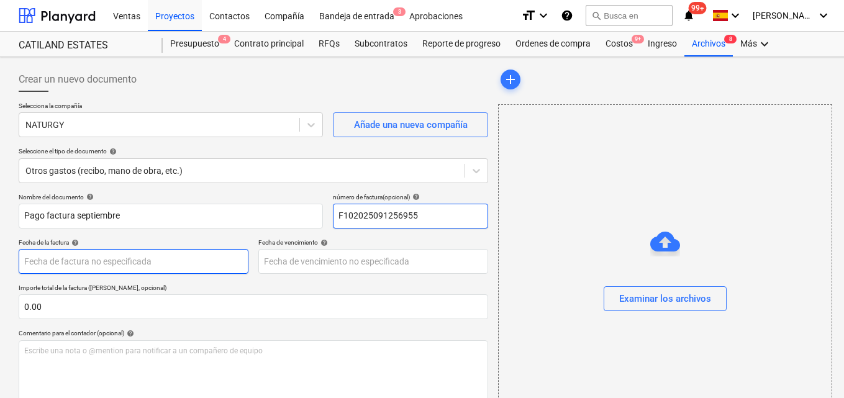
type input "F102025091256955"
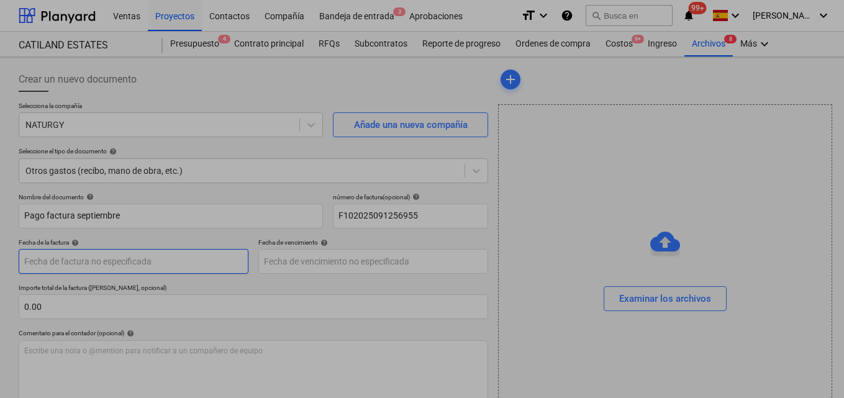
click at [45, 263] on body "Ventas Proyectos Contactos Compañía Bandeja de entrada 3 Aprobaciones format_si…" at bounding box center [422, 199] width 844 height 398
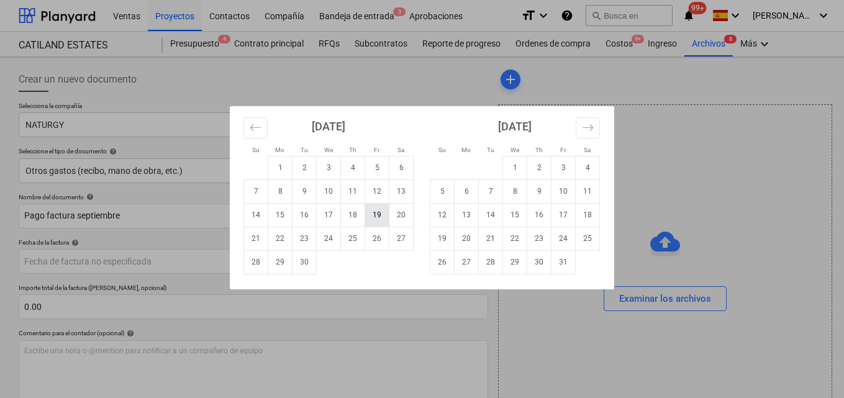
click at [373, 215] on td "19" at bounding box center [377, 215] width 24 height 24
type input "[DATE]"
click at [282, 258] on body "Ventas Proyectos Contactos Compañía Bandeja de entrada 3 Aprobaciones format_si…" at bounding box center [422, 199] width 844 height 398
click at [377, 209] on td "19" at bounding box center [377, 215] width 24 height 24
type input "[DATE]"
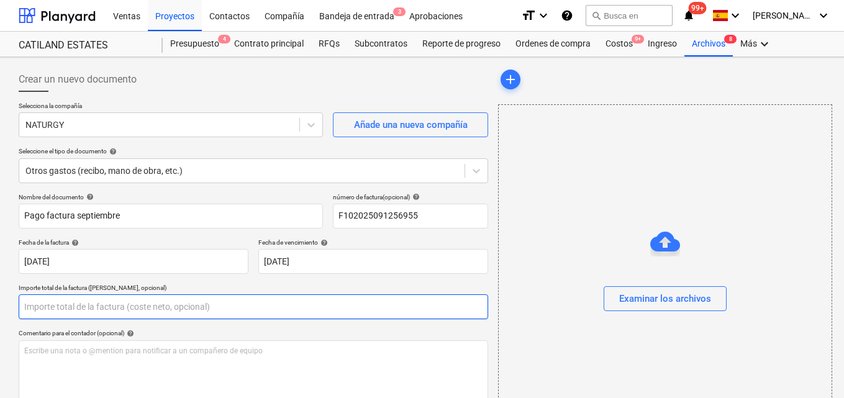
click at [43, 304] on input "text" at bounding box center [253, 306] width 469 height 25
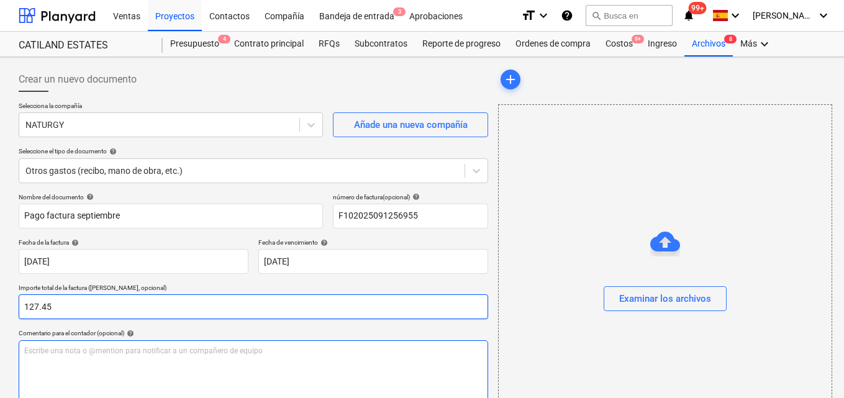
type input "127.45"
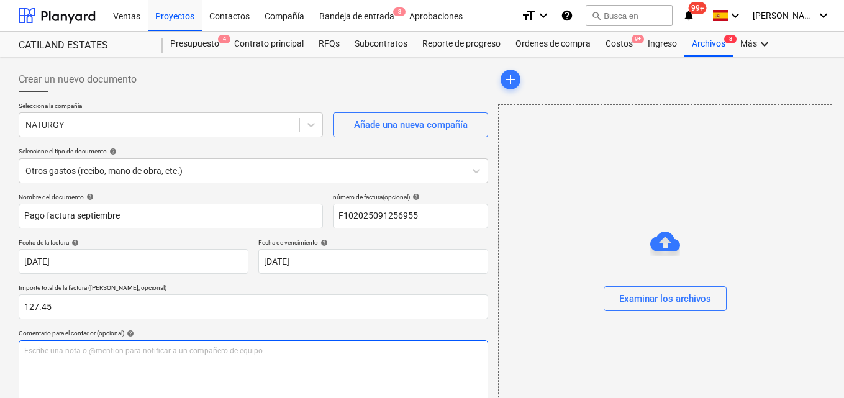
click at [34, 346] on p "Escribe una nota o @mention para notificar a un compañero de equipo ﻿" at bounding box center [253, 351] width 458 height 11
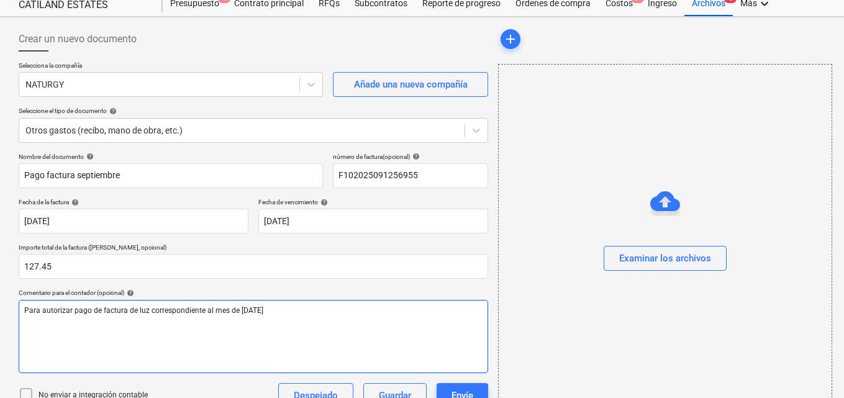
scroll to position [62, 0]
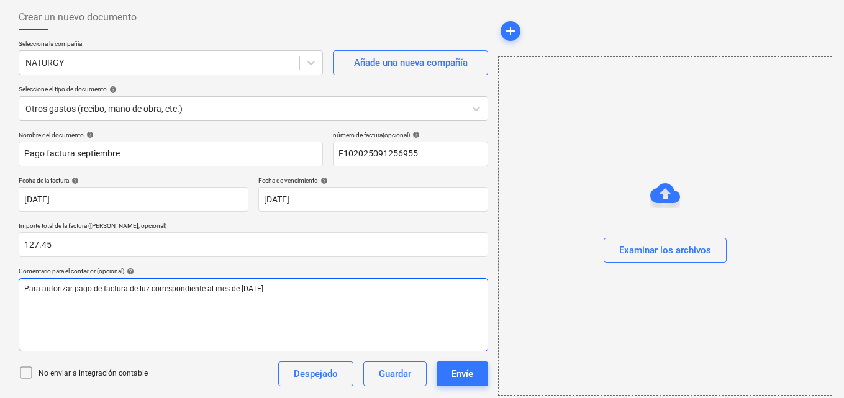
click at [147, 286] on span "Para autorizar pago de factura de luz correspondiente al mes de [DATE]" at bounding box center [143, 288] width 239 height 9
click at [161, 289] on span "Para autorizar pago de factura de luz oficna correspondiente al mes de [DATE]" at bounding box center [156, 288] width 264 height 9
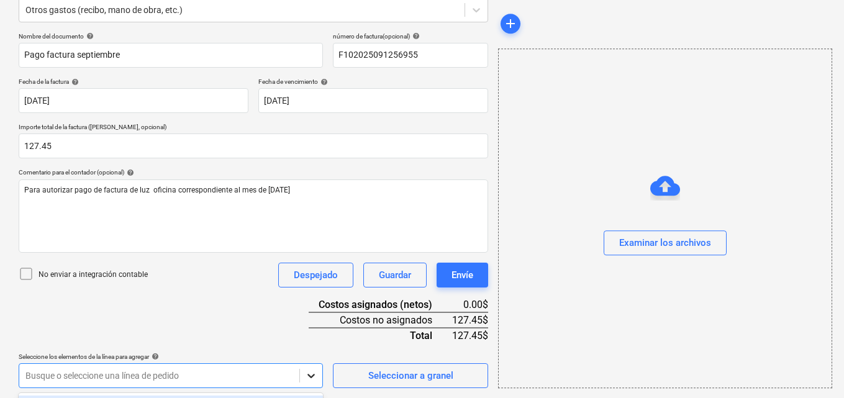
scroll to position [345, 0]
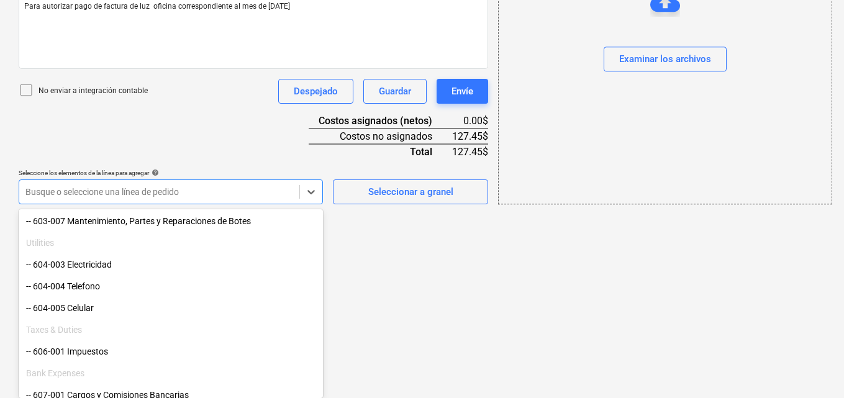
scroll to position [630, 0]
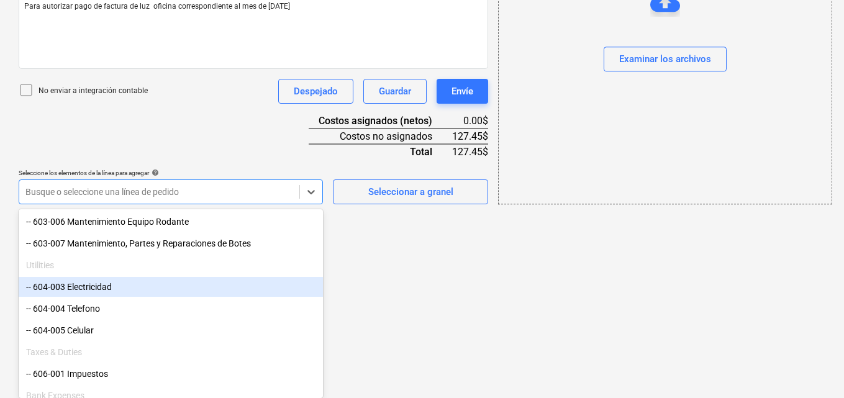
click at [113, 290] on div "-- 604-003 Electricidad" at bounding box center [171, 287] width 304 height 20
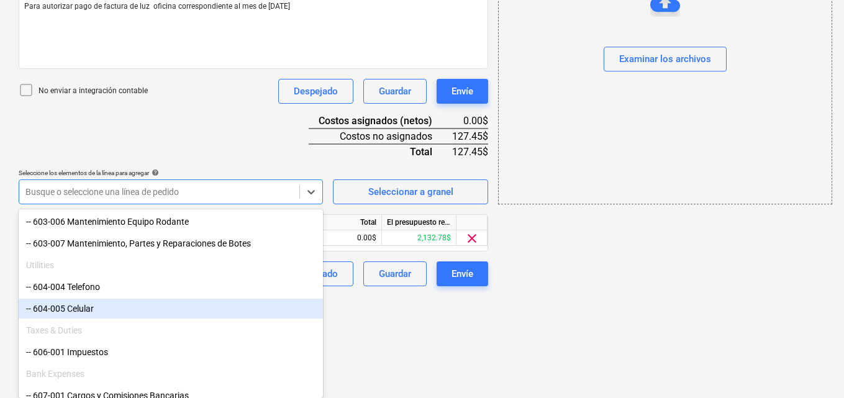
scroll to position [243, 0]
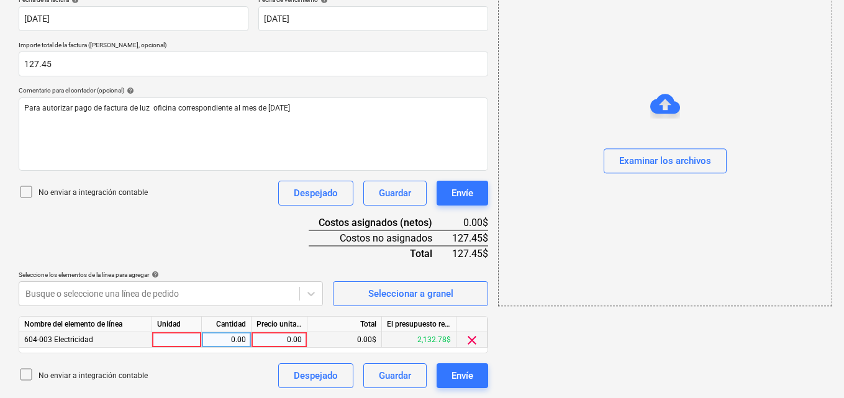
click at [175, 337] on div at bounding box center [177, 340] width 50 height 16
type input "1"
click at [228, 339] on div "0.00" at bounding box center [226, 340] width 39 height 16
type input "1"
click at [283, 341] on div "0.00" at bounding box center [278, 340] width 45 height 16
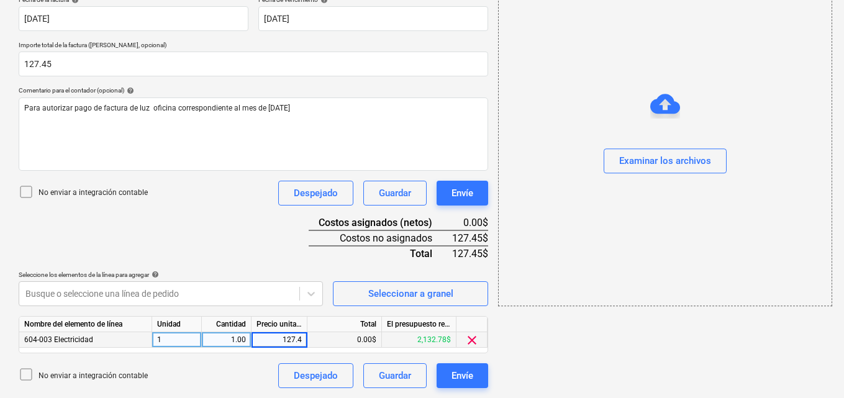
type input "127.45"
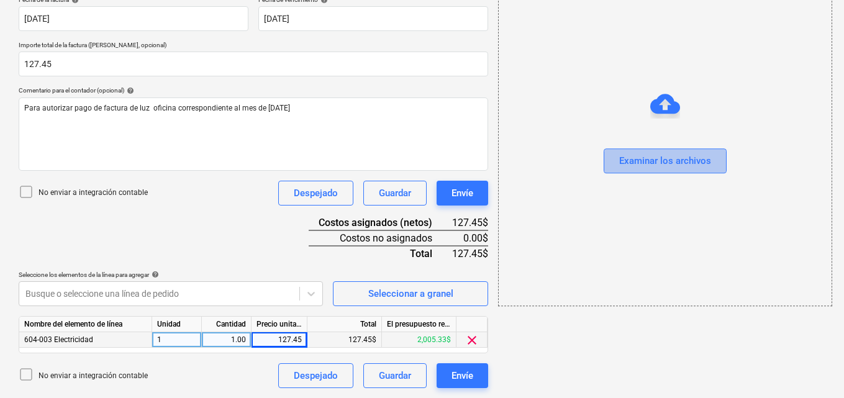
click at [646, 164] on div "Examinar los archivos" at bounding box center [665, 161] width 92 height 16
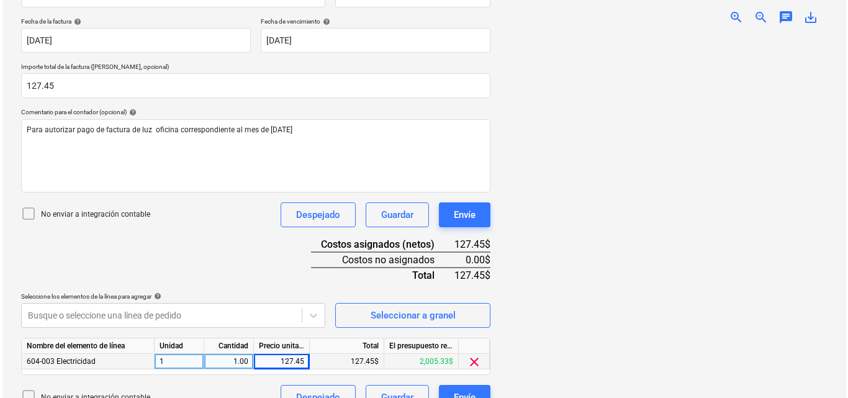
scroll to position [243, 0]
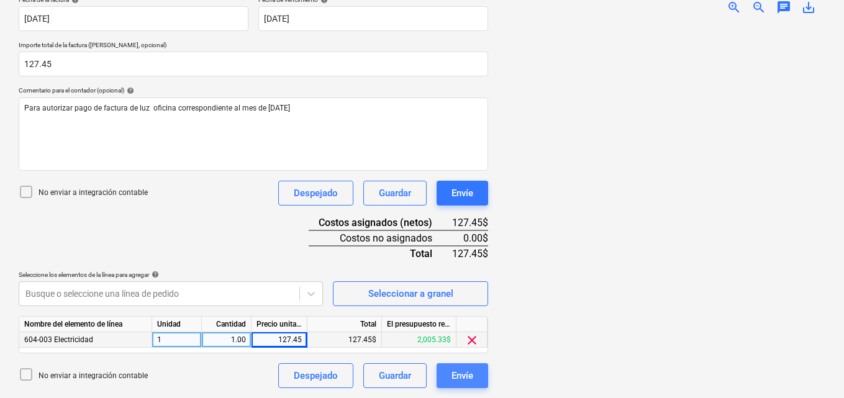
click at [459, 375] on div "Envíe" at bounding box center [462, 376] width 22 height 16
